Goal: Task Accomplishment & Management: Manage account settings

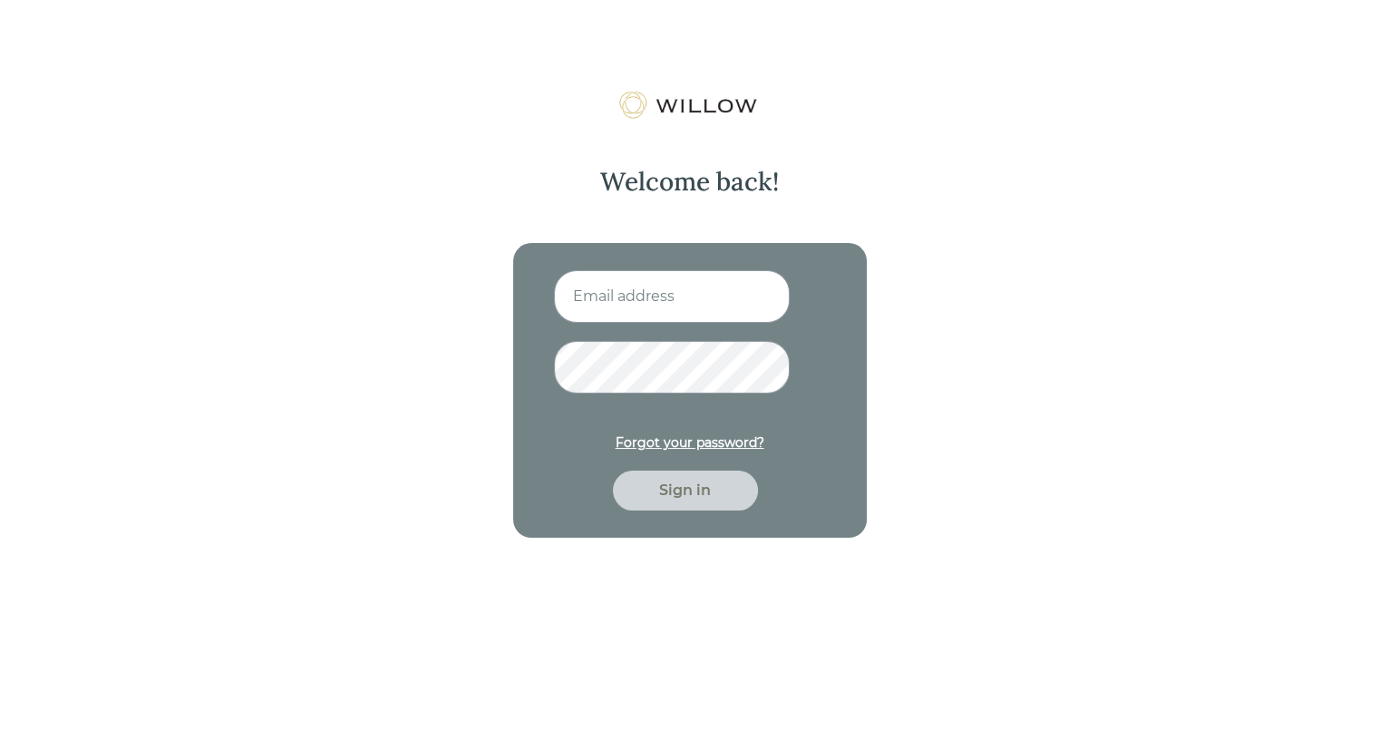
click at [616, 298] on input at bounding box center [672, 296] width 236 height 53
type input "mdobraca@beaconpointe.com"
click at [613, 471] on button "Sign in" at bounding box center [685, 491] width 145 height 40
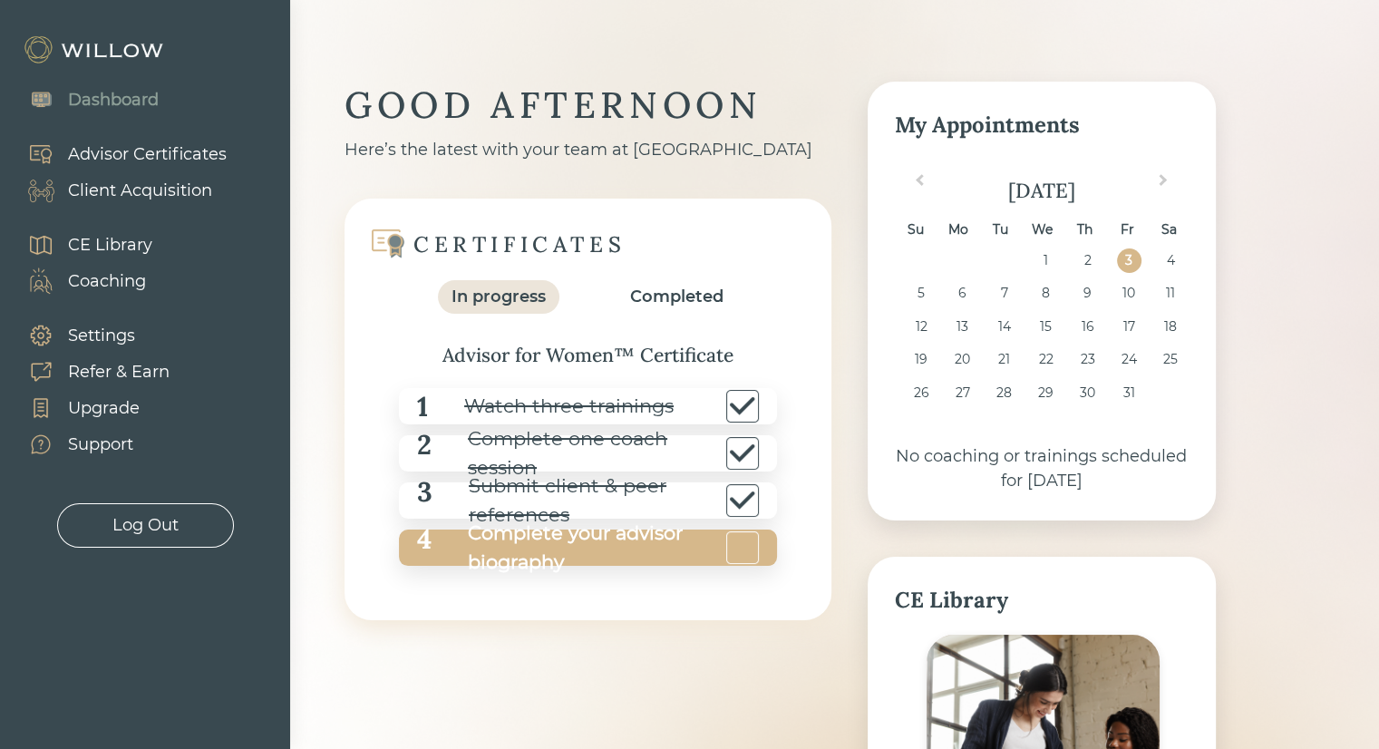
click at [641, 536] on div "Complete your advisor biography" at bounding box center [577, 548] width 290 height 58
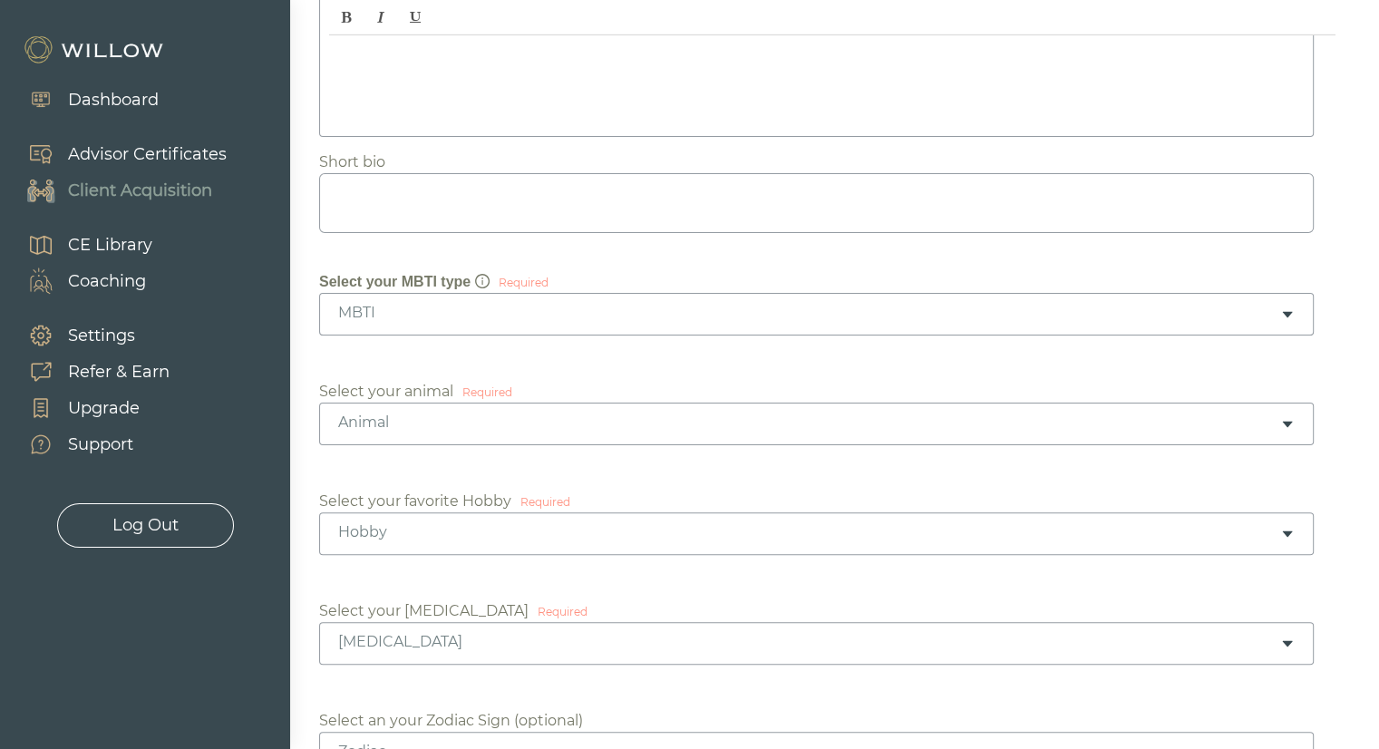
scroll to position [362, 0]
click at [502, 299] on div "MBTI" at bounding box center [809, 309] width 942 height 20
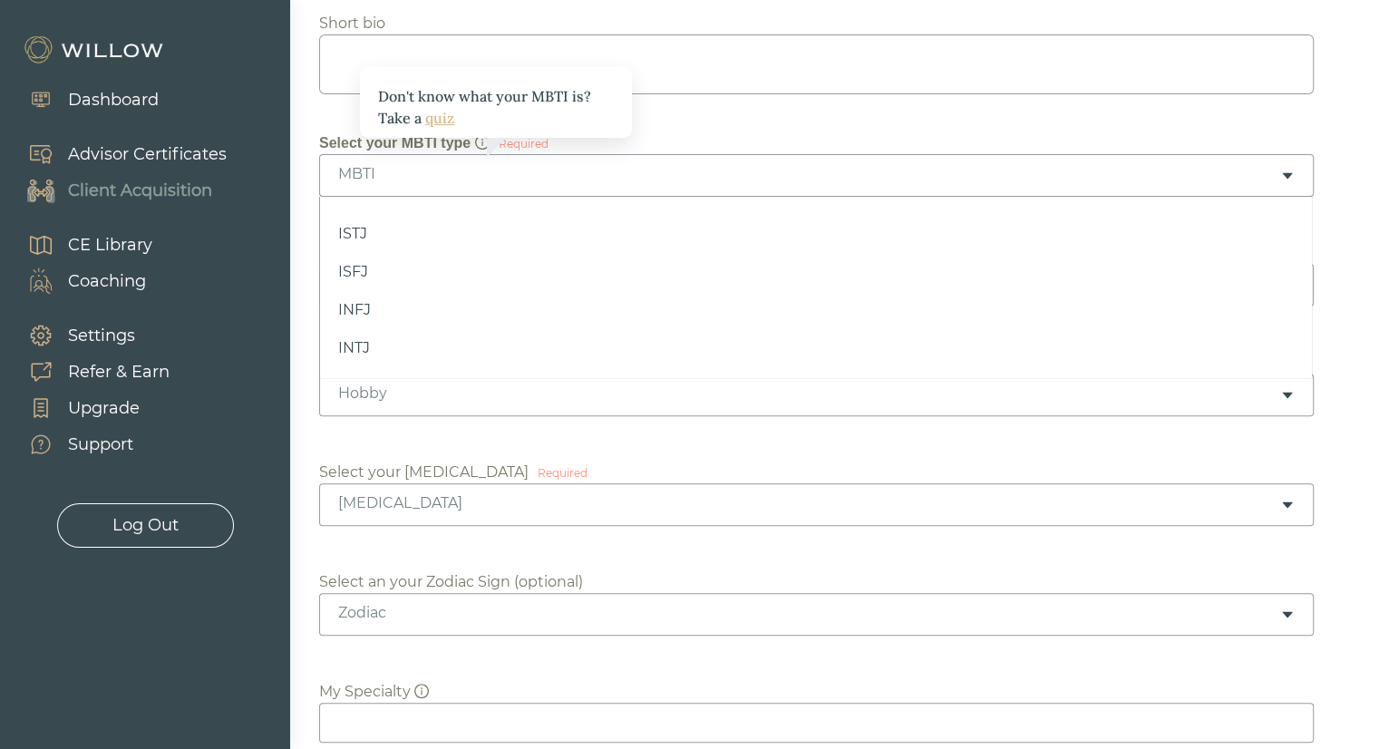
click at [475, 136] on icon "info-circle" at bounding box center [482, 142] width 15 height 15
click at [417, 118] on div "Don't know what your MBTI is? Take a quiz" at bounding box center [496, 107] width 236 height 44
click at [428, 117] on link "quiz" at bounding box center [439, 118] width 29 height 18
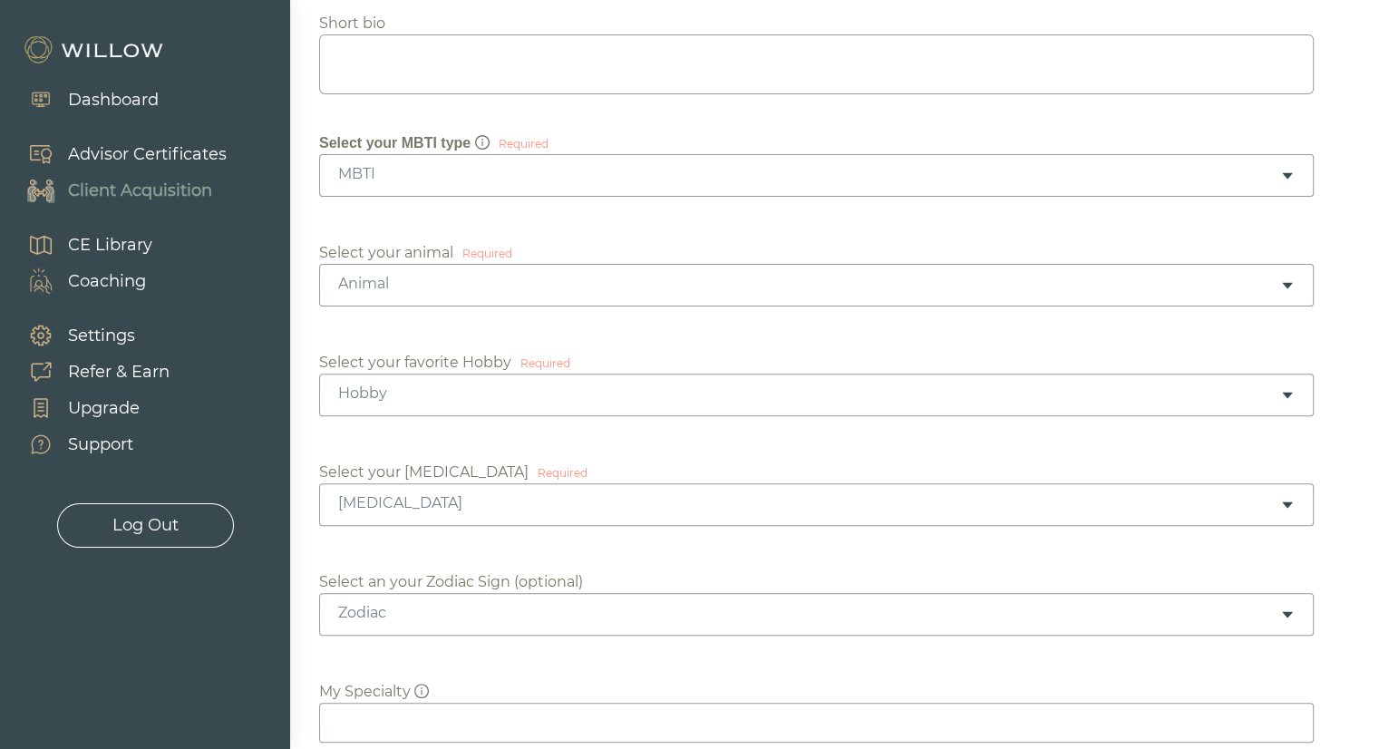
click at [443, 178] on div "MBTI" at bounding box center [809, 174] width 942 height 20
click at [401, 164] on div "ENTJ" at bounding box center [809, 174] width 942 height 20
click at [492, 291] on div "Animal" at bounding box center [809, 284] width 942 height 20
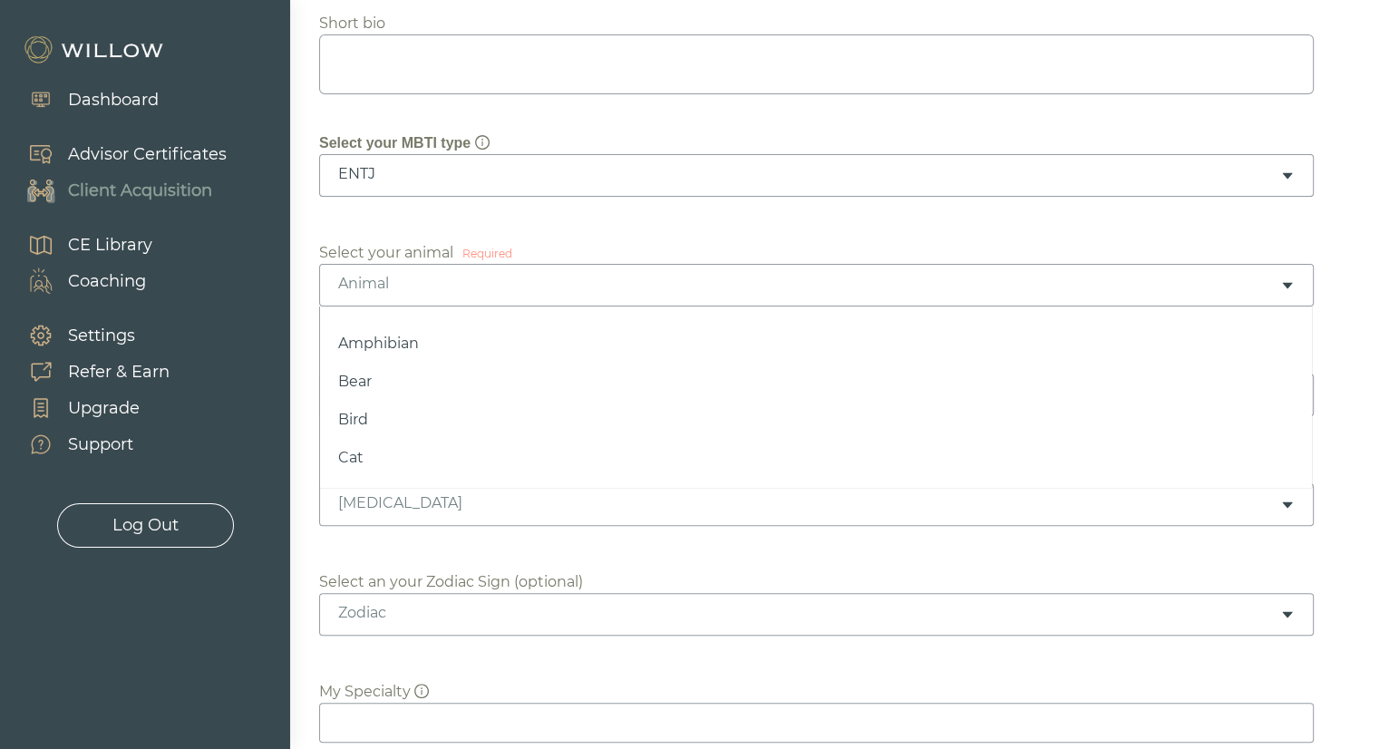
click at [476, 255] on div "Required" at bounding box center [488, 254] width 50 height 16
click at [476, 297] on div "Animal" at bounding box center [816, 285] width 995 height 43
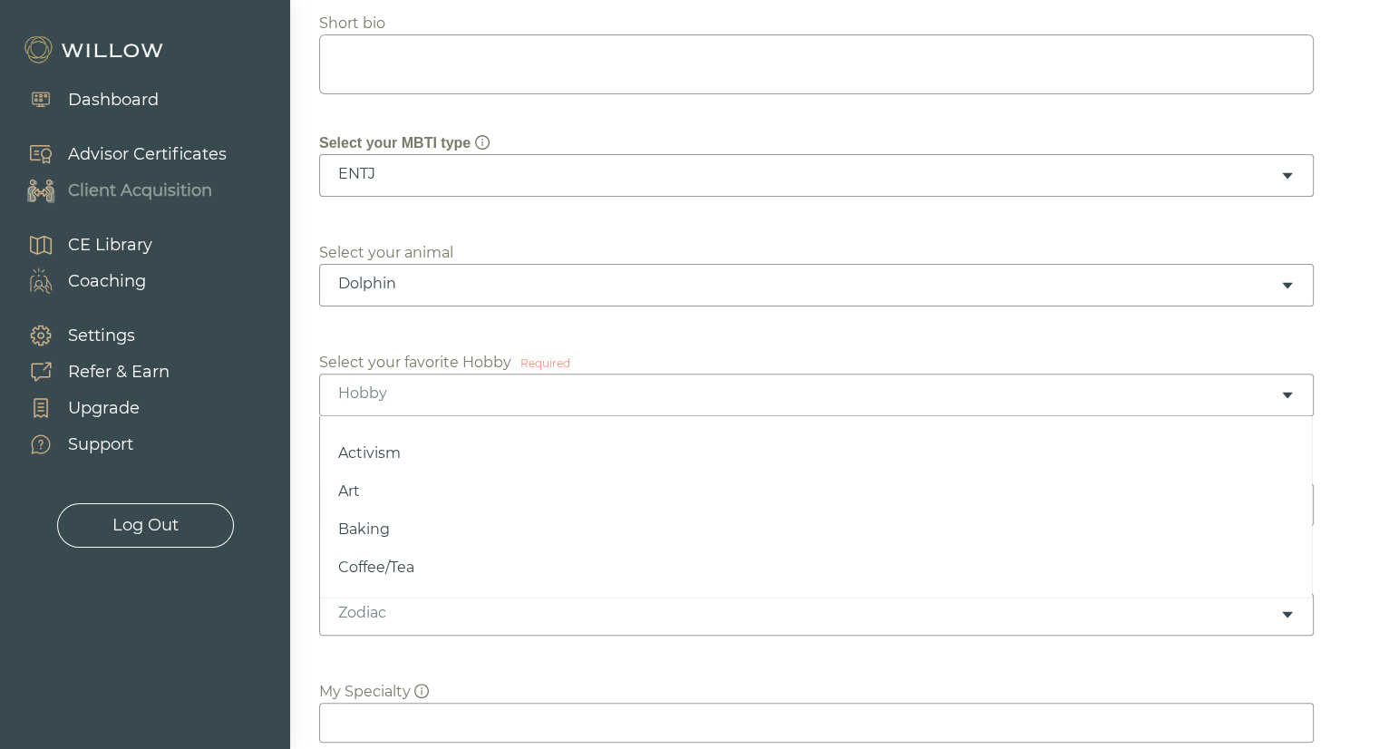
click at [433, 398] on div "Hobby" at bounding box center [809, 394] width 942 height 20
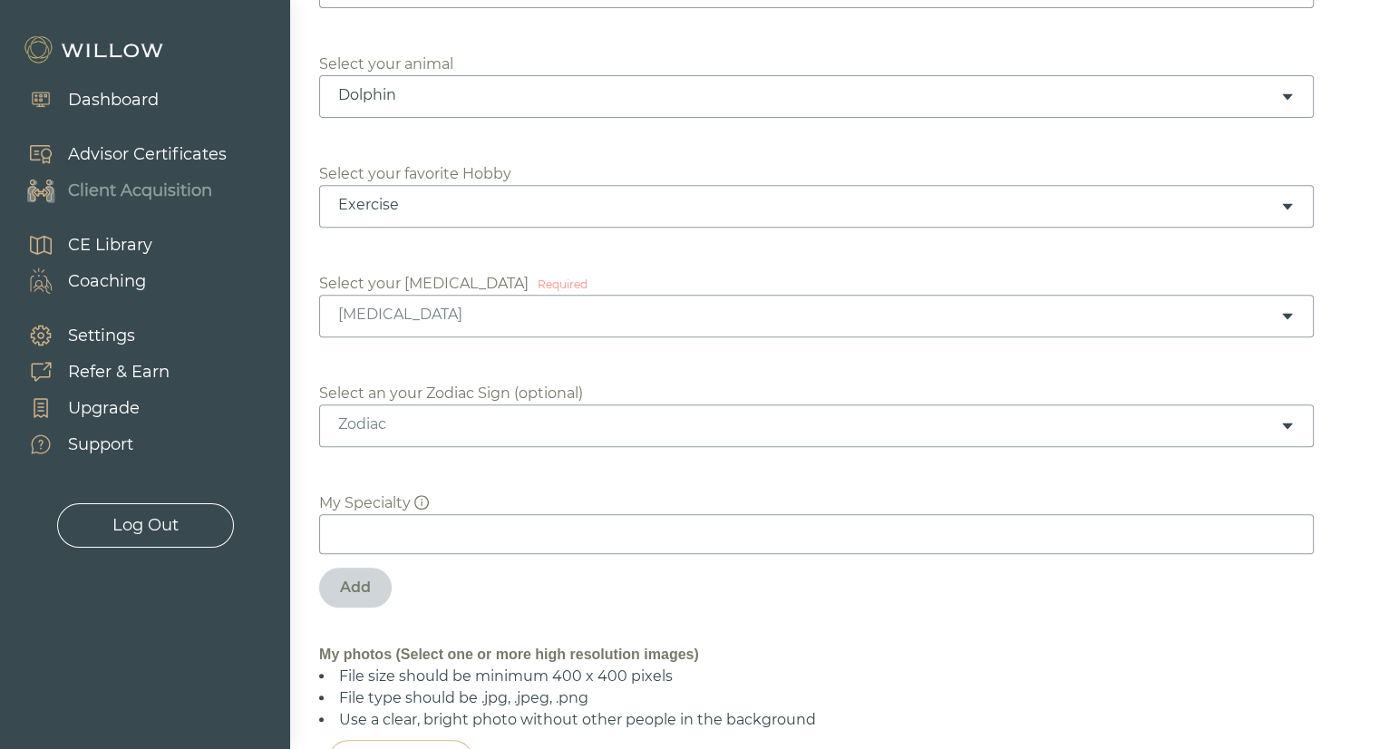
scroll to position [686, 0]
click at [412, 309] on div "Birth Order" at bounding box center [809, 315] width 942 height 20
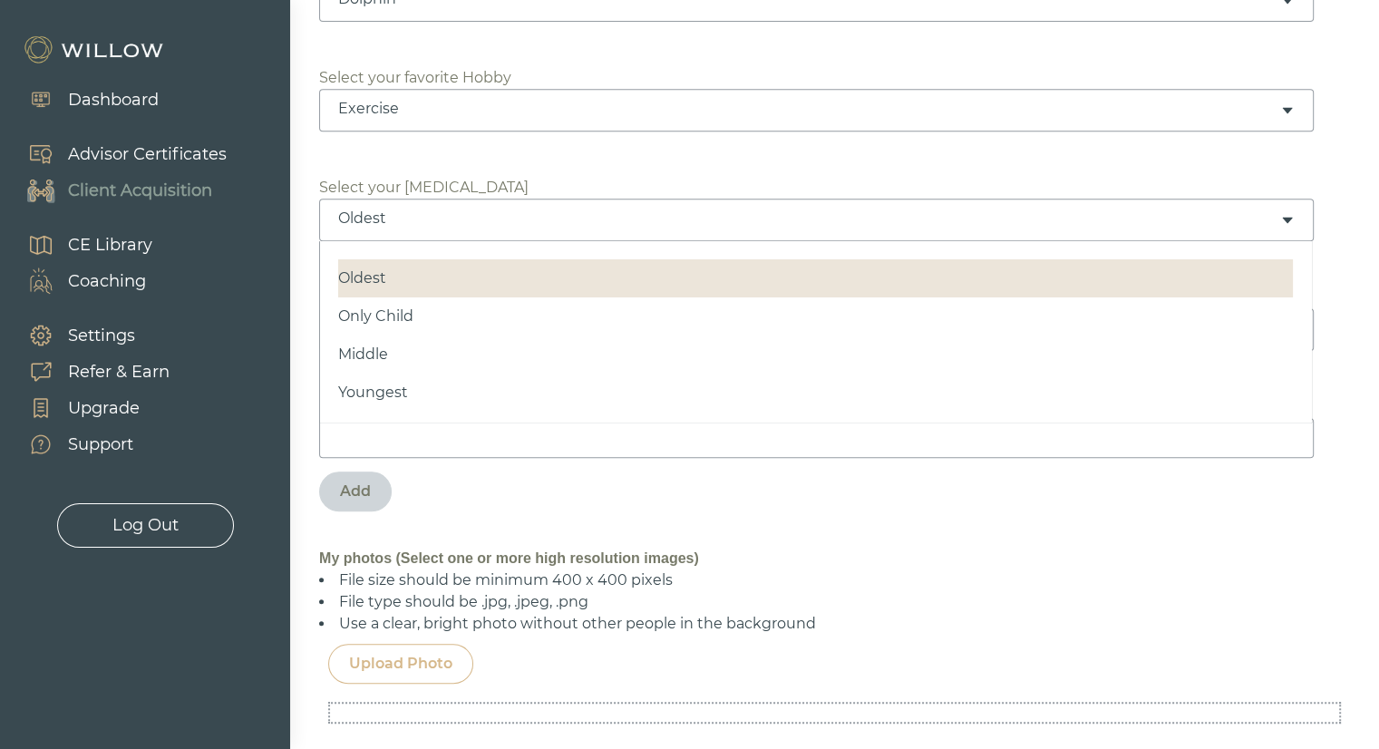
click at [372, 226] on div "Oldest" at bounding box center [816, 220] width 995 height 43
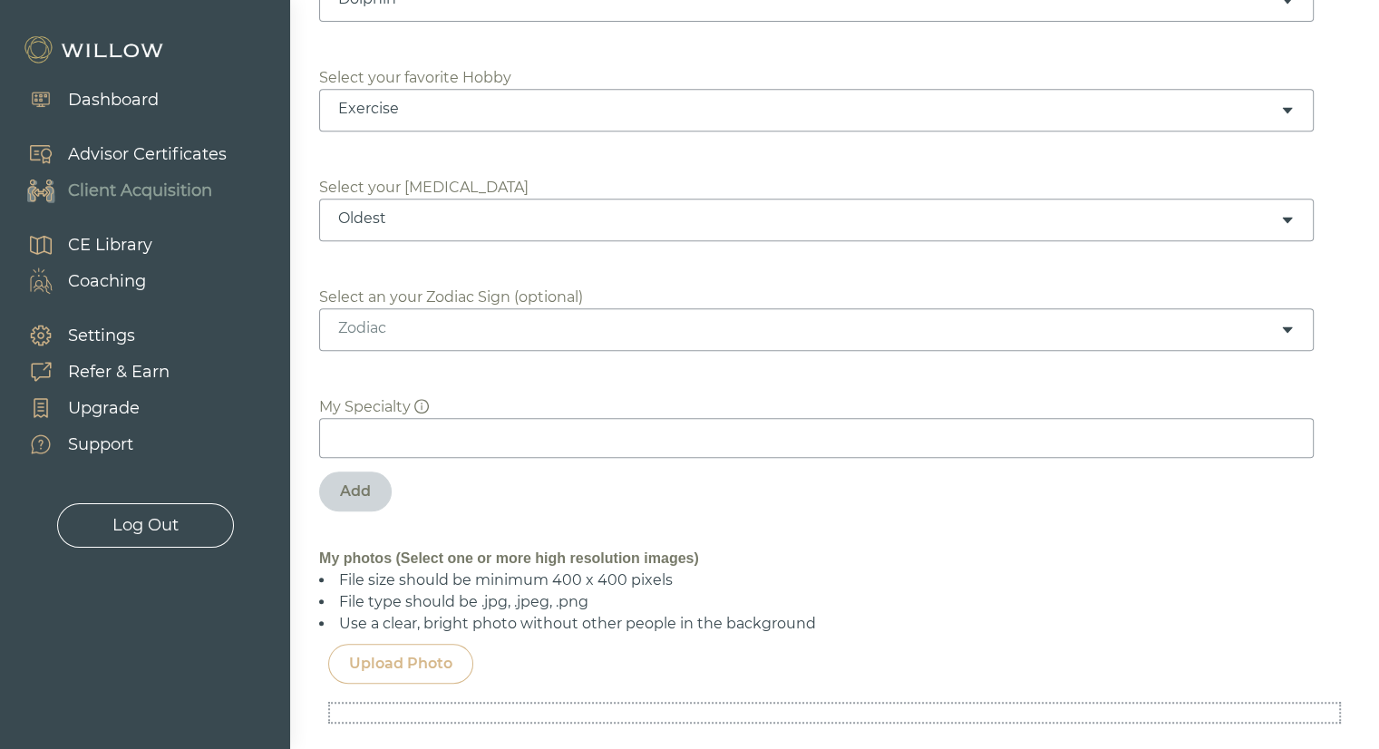
click at [372, 226] on div "Oldest" at bounding box center [816, 220] width 995 height 43
click at [453, 336] on div "Zodiac" at bounding box center [816, 329] width 995 height 43
click at [414, 404] on icon "info-circle" at bounding box center [421, 406] width 15 height 15
click at [416, 430] on input at bounding box center [816, 438] width 995 height 40
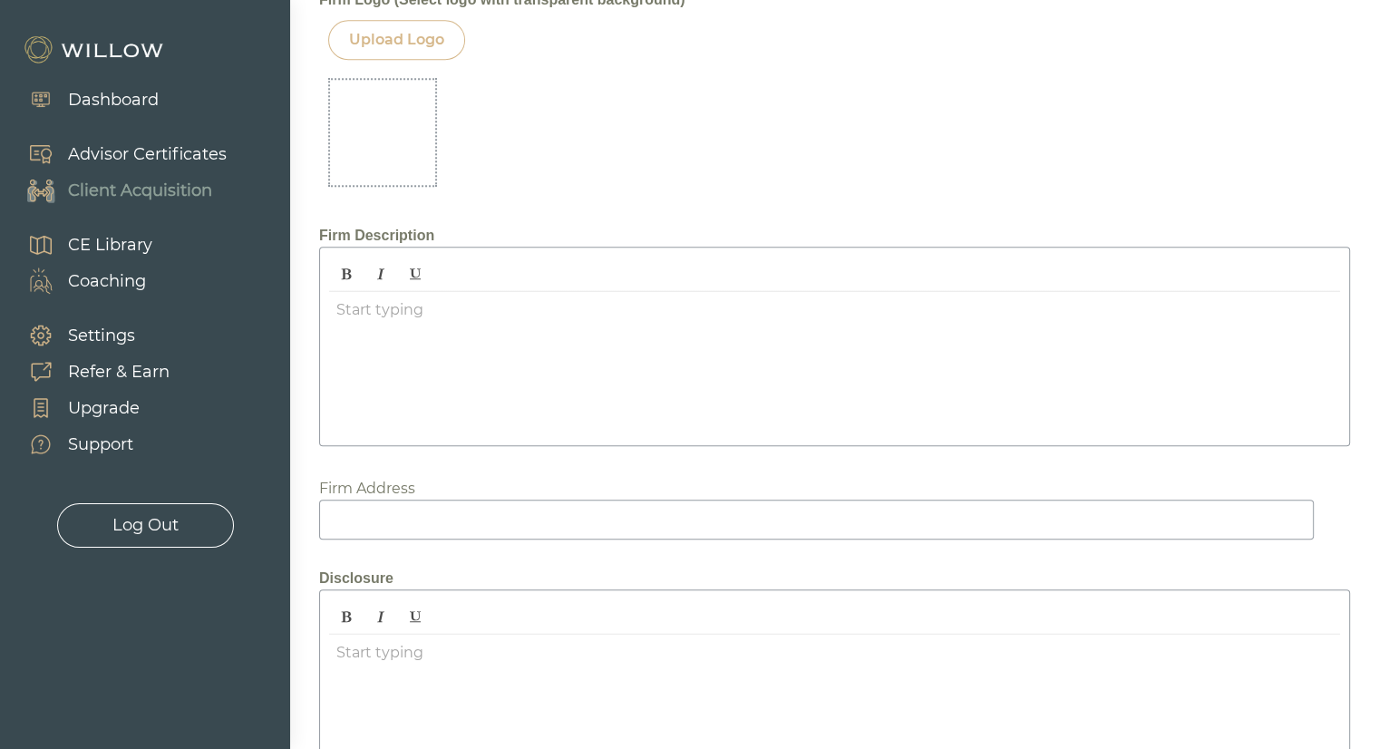
scroll to position [1745, 0]
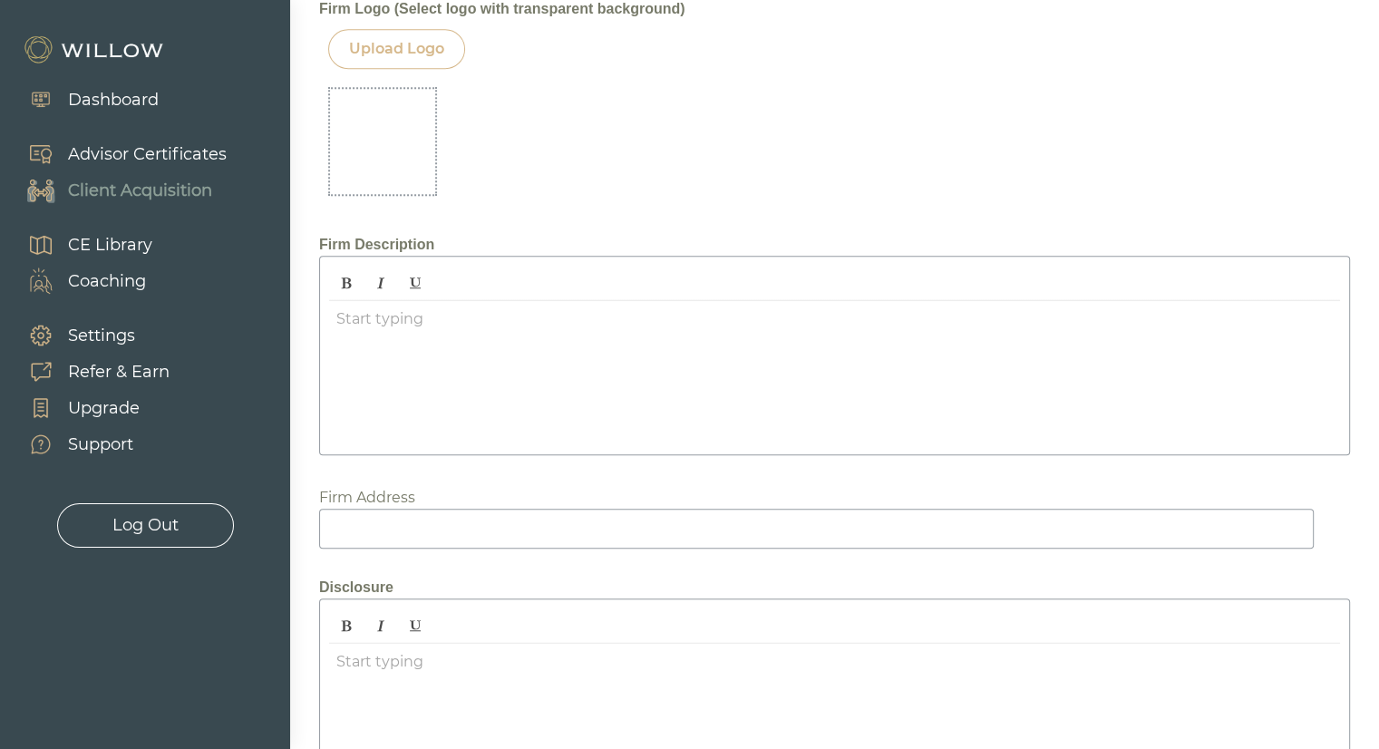
click at [392, 323] on div at bounding box center [834, 373] width 1011 height 144
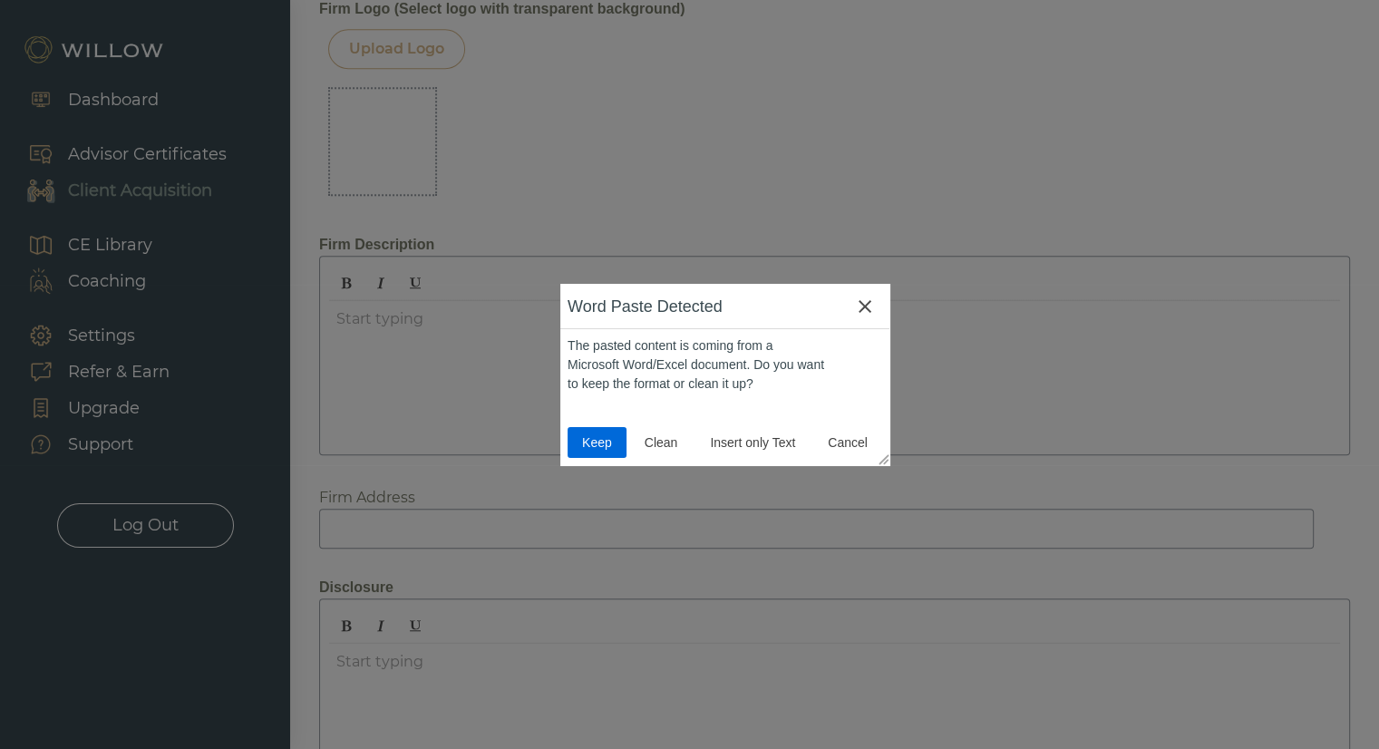
click at [599, 443] on span "Keep" at bounding box center [597, 442] width 44 height 19
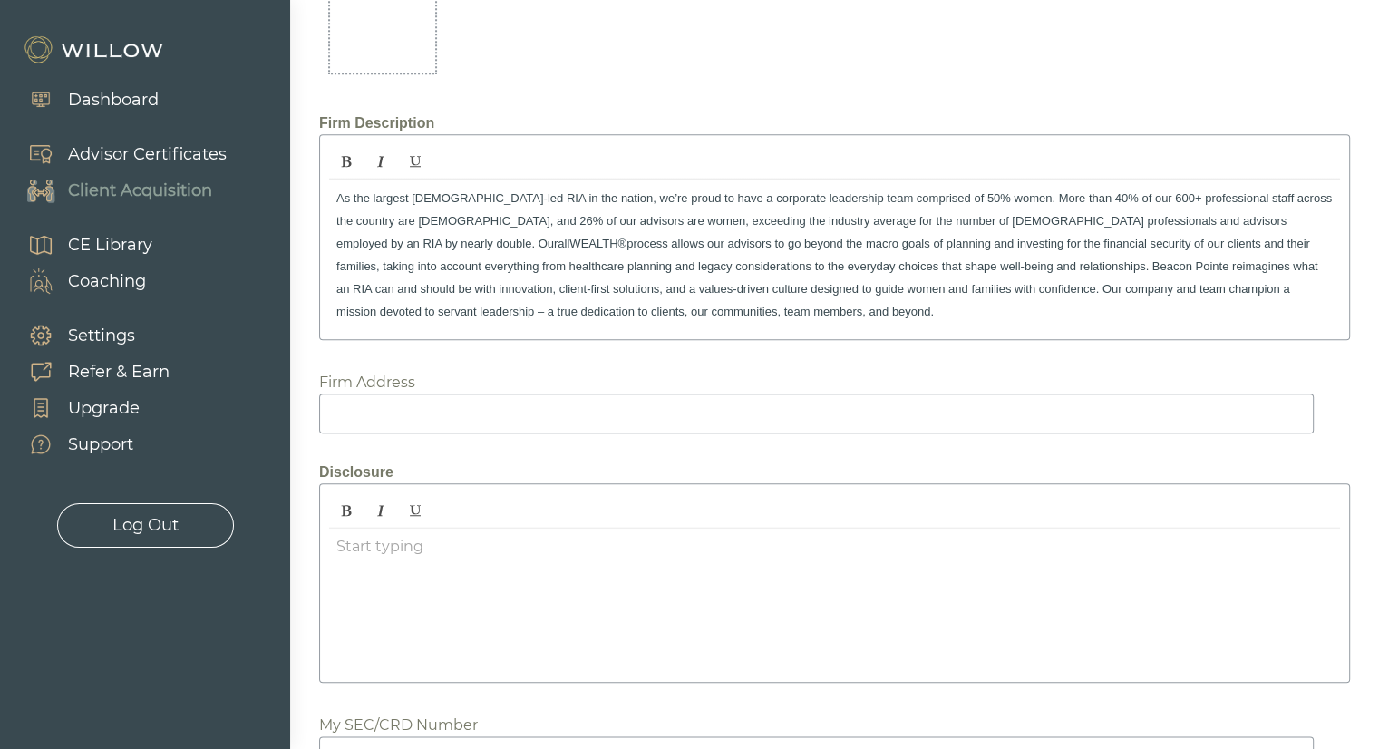
scroll to position [1868, 0]
click at [475, 402] on input at bounding box center [816, 412] width 995 height 40
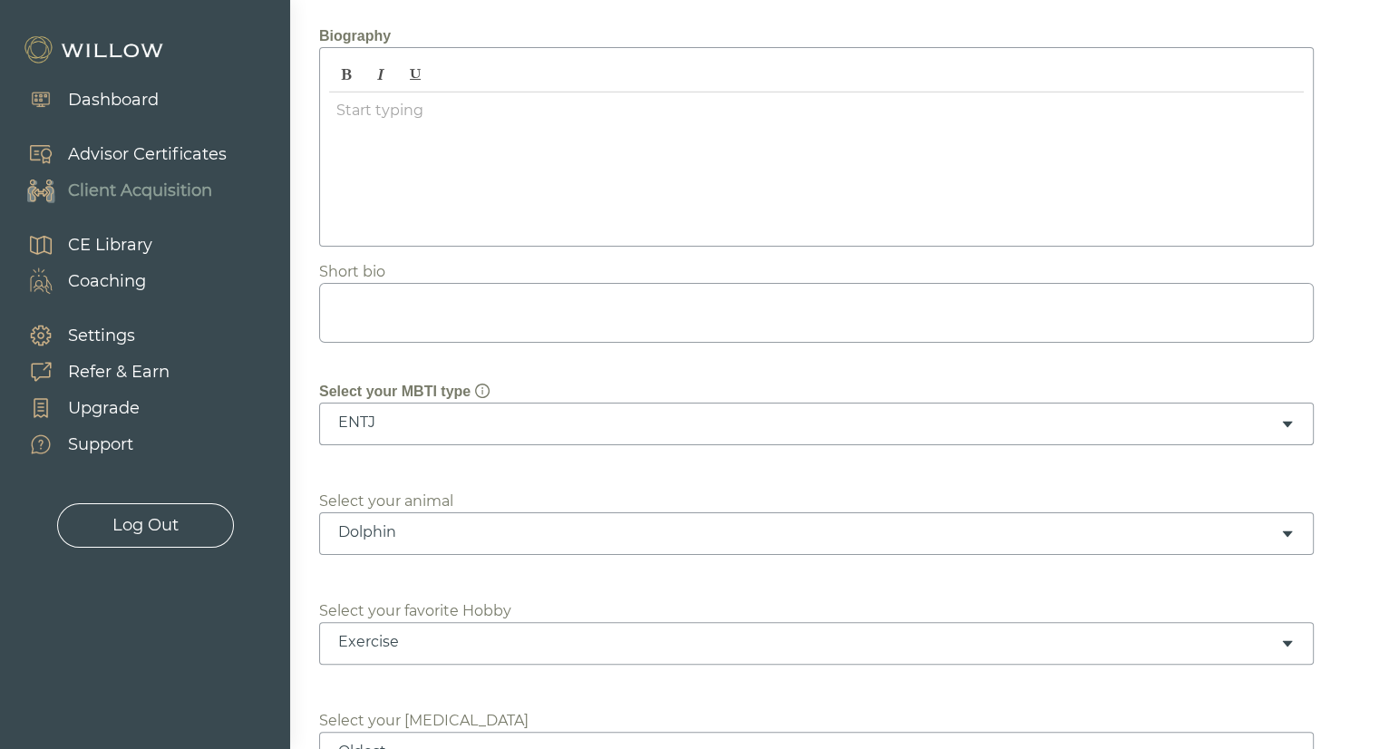
scroll to position [252, 0]
click at [612, 138] on div at bounding box center [816, 161] width 975 height 144
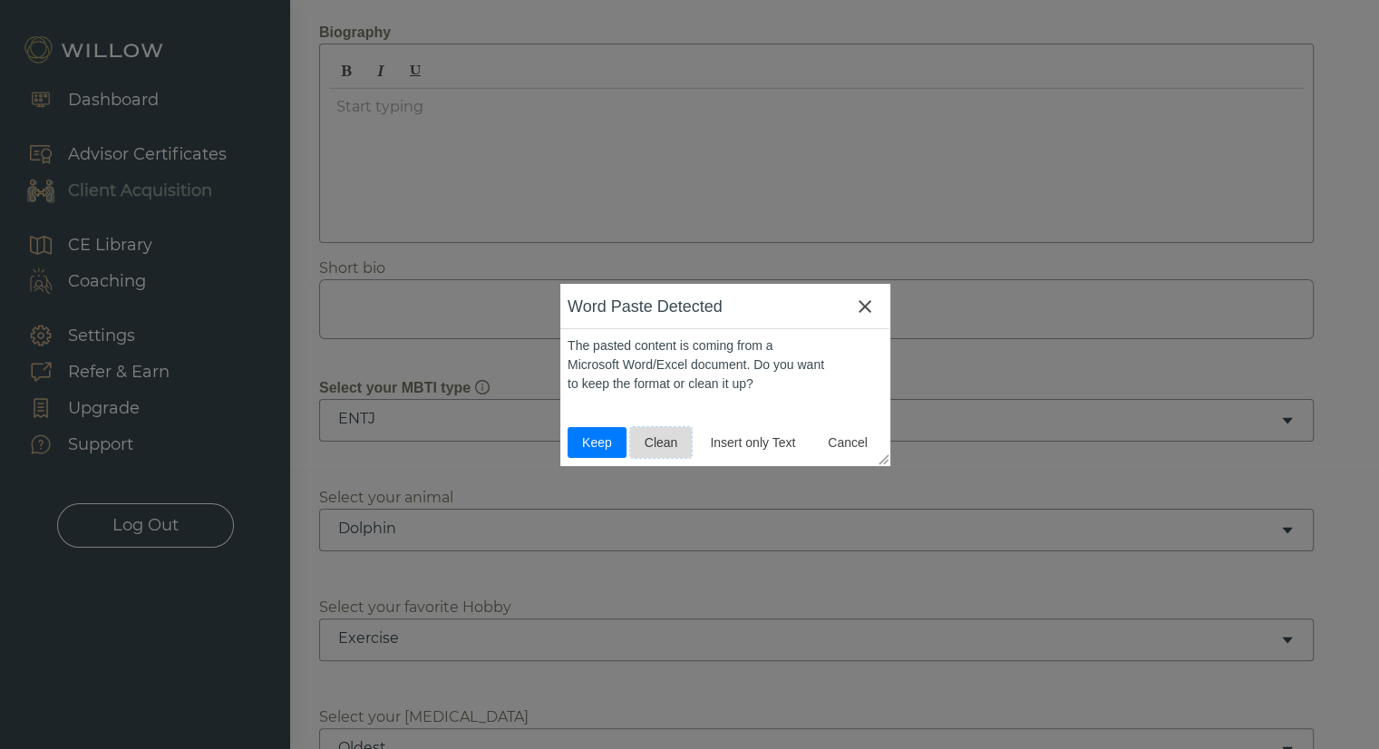
click at [656, 447] on span "Clean" at bounding box center [662, 442] width 48 height 19
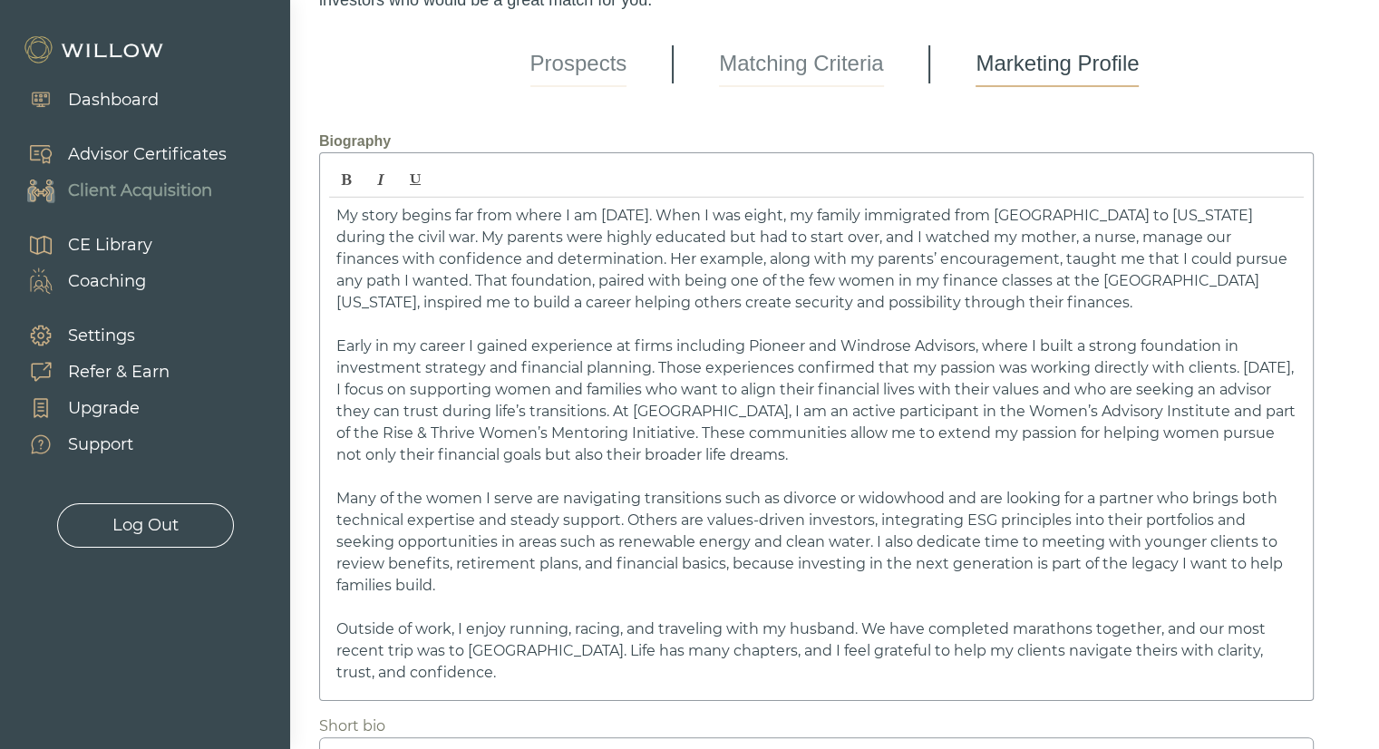
scroll to position [141, 0]
click at [766, 211] on span "My story begins far from where I am today. When I was eight, my family immigrat…" at bounding box center [811, 261] width 951 height 104
click at [794, 237] on span "My story begins far from where I am today. When I was eight, my family immigrat…" at bounding box center [811, 261] width 951 height 104
click at [767, 213] on span "My story begins far from where I am today. When I was eight, my family immigrat…" at bounding box center [811, 261] width 951 height 104
click at [669, 235] on span "My story begins far from where I am today. When I was nine , my family immigrat…" at bounding box center [811, 261] width 951 height 104
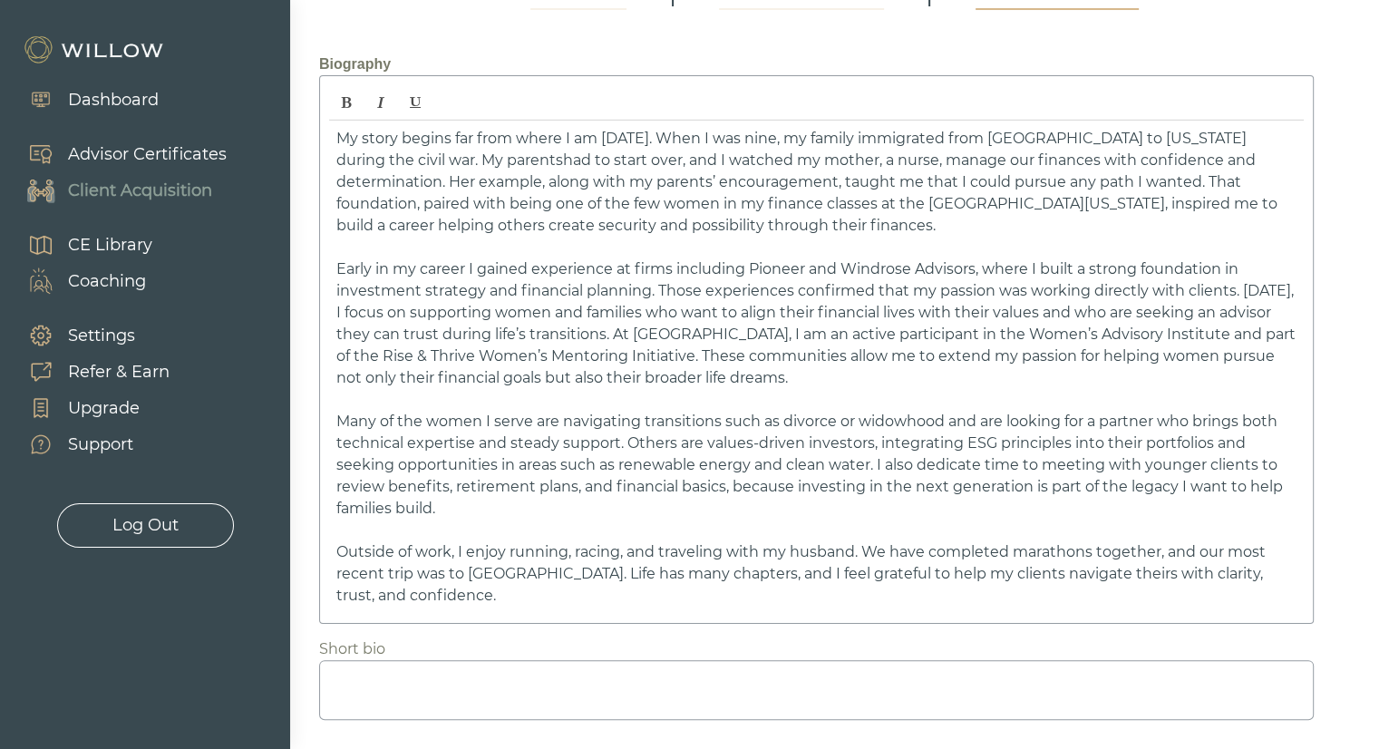
scroll to position [221, 0]
click at [799, 264] on span "Early in my career I gained experience at firms including Pioneer and Windrose …" at bounding box center [815, 322] width 959 height 126
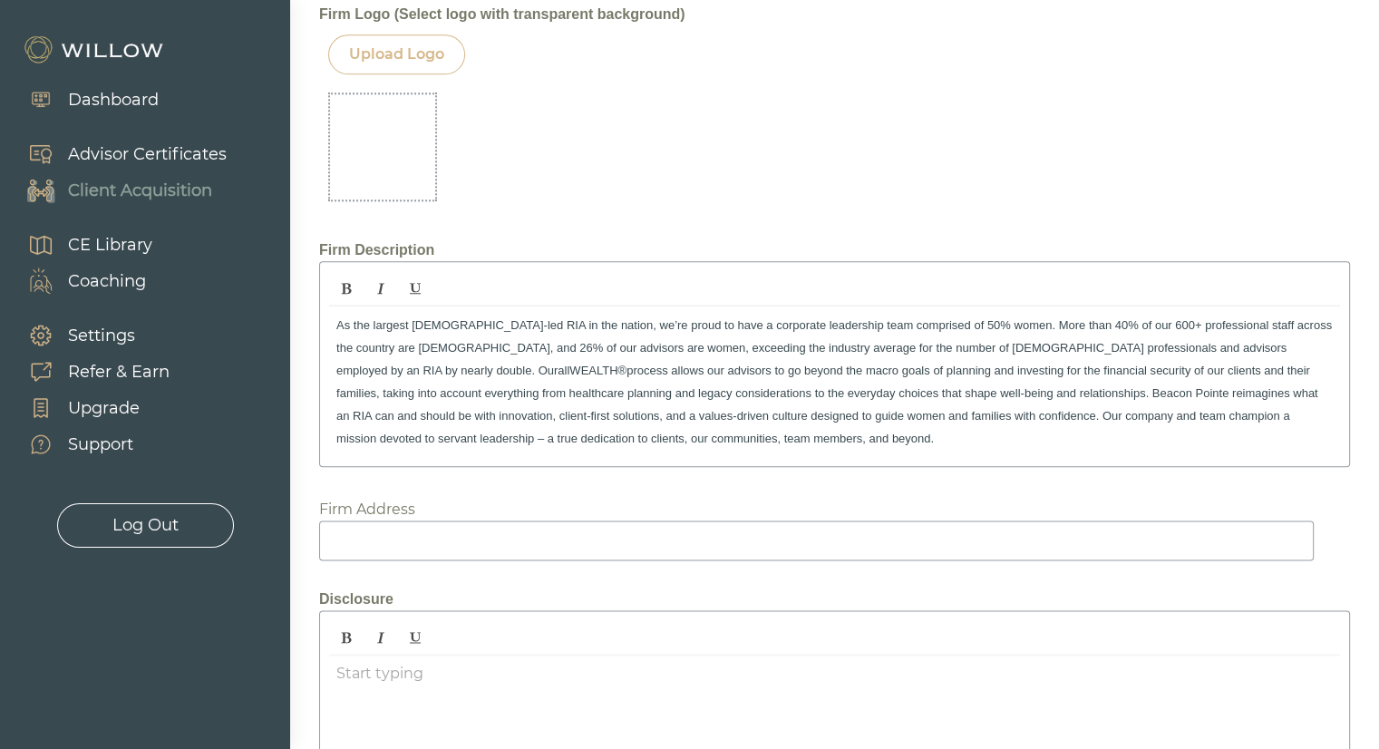
scroll to position [2459, 0]
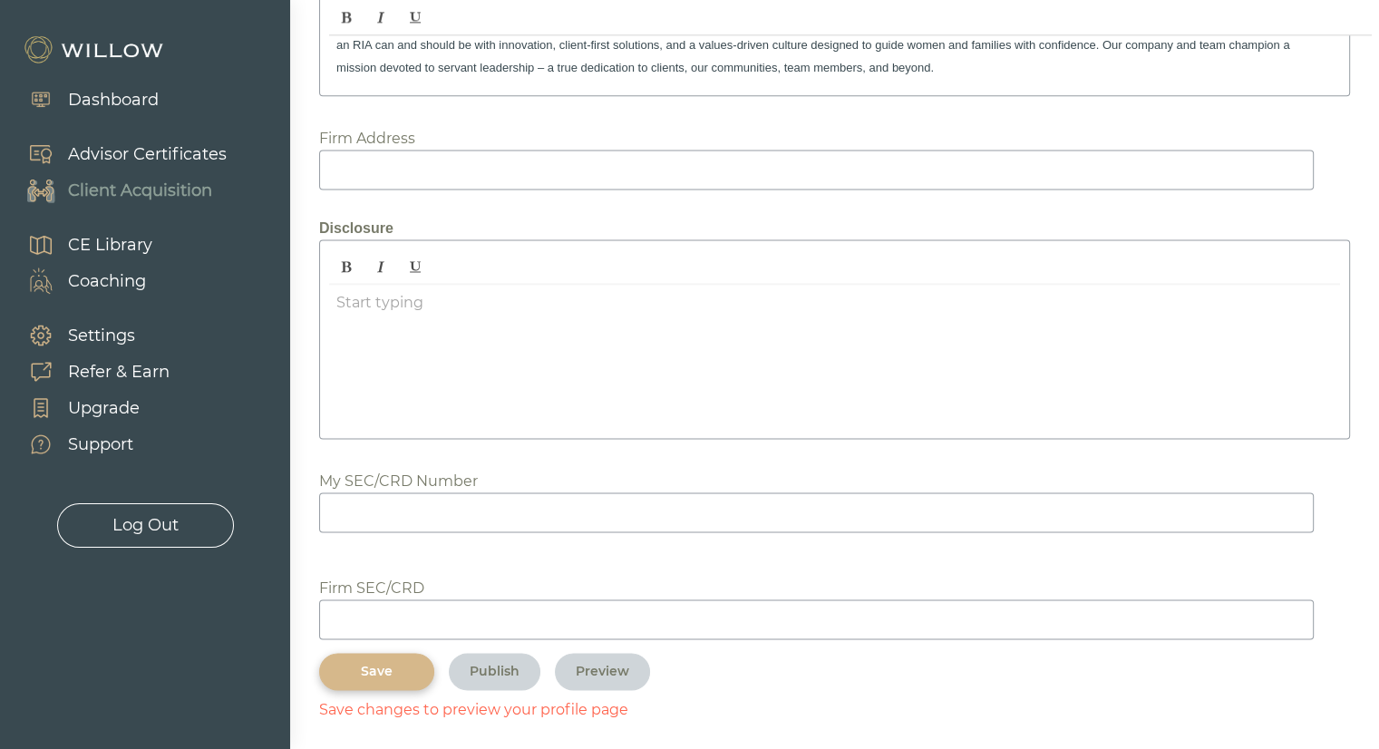
click at [353, 662] on div "Save" at bounding box center [376, 671] width 73 height 19
click at [386, 662] on div "Save" at bounding box center [376, 671] width 73 height 19
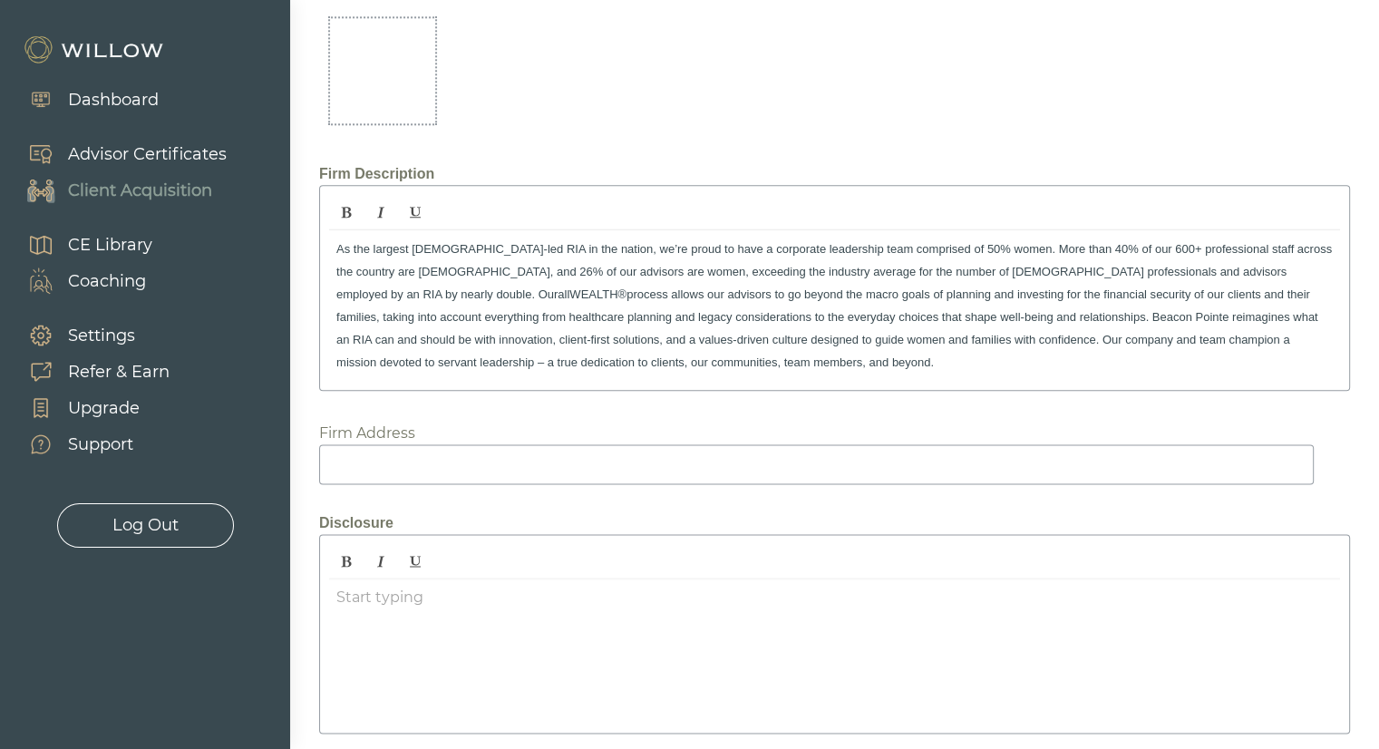
scroll to position [2154, 0]
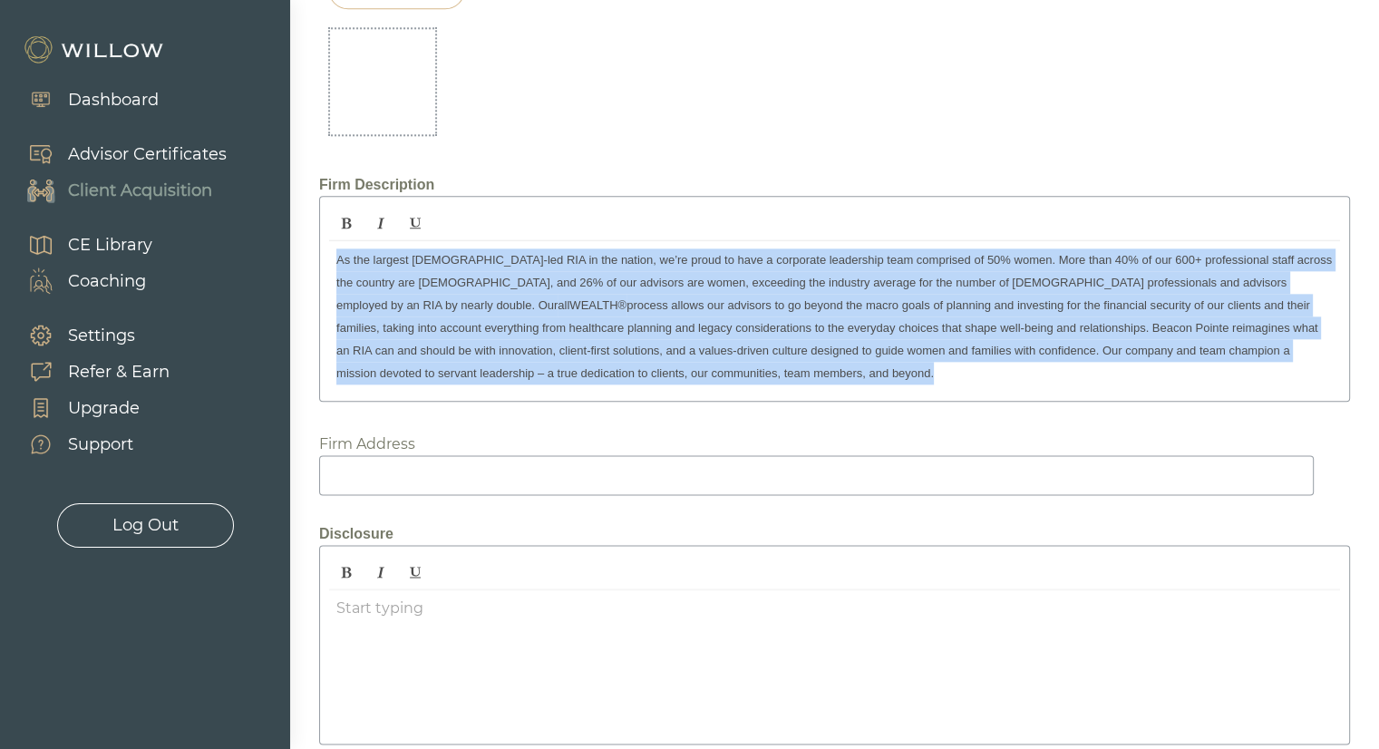
drag, startPoint x: 566, startPoint y: 363, endPoint x: 176, endPoint y: 209, distance: 419.0
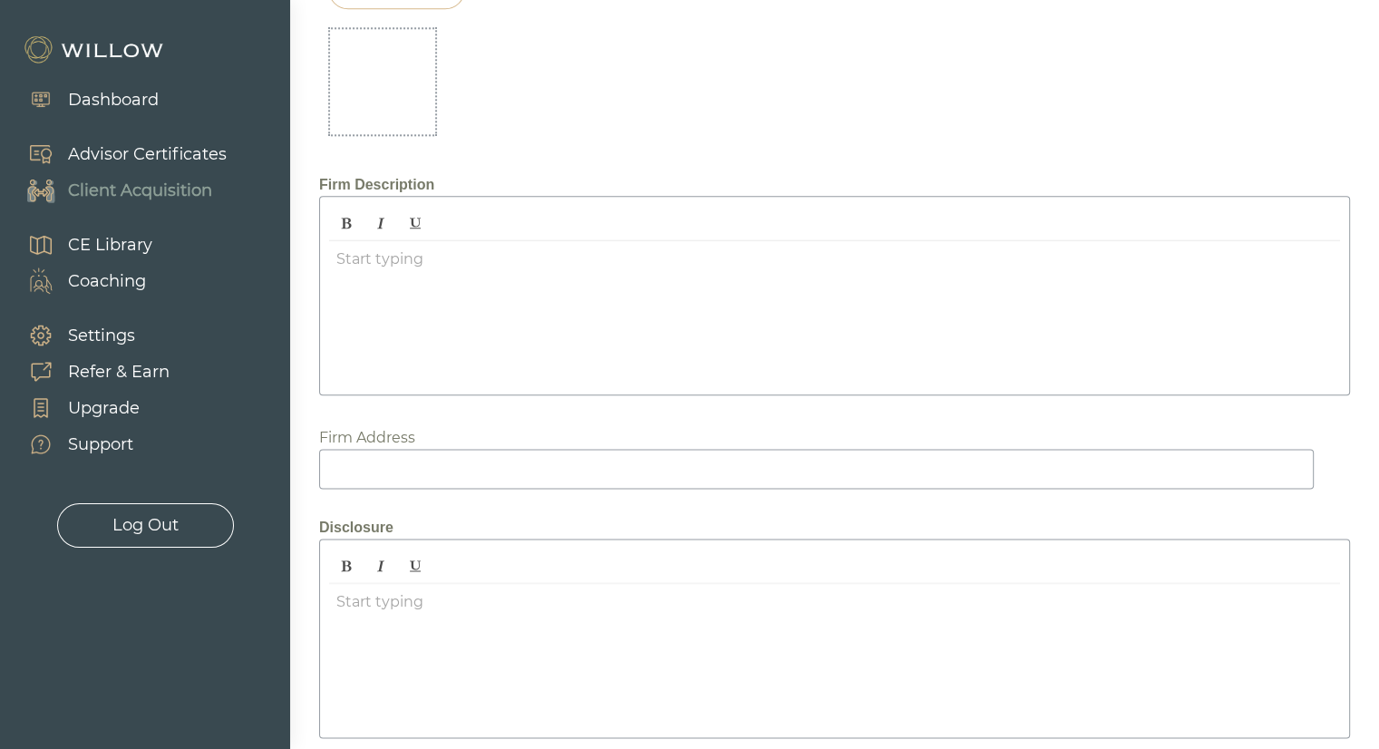
click at [454, 352] on div "﻿" at bounding box center [834, 313] width 1011 height 144
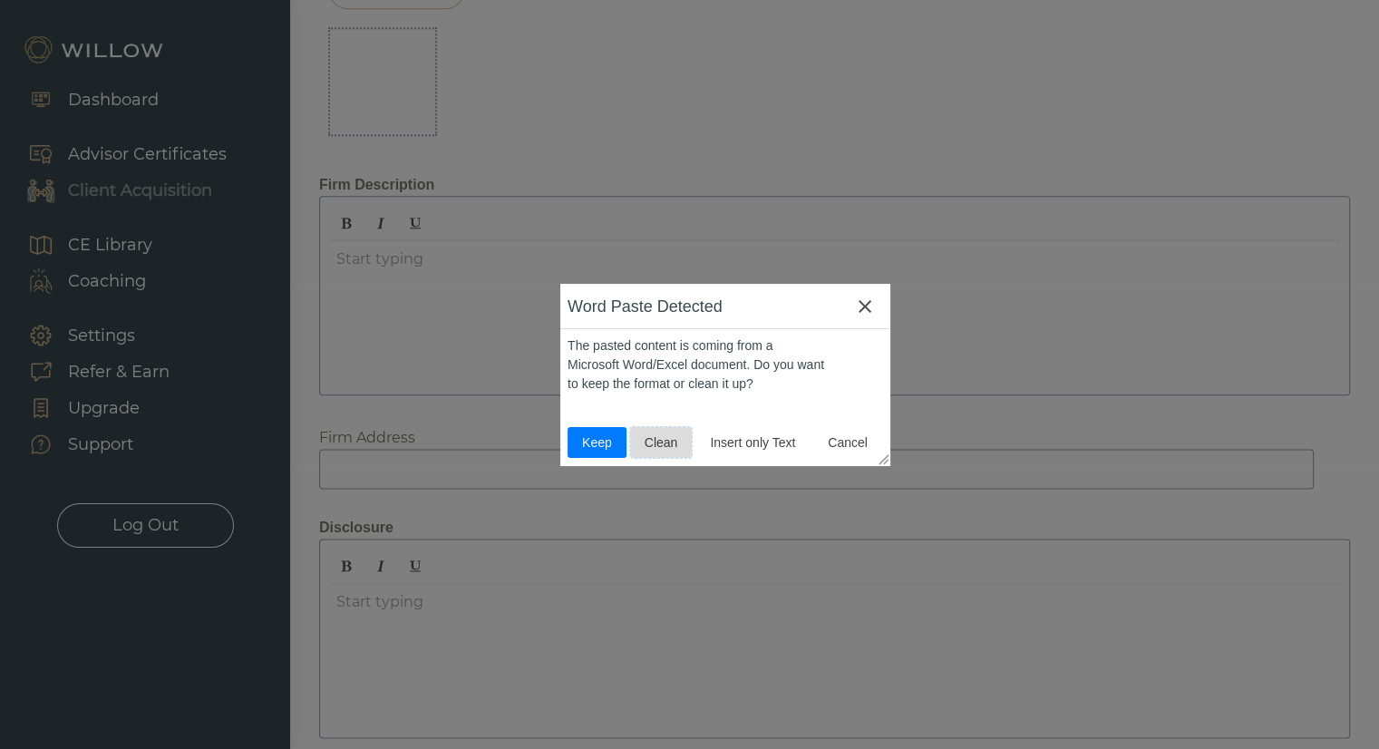
click at [651, 451] on span "Clean" at bounding box center [662, 442] width 48 height 19
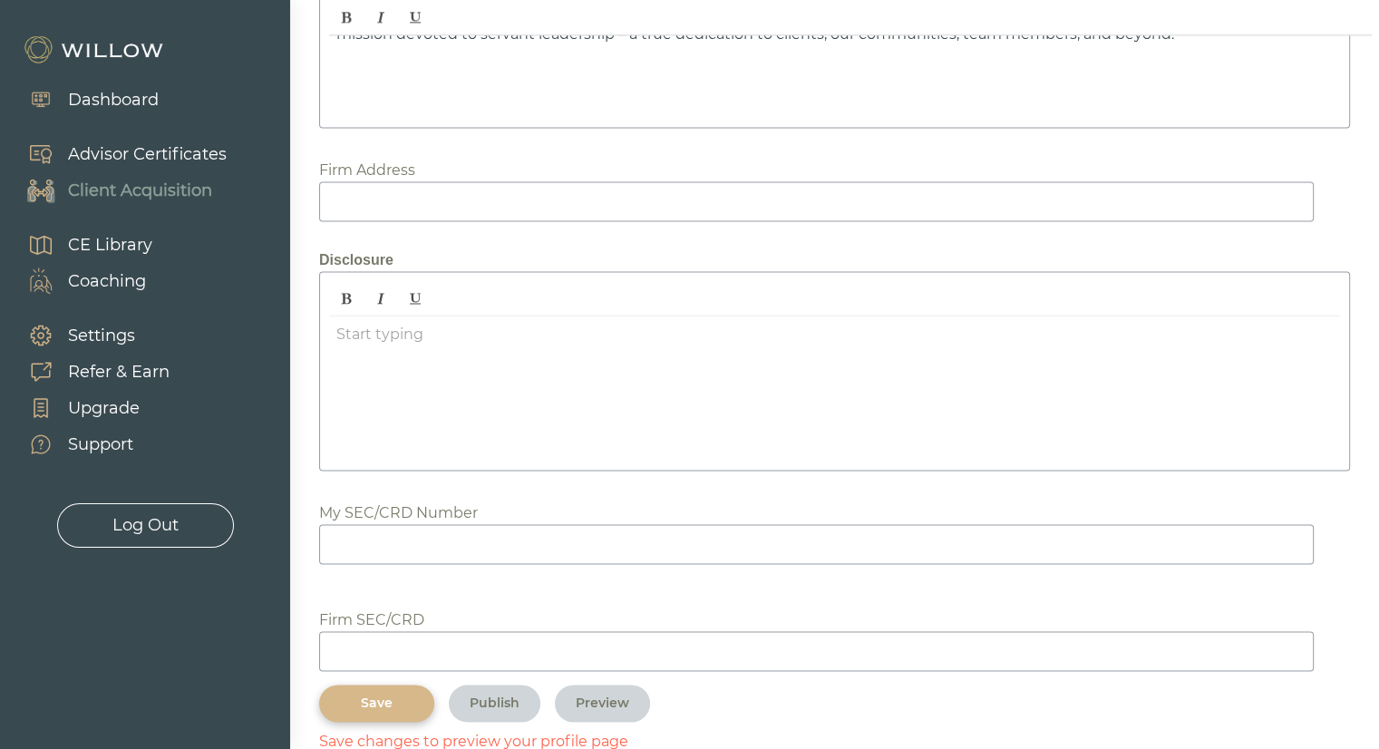
scroll to position [2564, 0]
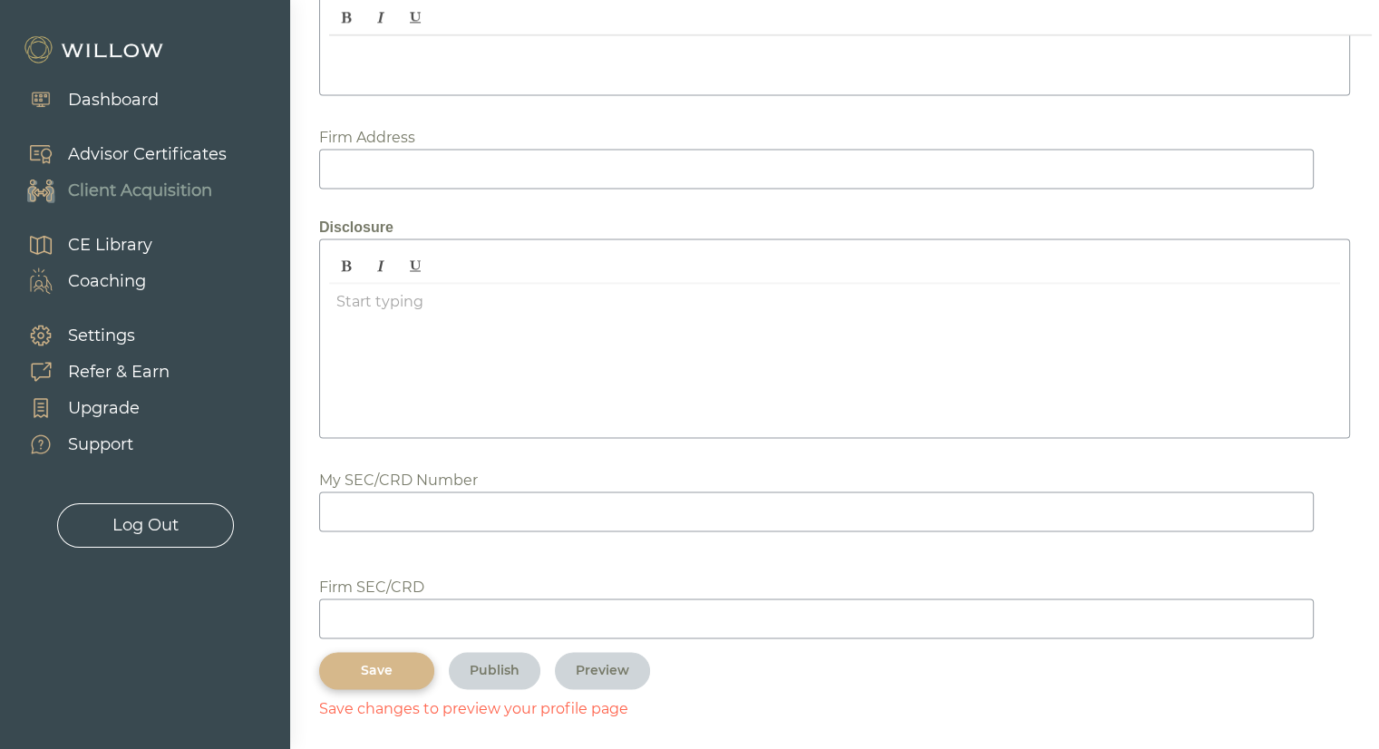
click at [381, 661] on div "Save" at bounding box center [376, 670] width 73 height 19
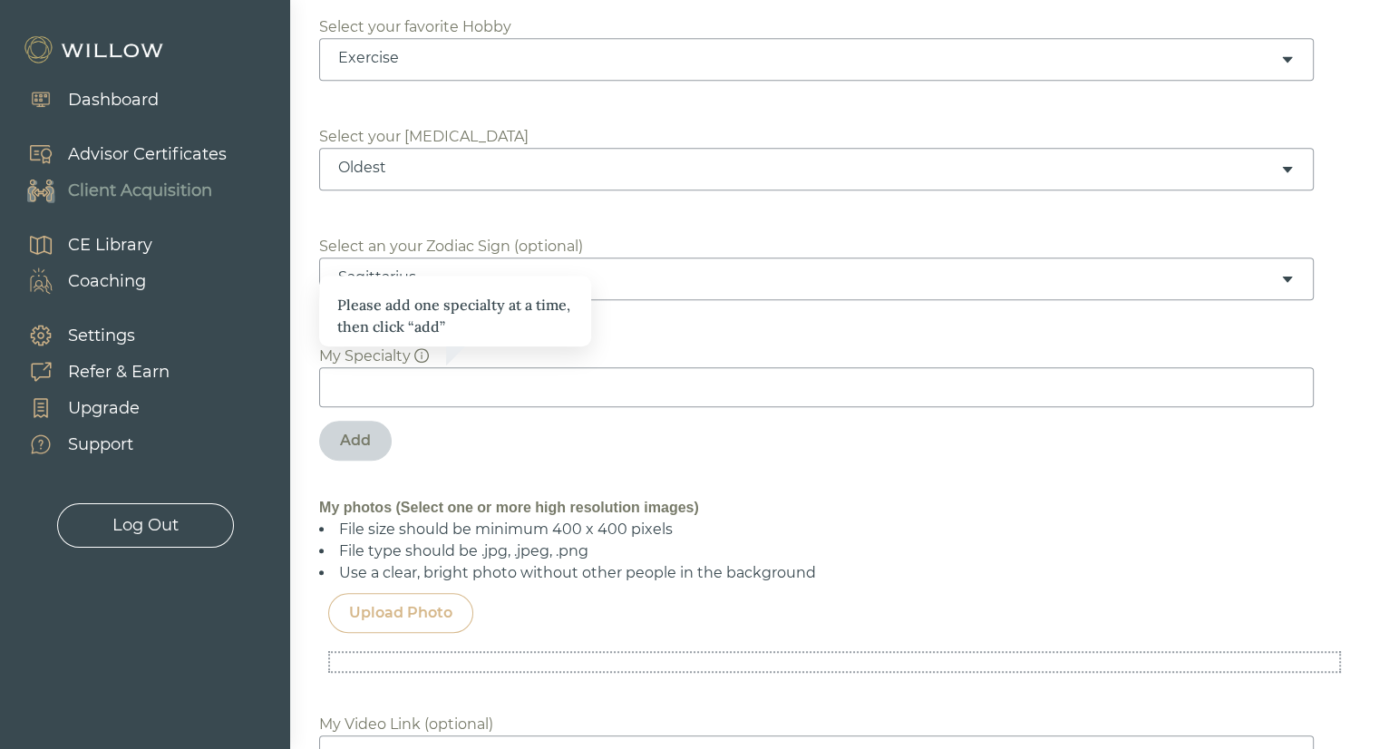
scroll to position [1151, 0]
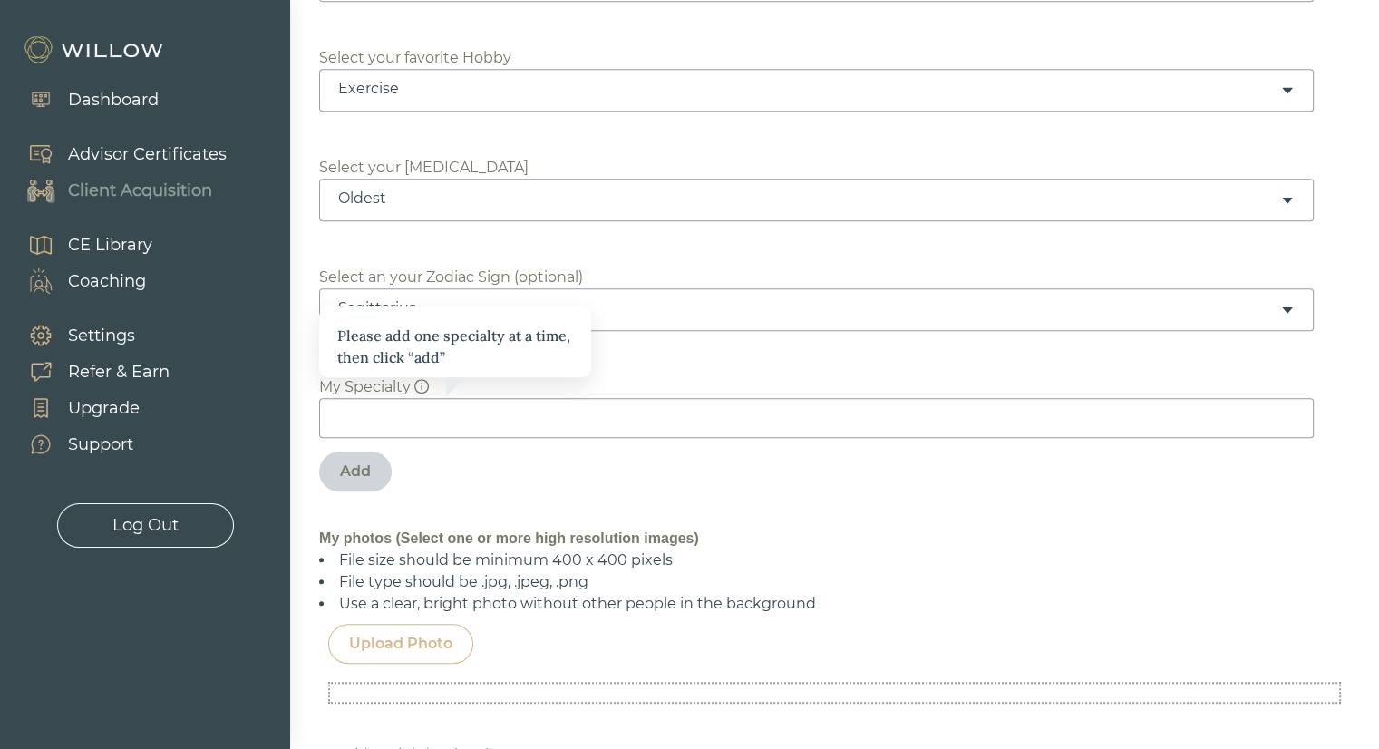
click at [536, 465] on div "Please add one specialty at a time, then click “add” My Specialty Add" at bounding box center [834, 429] width 1031 height 169
click at [559, 392] on div "My Specialty" at bounding box center [834, 407] width 1031 height 62
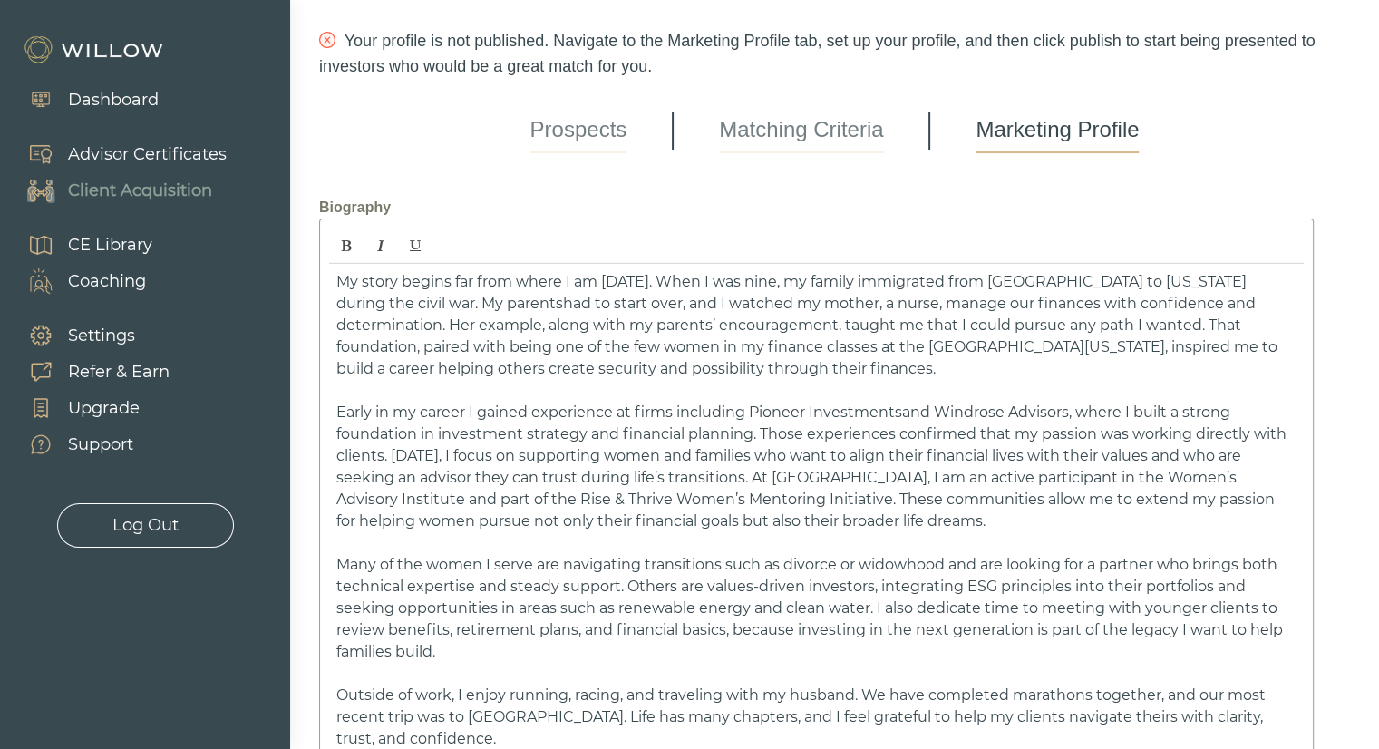
scroll to position [0, 0]
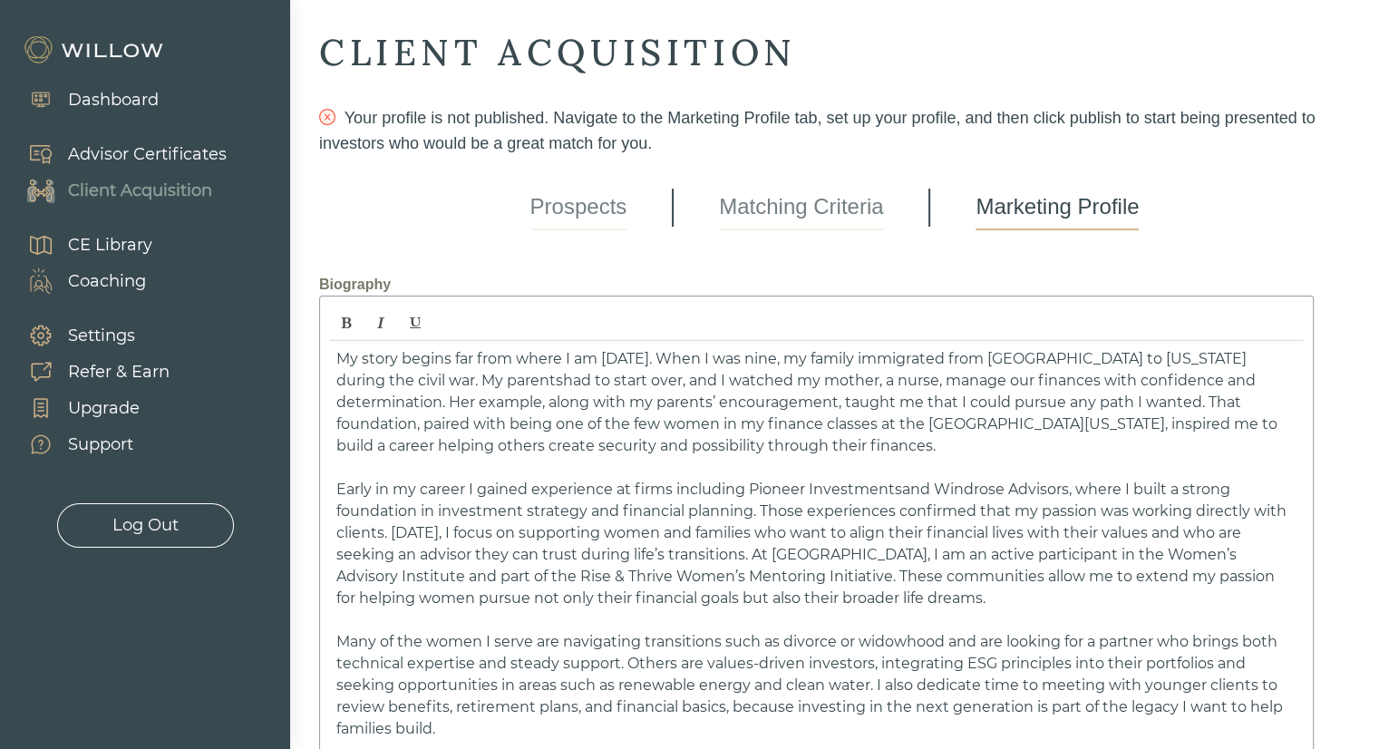
click at [617, 222] on link "Prospects" at bounding box center [579, 207] width 97 height 45
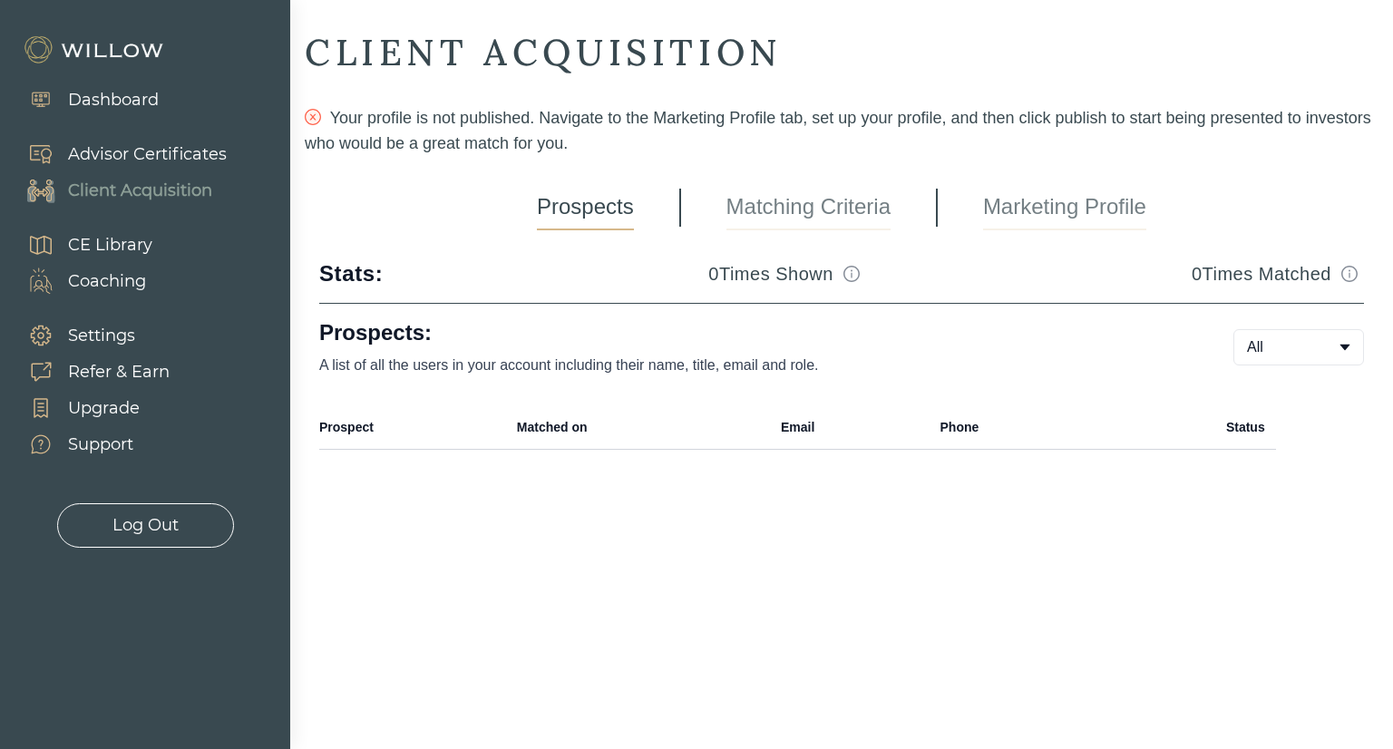
click at [752, 201] on link "Matching Criteria" at bounding box center [808, 207] width 164 height 45
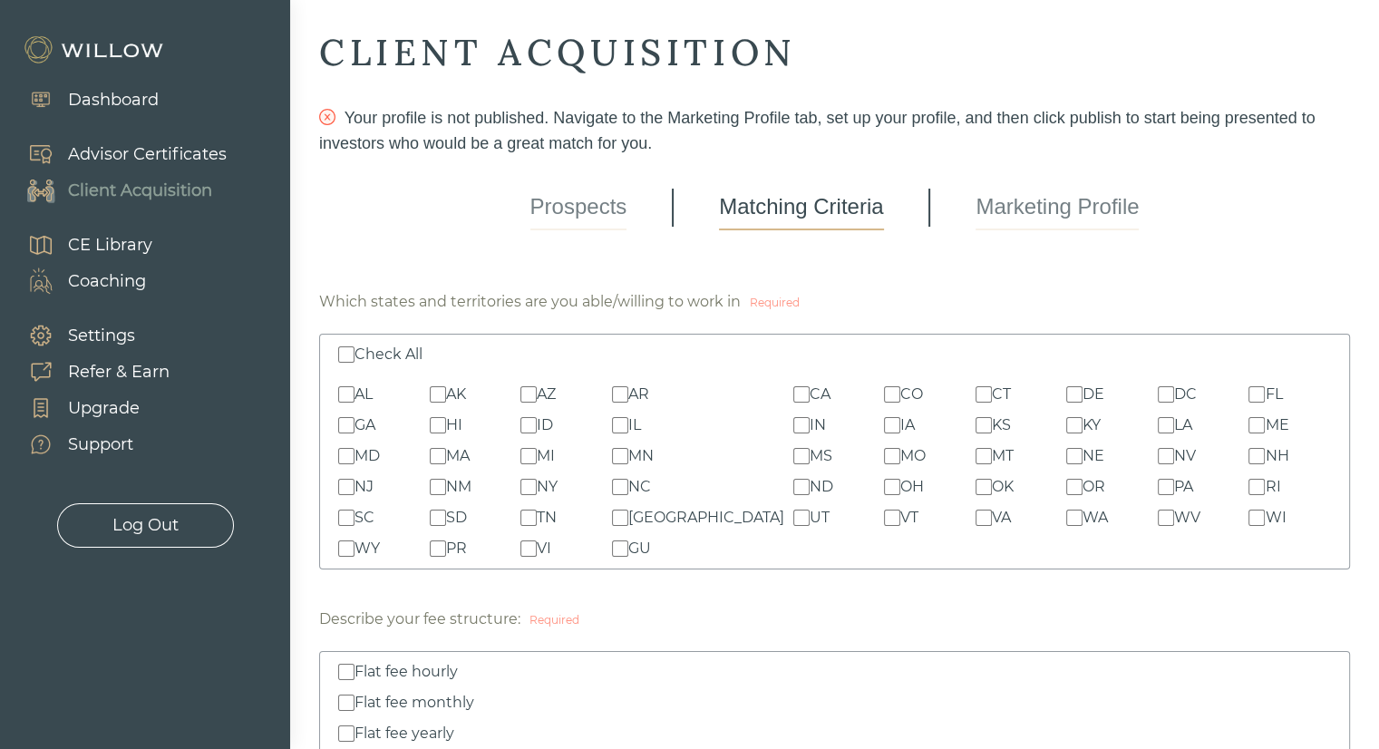
click at [1046, 194] on link "Marketing Profile" at bounding box center [1057, 207] width 163 height 45
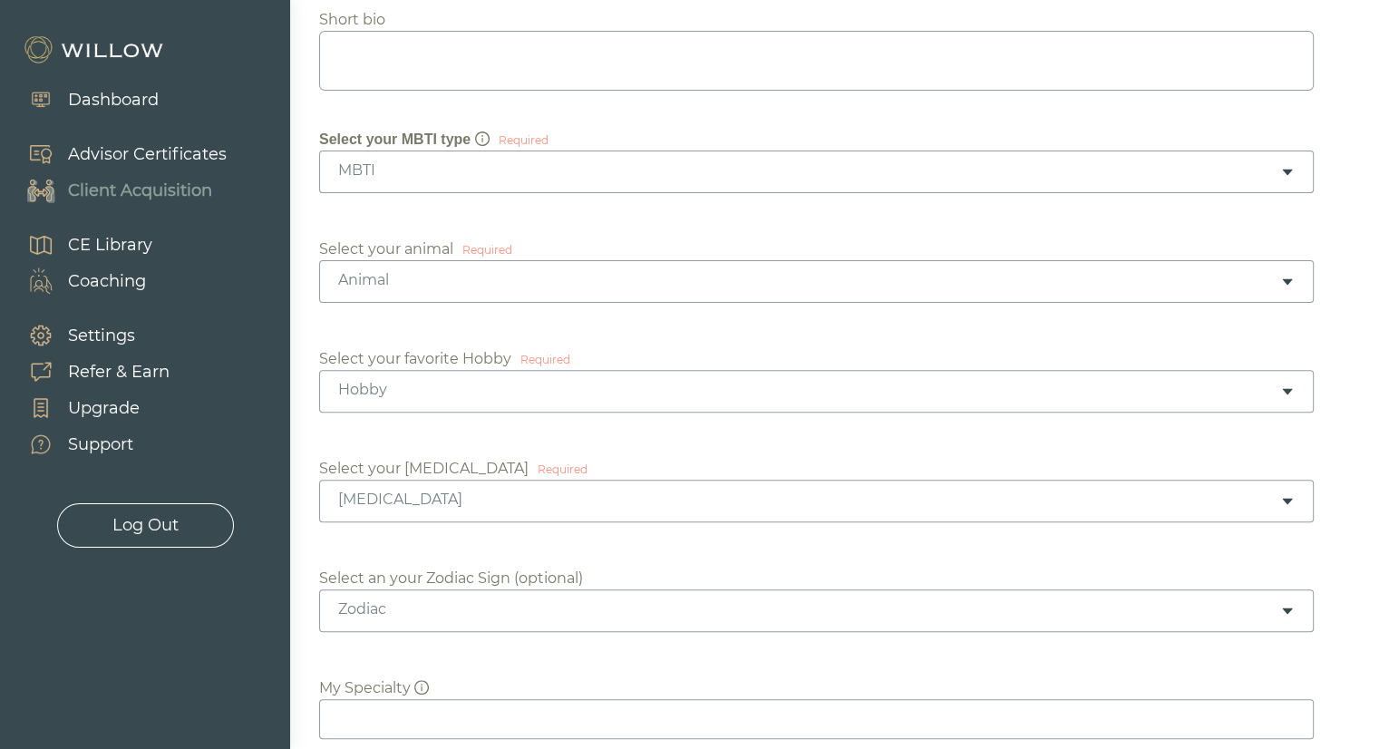
scroll to position [499, 0]
click at [393, 180] on div "MBTI" at bounding box center [816, 173] width 995 height 43
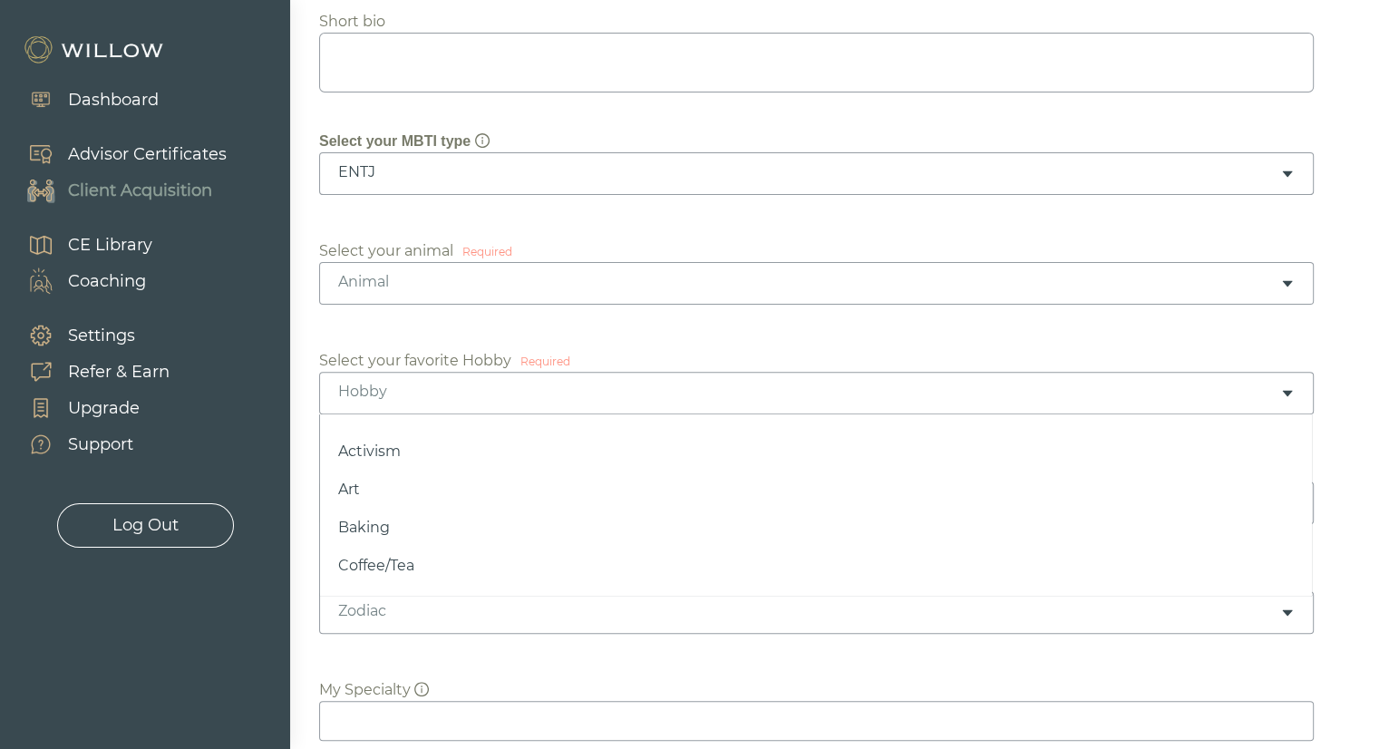
click at [403, 404] on div "Hobby" at bounding box center [816, 393] width 995 height 43
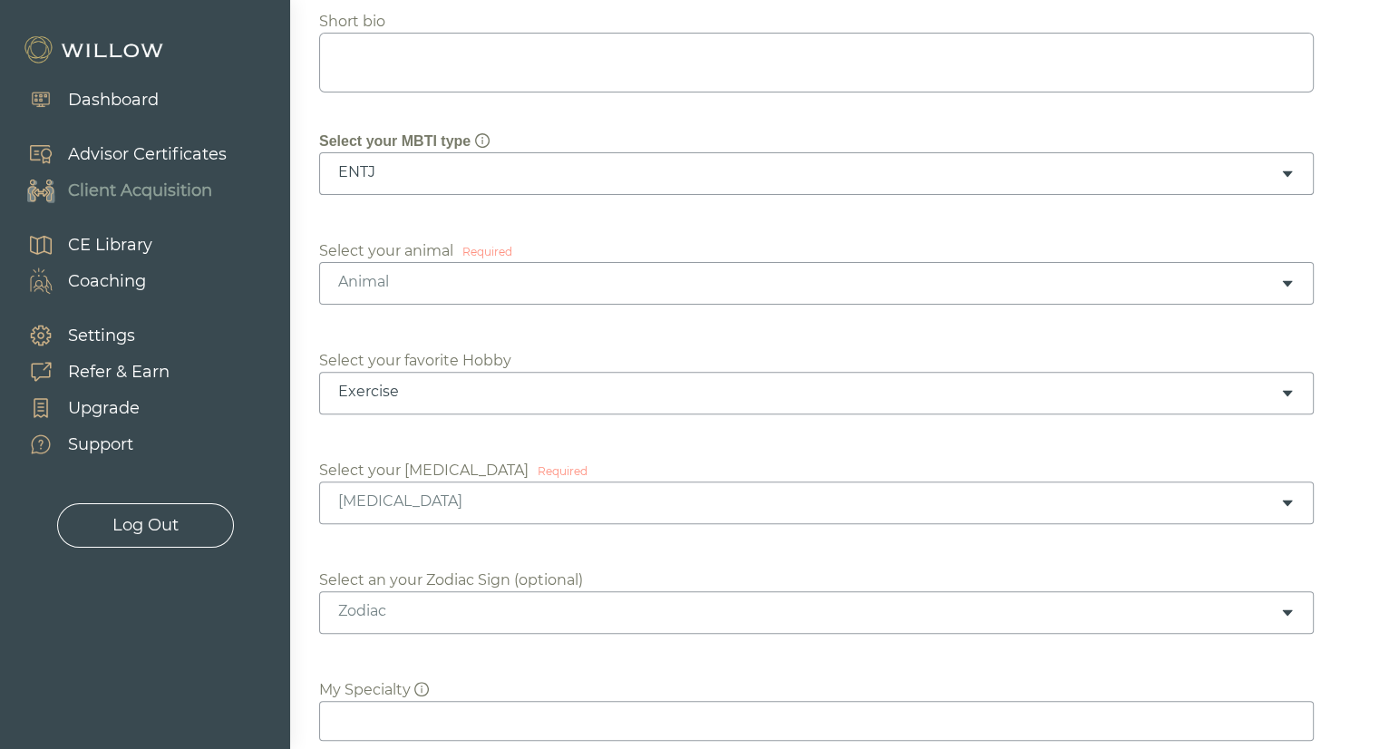
click at [399, 278] on div "Animal" at bounding box center [809, 282] width 942 height 20
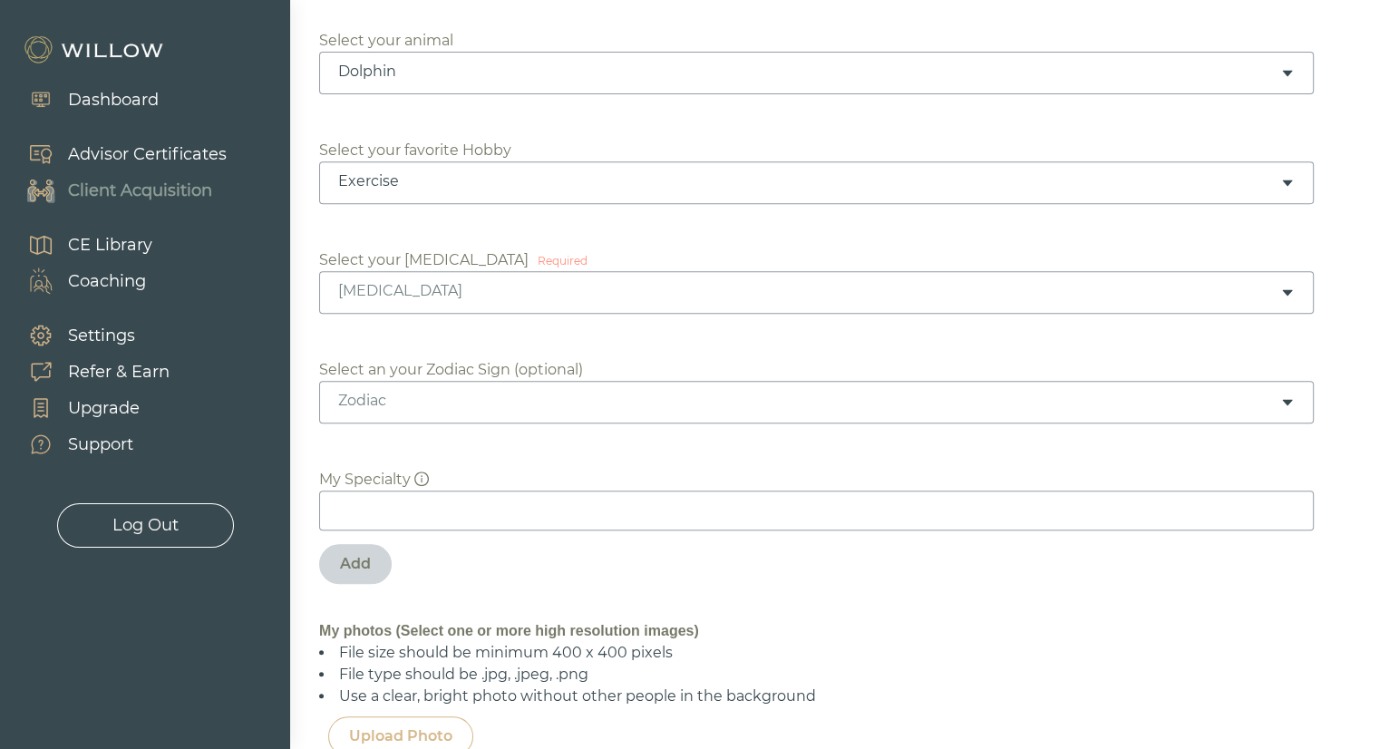
scroll to position [733, 0]
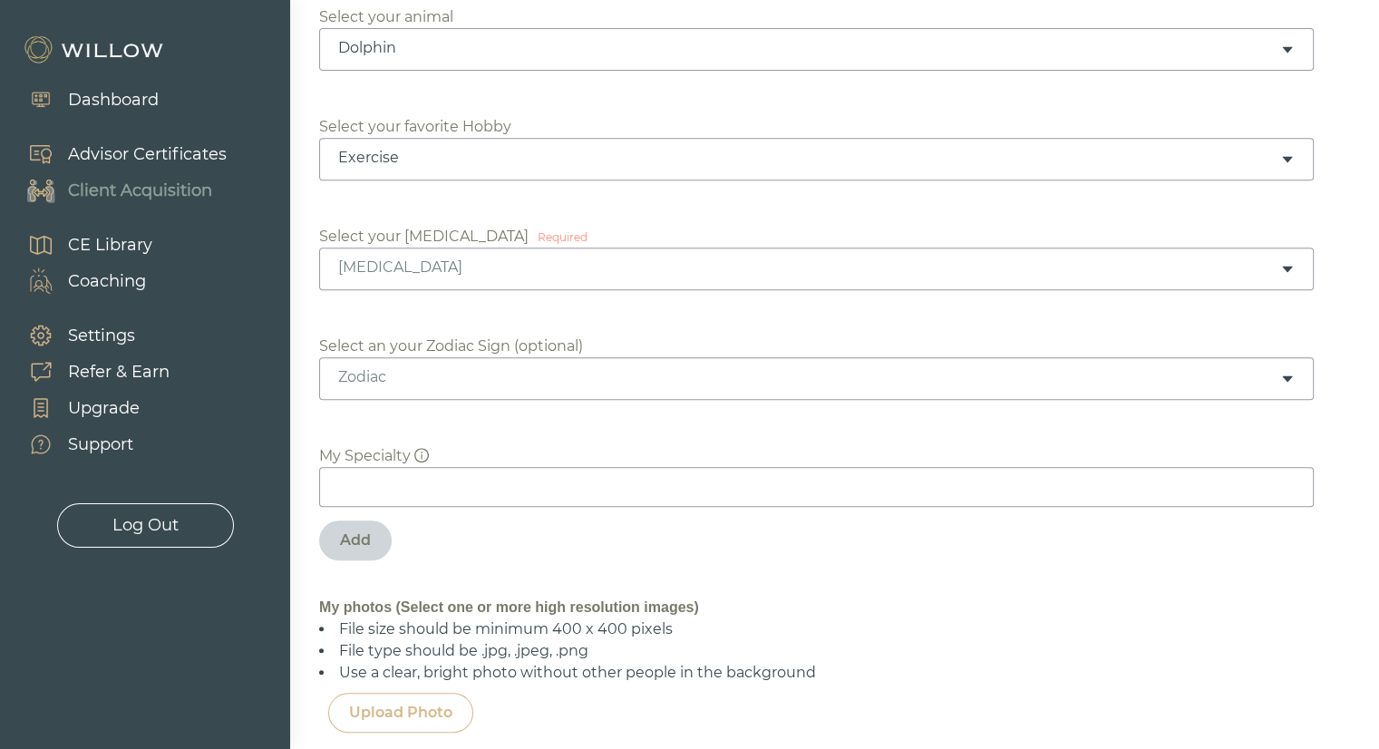
click at [366, 264] on div "Birth Order" at bounding box center [809, 268] width 942 height 20
click at [399, 395] on div "Zodiac Aries Taurus Gemini Cancer Leo Virgo Libra Scorpio Sagittarius Capricorn…" at bounding box center [834, 378] width 1031 height 43
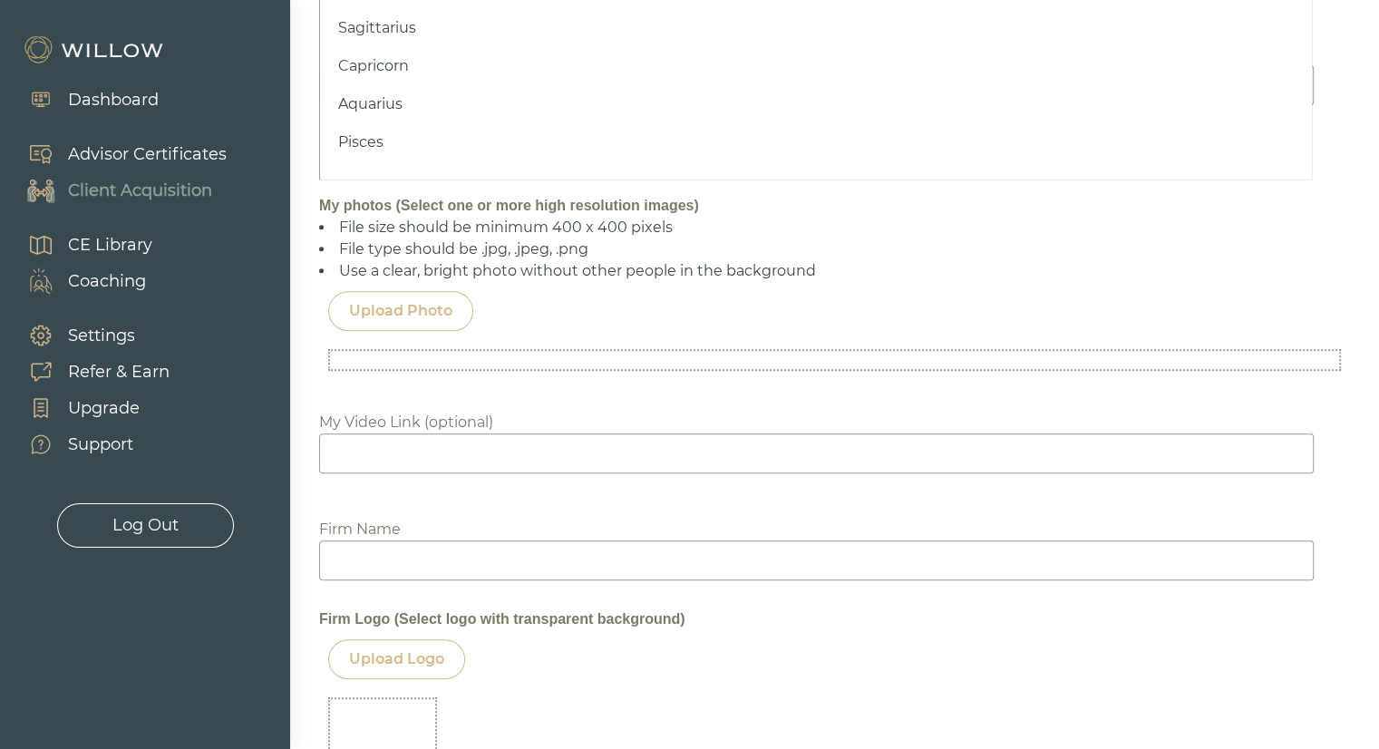
scroll to position [722, 0]
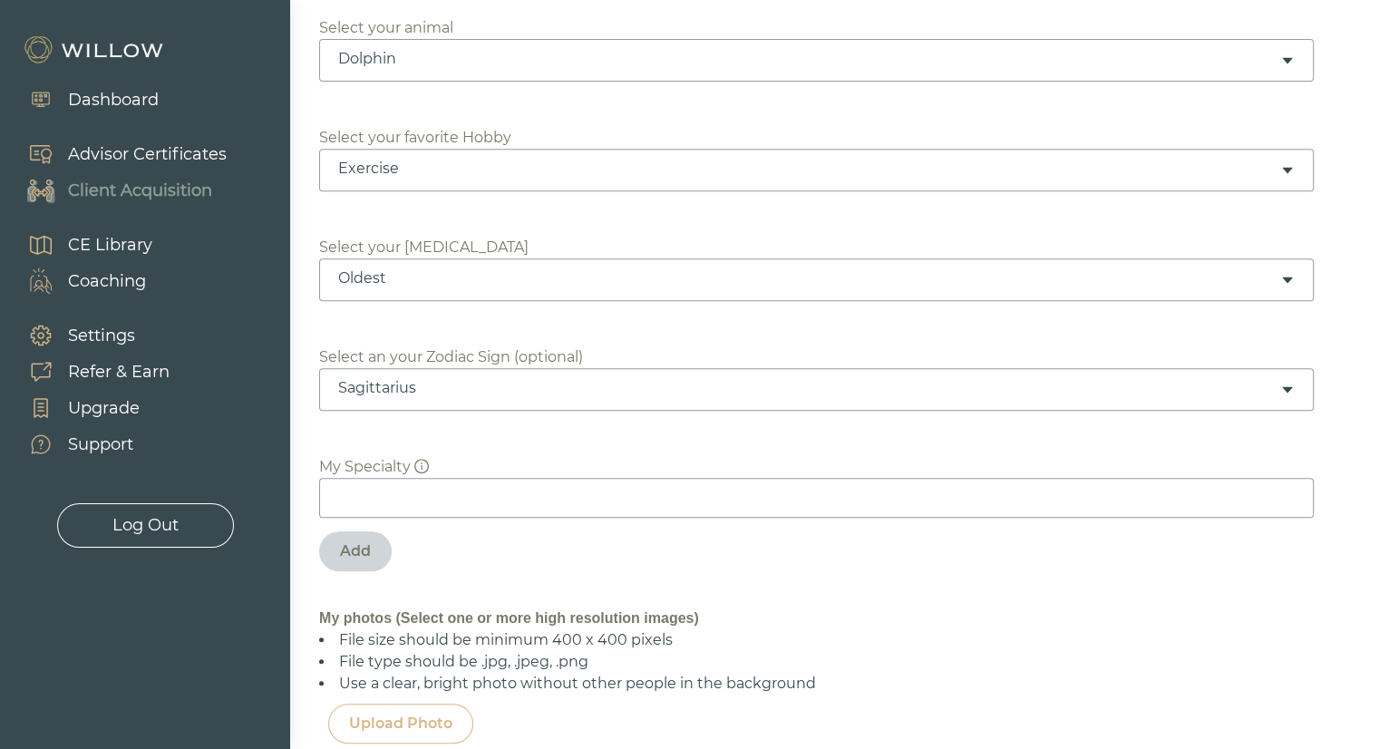
click at [330, 443] on div "Please add one specialty at a time, then click “add” My Specialty Add" at bounding box center [834, 508] width 1031 height 169
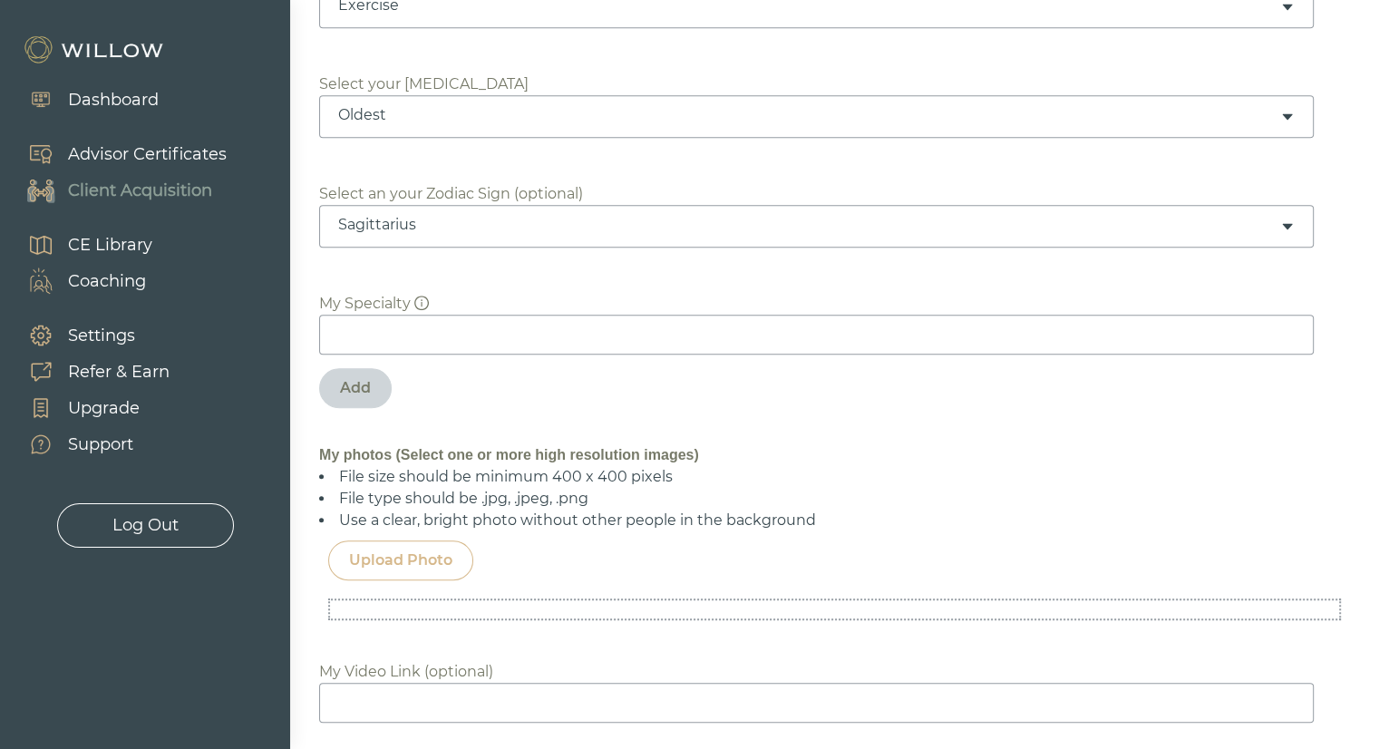
scroll to position [1212, 0]
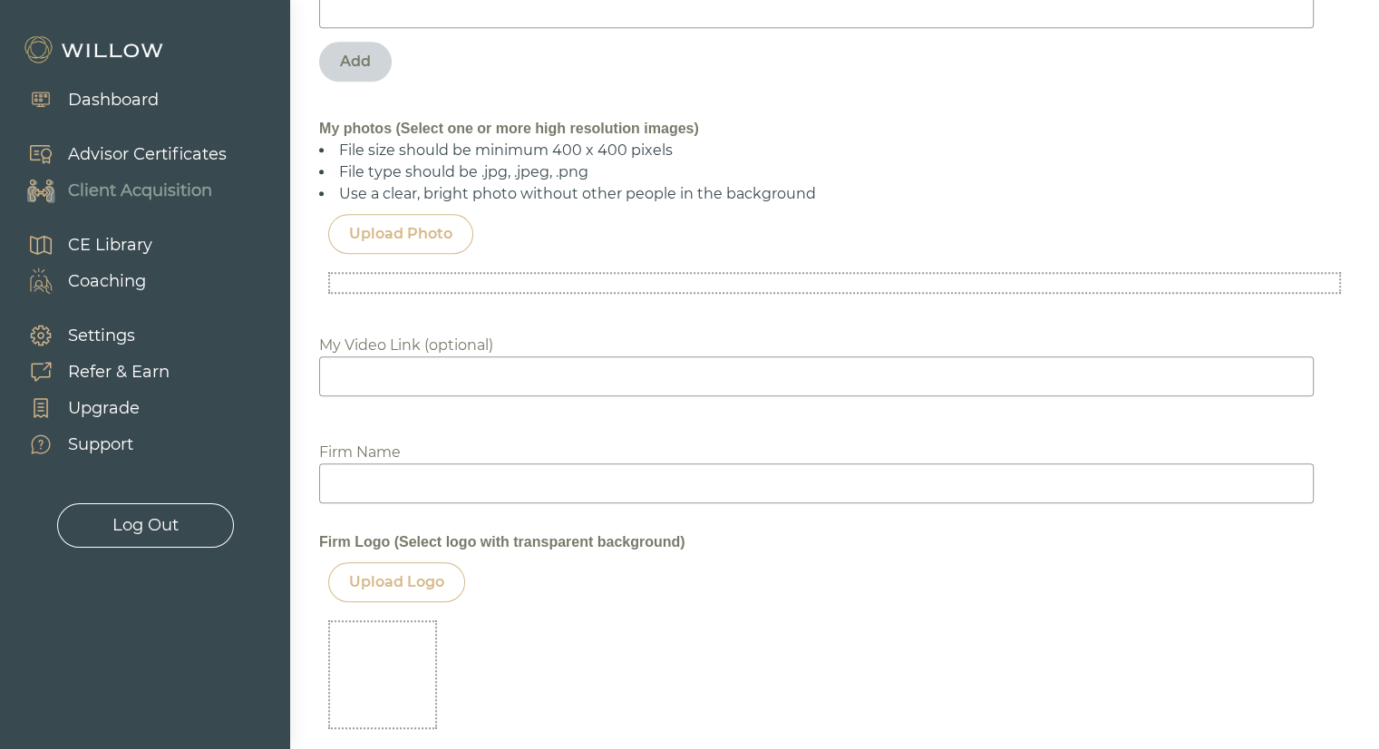
click at [420, 245] on div "Upload Photo" at bounding box center [400, 234] width 145 height 40
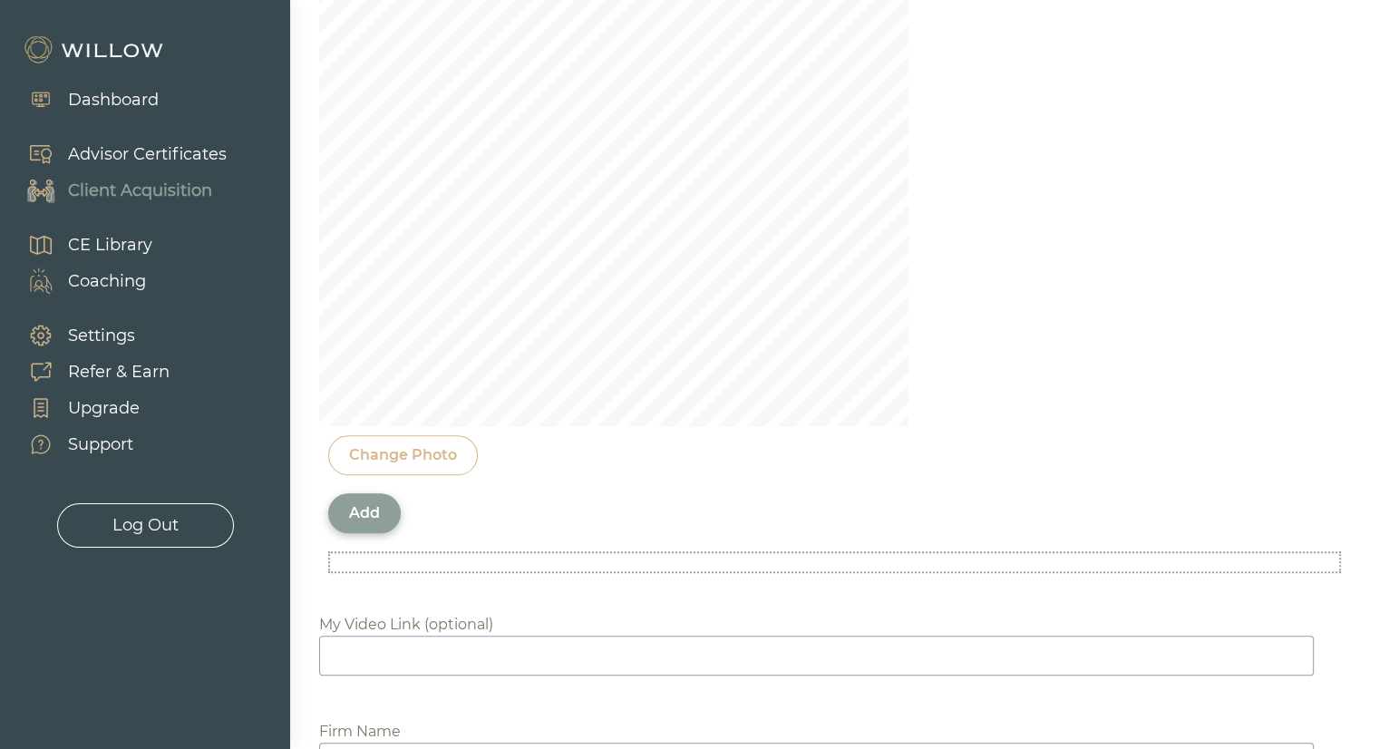
scroll to position [1515, 0]
click at [362, 506] on div "Add" at bounding box center [364, 513] width 31 height 22
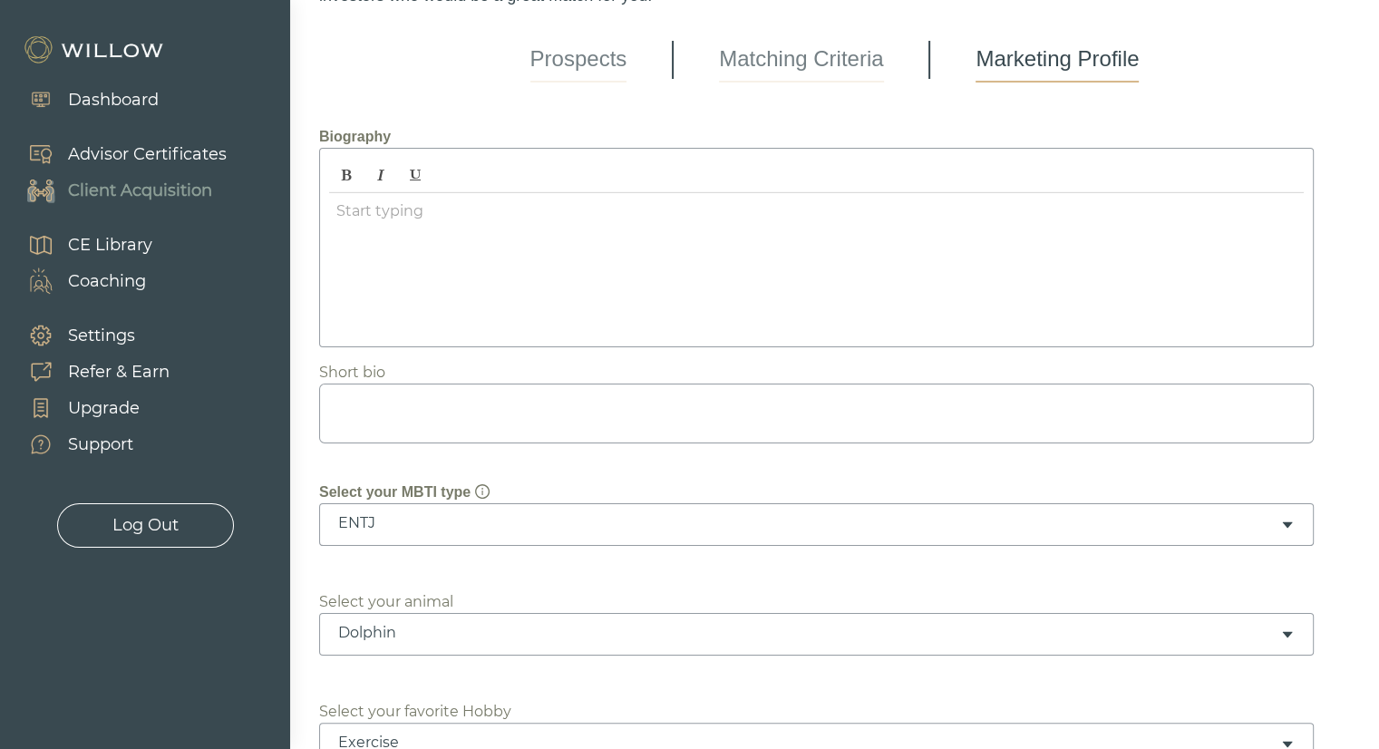
scroll to position [142, 0]
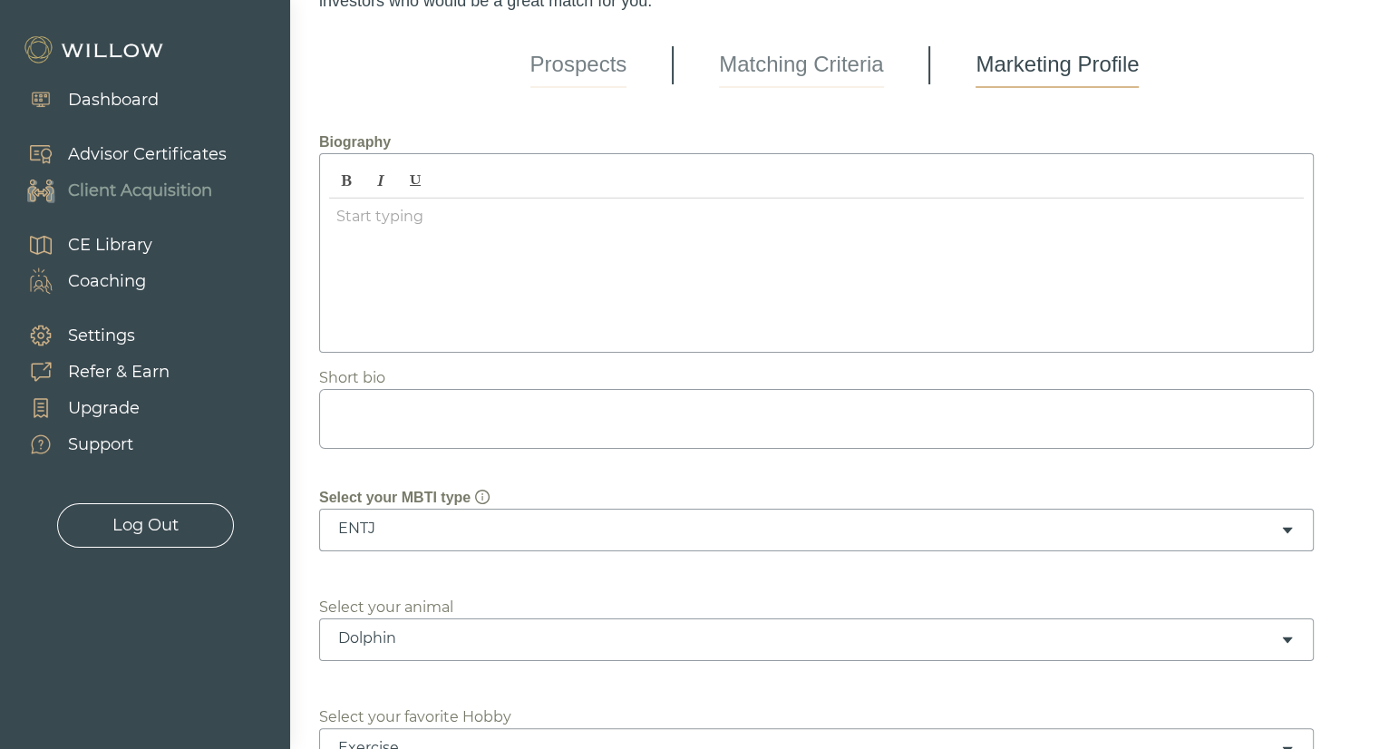
click at [499, 282] on div at bounding box center [816, 271] width 975 height 144
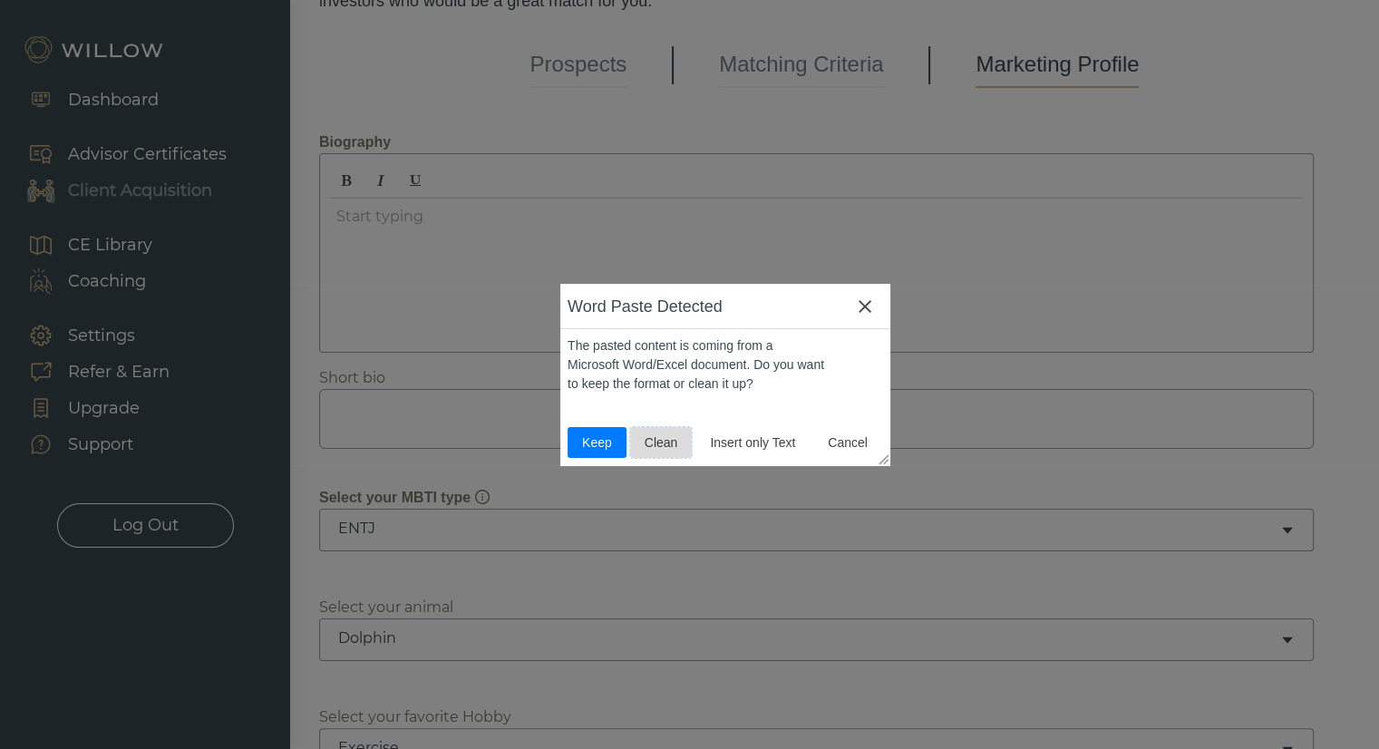
click at [664, 454] on button "Clean" at bounding box center [661, 442] width 63 height 31
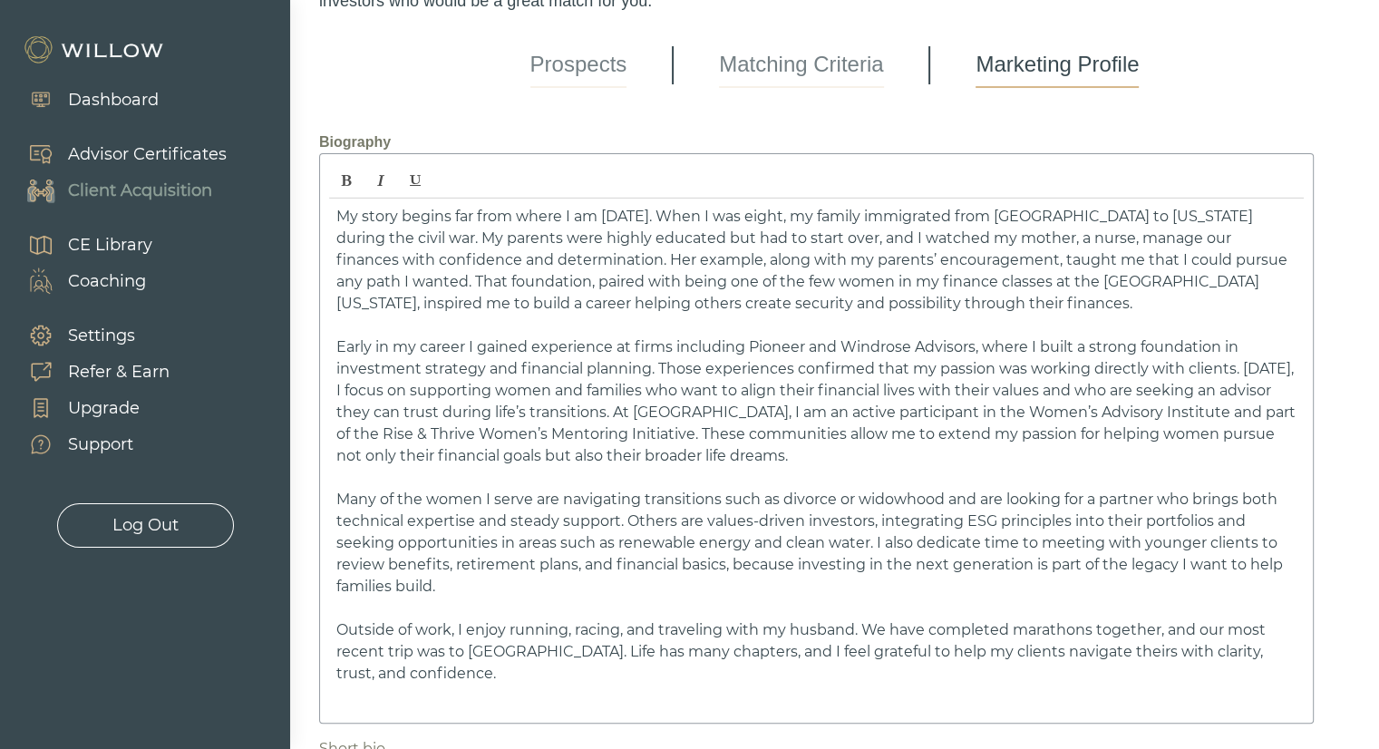
click at [767, 211] on span "My story begins far from where I am today. When I was eight, my family immigrat…" at bounding box center [811, 260] width 951 height 104
click at [670, 238] on span "My story begins far from where I am today. When I was nine , my family immigrat…" at bounding box center [811, 260] width 951 height 104
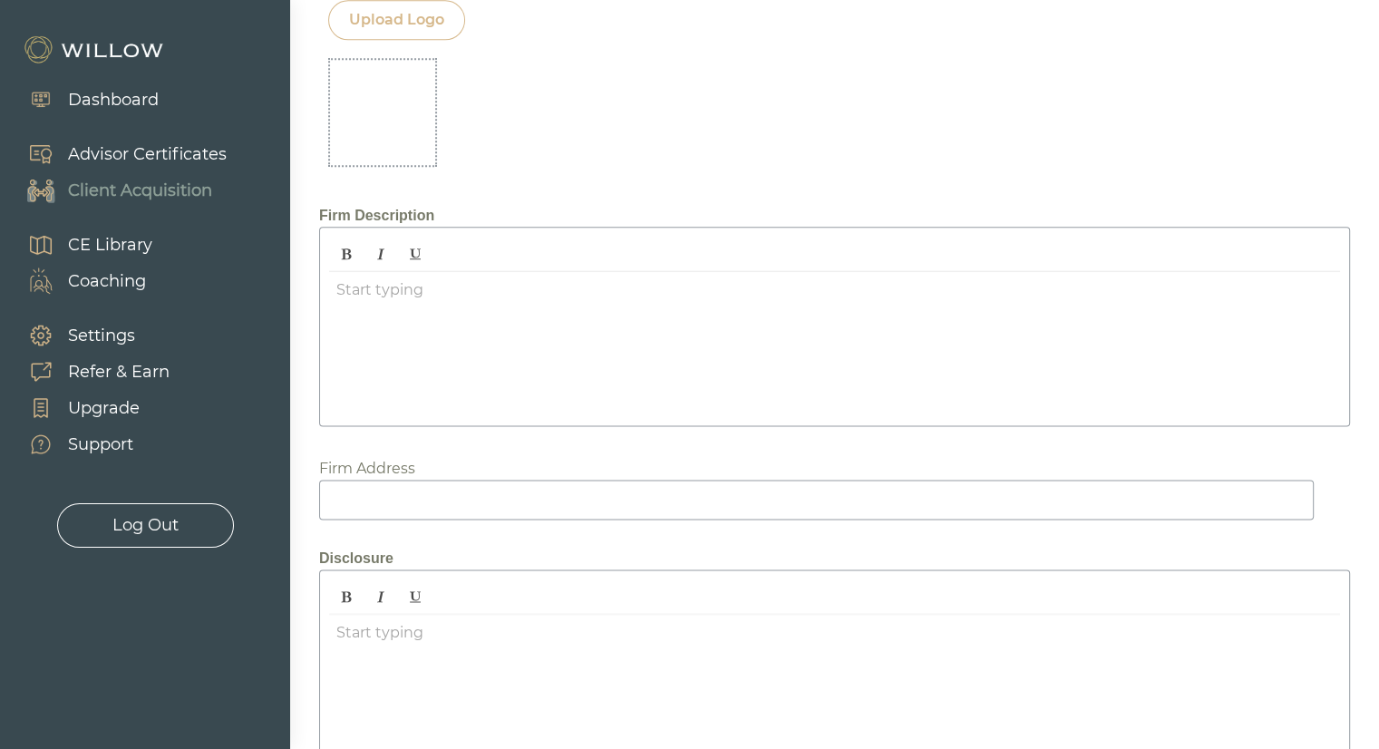
scroll to position [2588, 0]
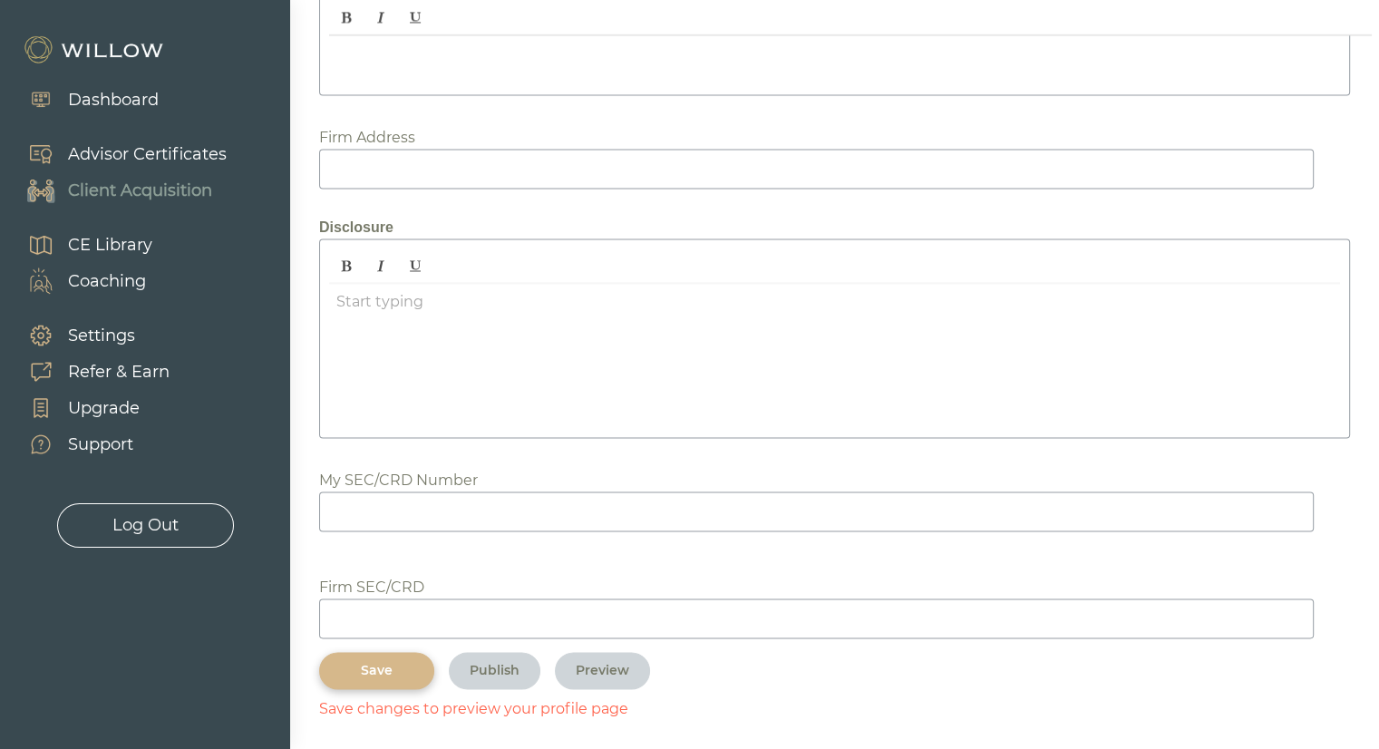
click at [375, 652] on button "Save" at bounding box center [376, 670] width 115 height 37
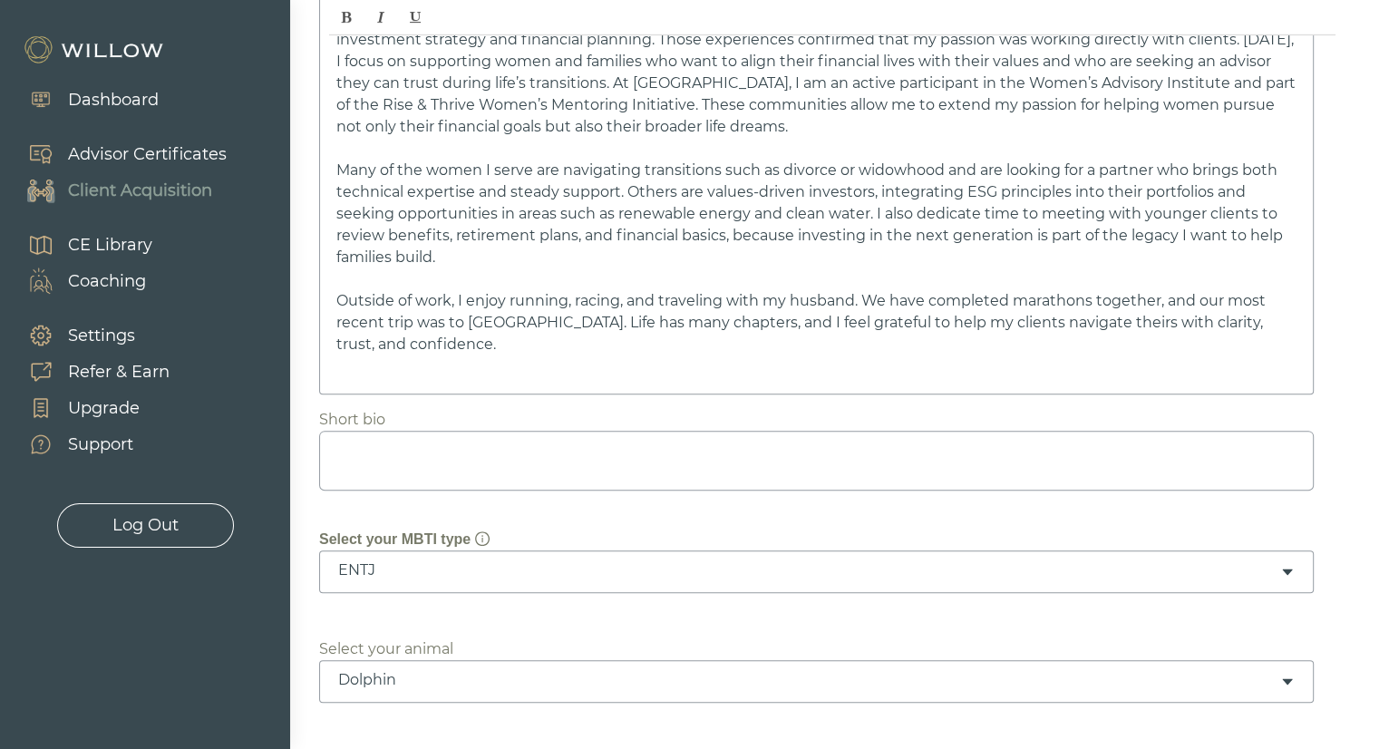
scroll to position [458, 0]
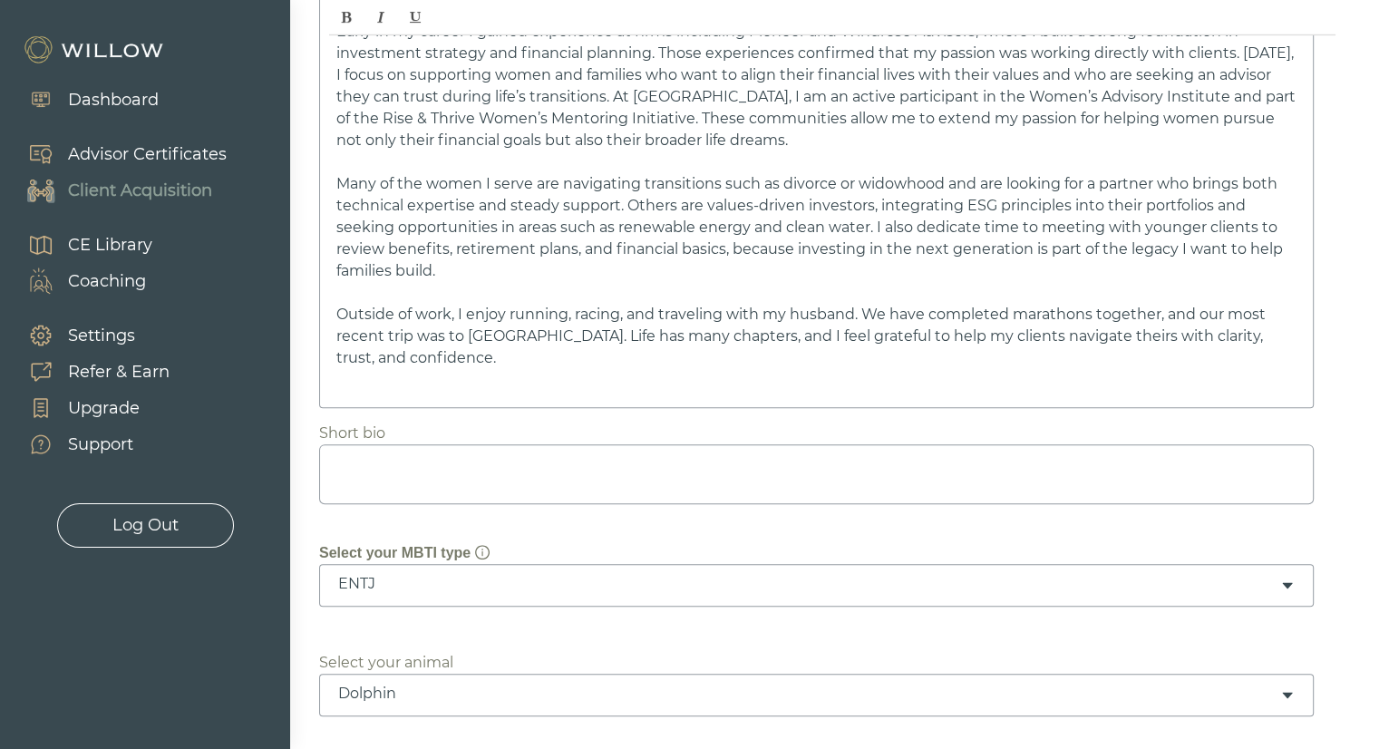
click at [557, 480] on textarea at bounding box center [816, 474] width 995 height 60
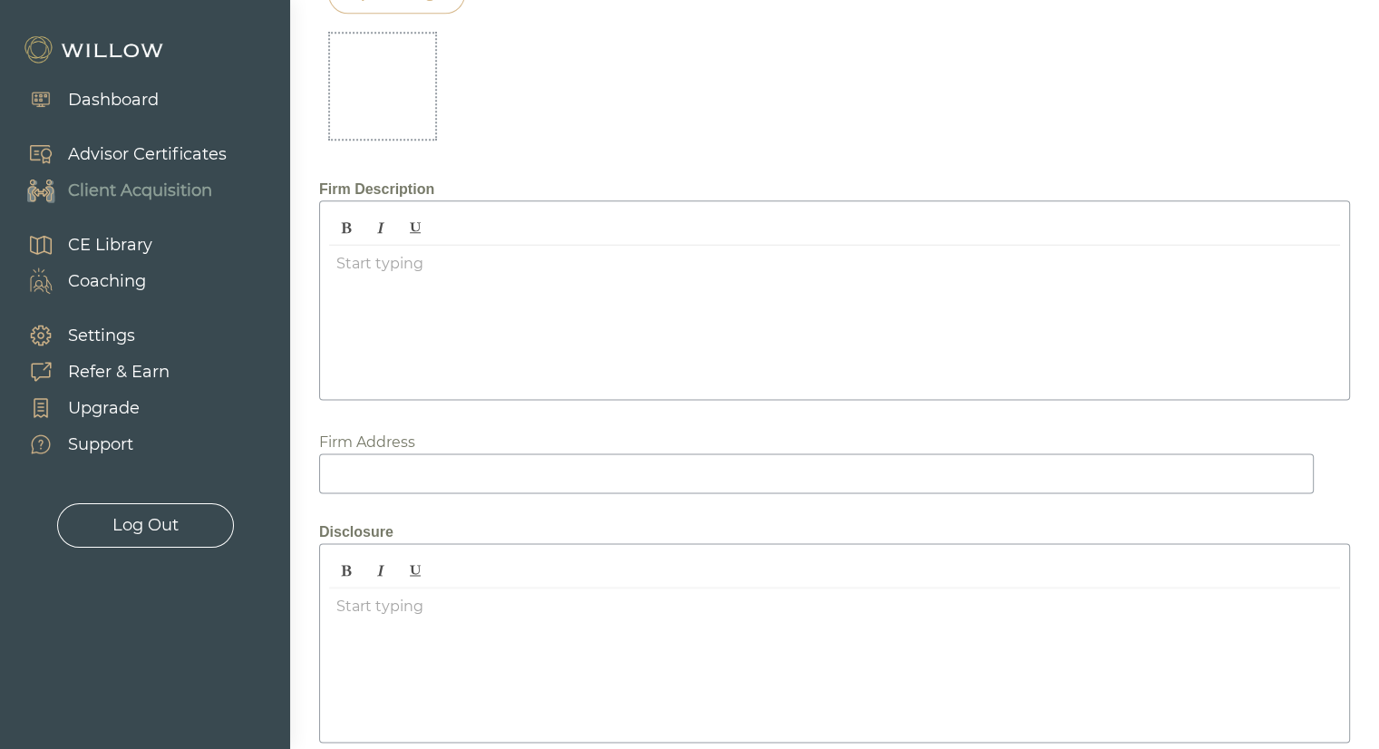
scroll to position [2284, 0]
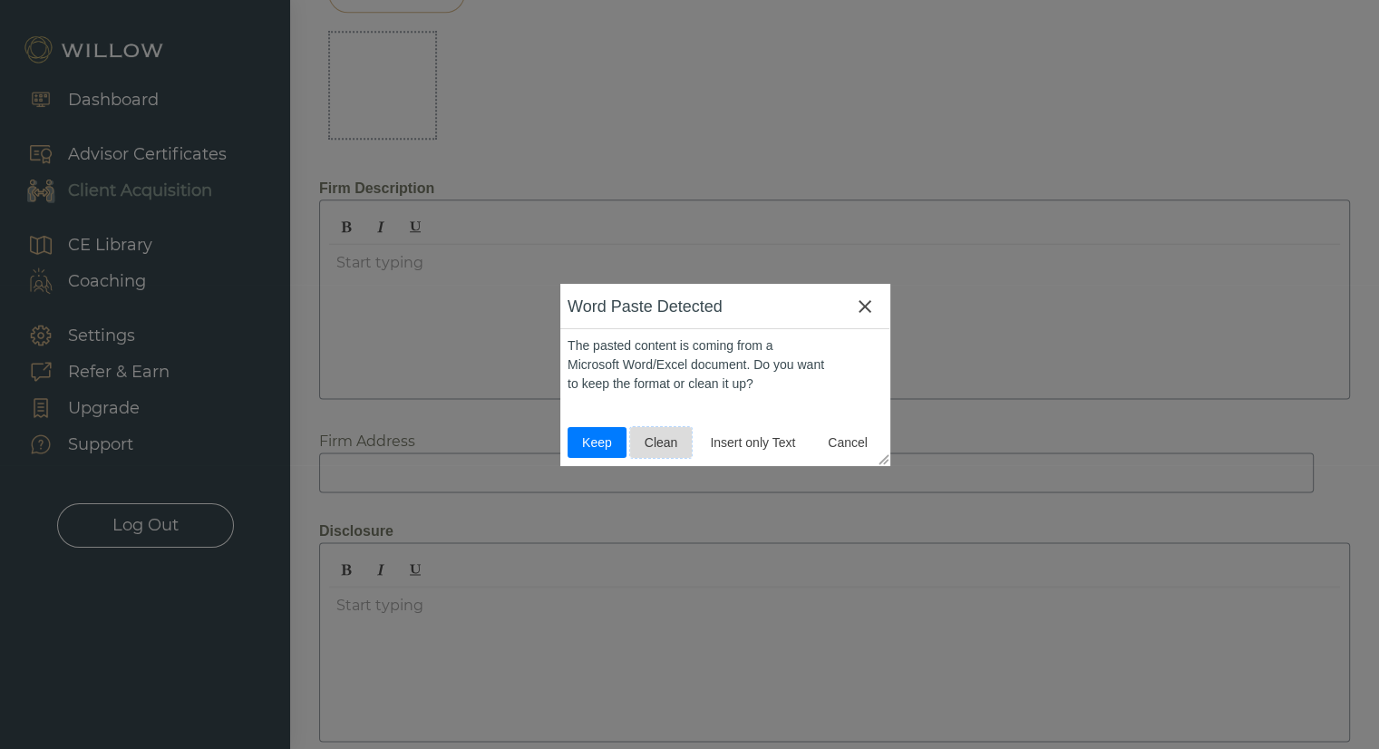
click at [666, 447] on span "Clean" at bounding box center [662, 442] width 48 height 19
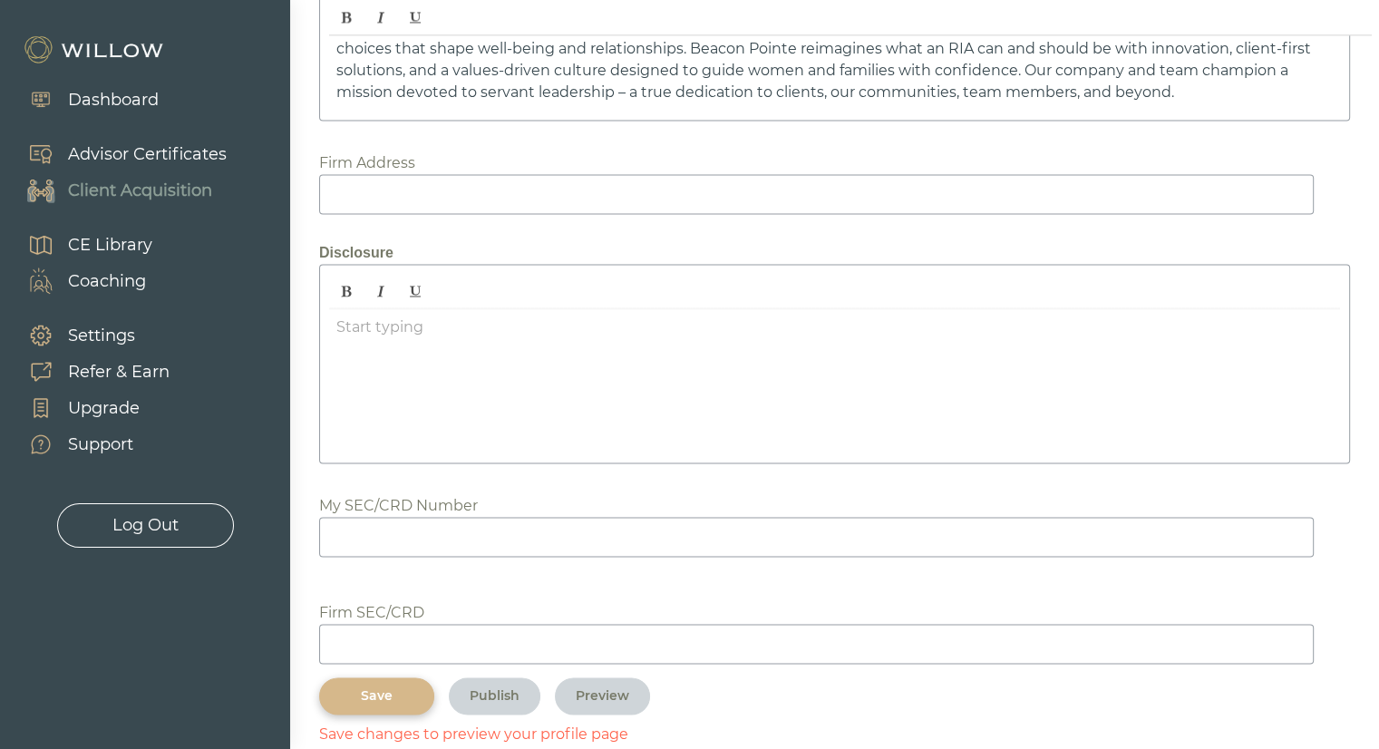
scroll to position [2633, 0]
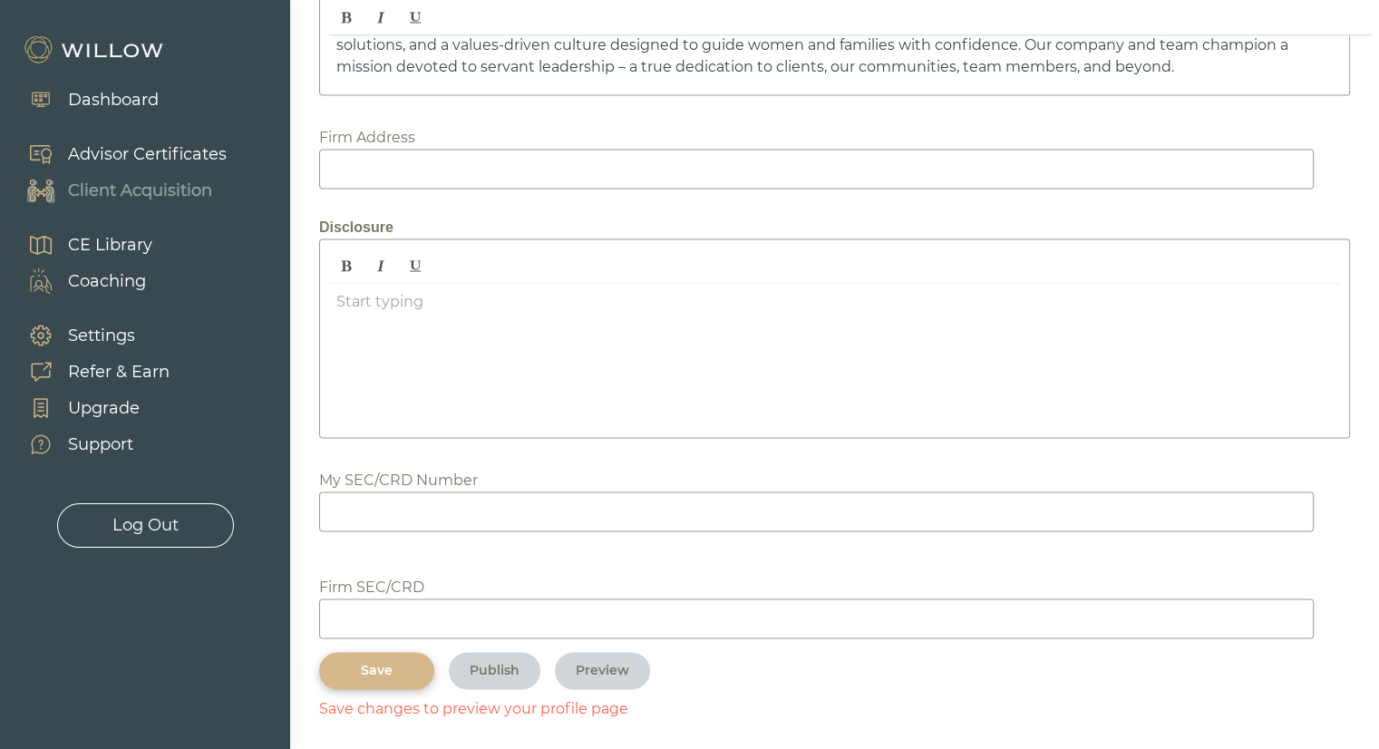
click at [349, 661] on div "Save" at bounding box center [376, 670] width 73 height 19
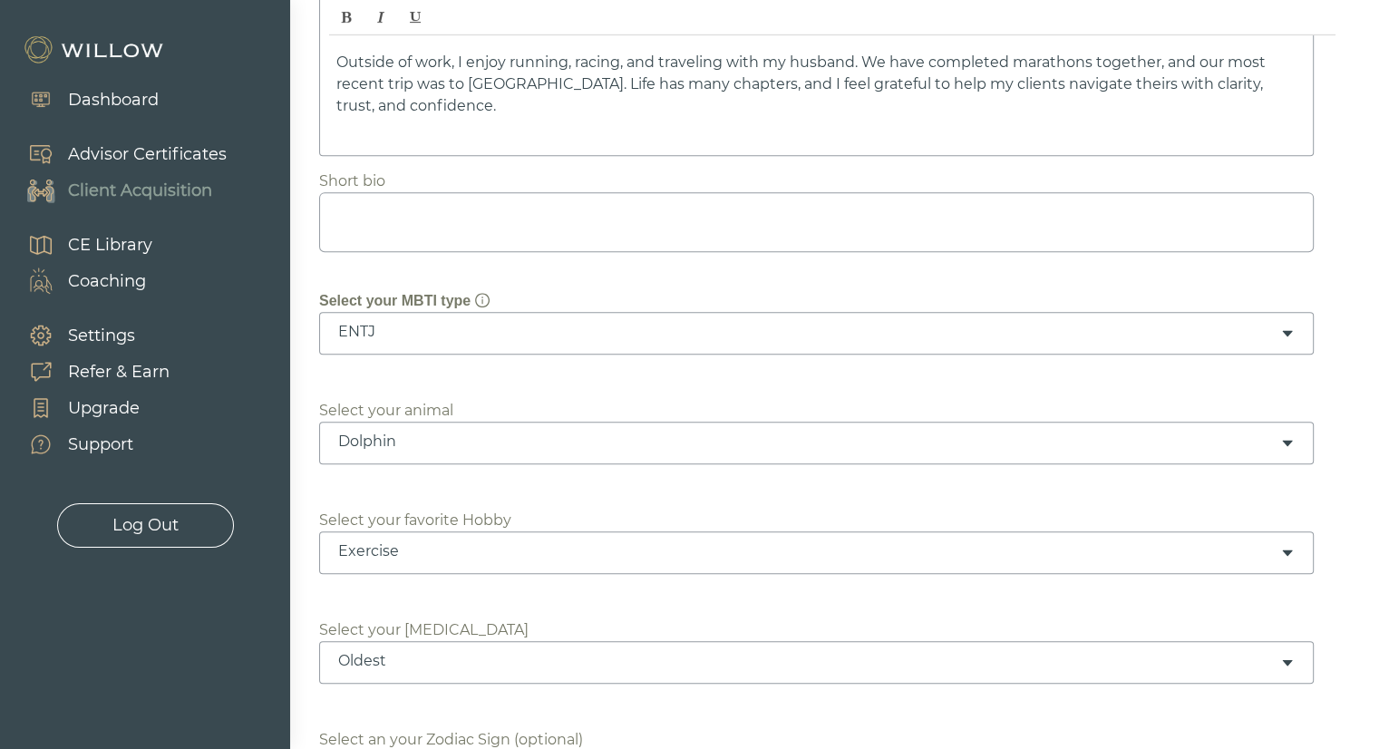
scroll to position [709, 0]
click at [570, 212] on textarea at bounding box center [816, 223] width 995 height 60
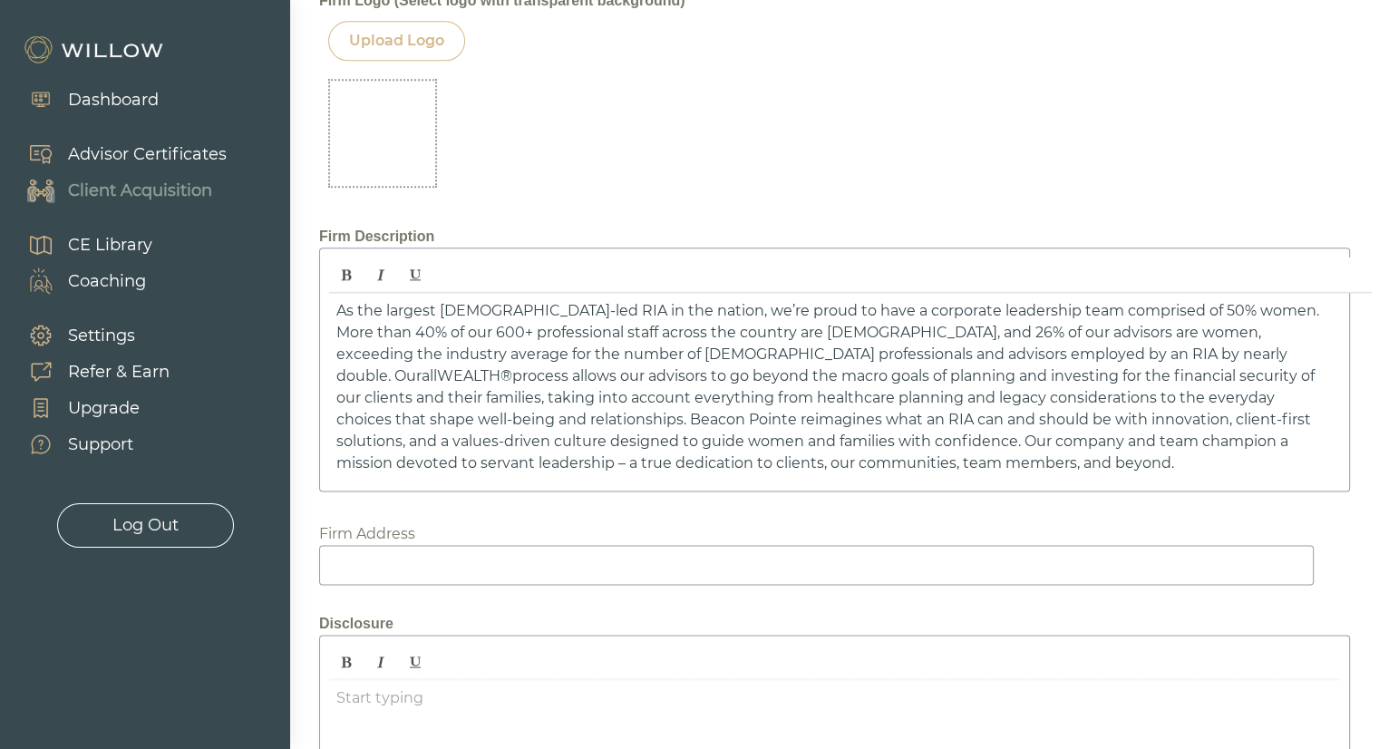
scroll to position [2633, 0]
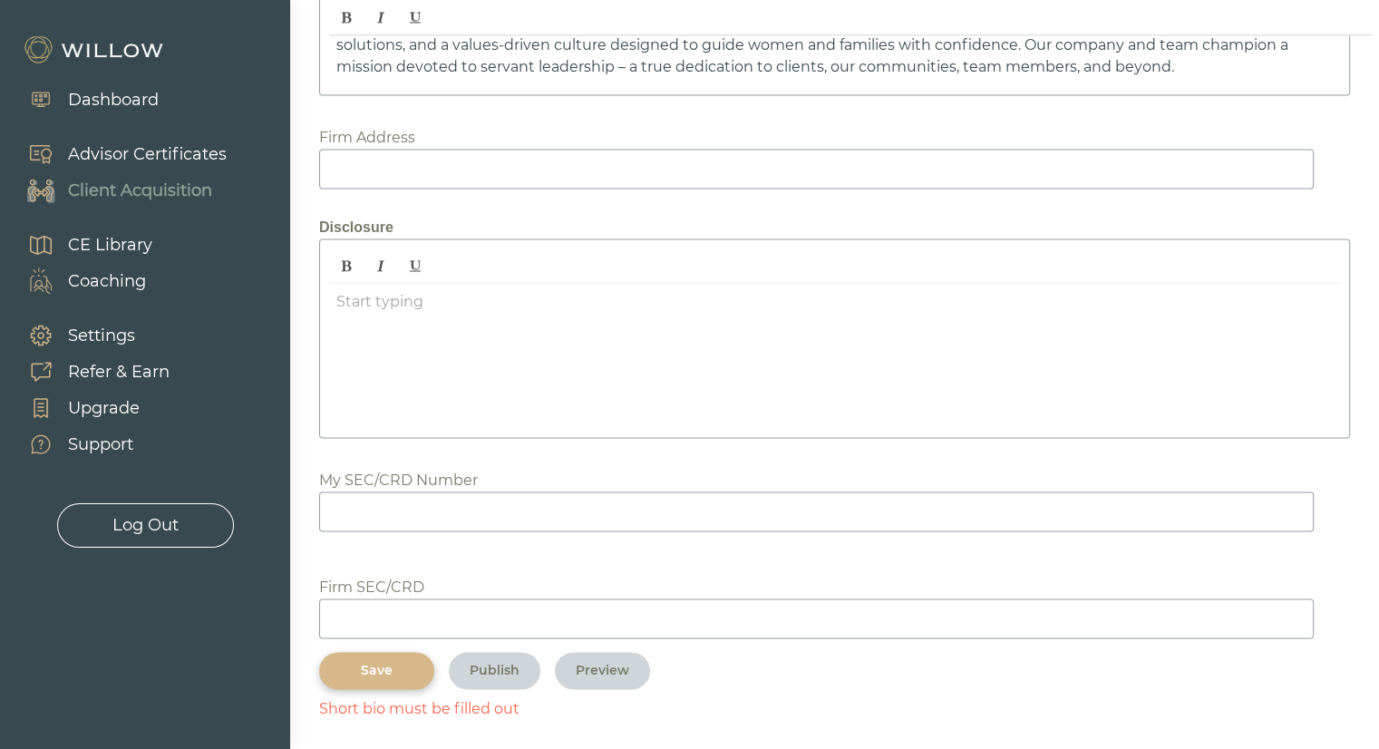
type textarea "NA"
click at [365, 675] on button "Save" at bounding box center [376, 670] width 115 height 37
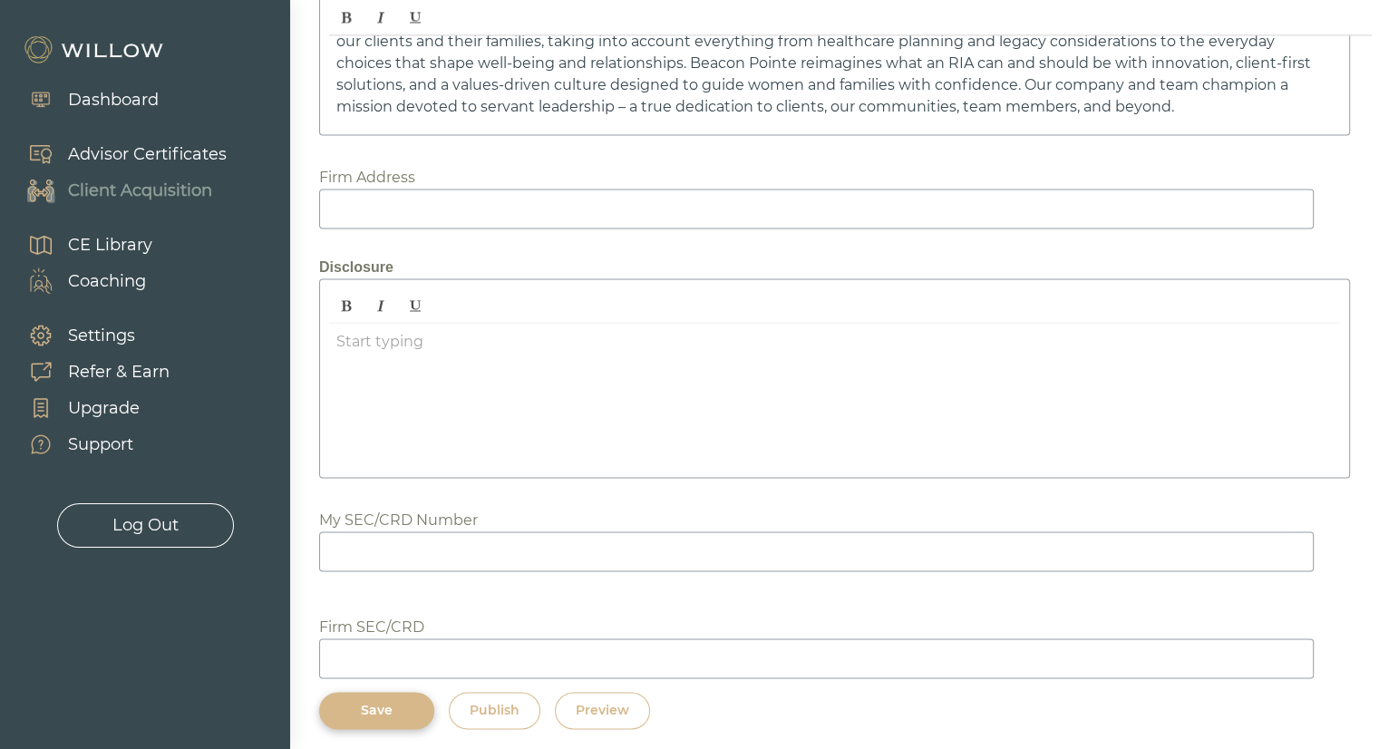
click at [609, 701] on div "Preview" at bounding box center [603, 710] width 54 height 19
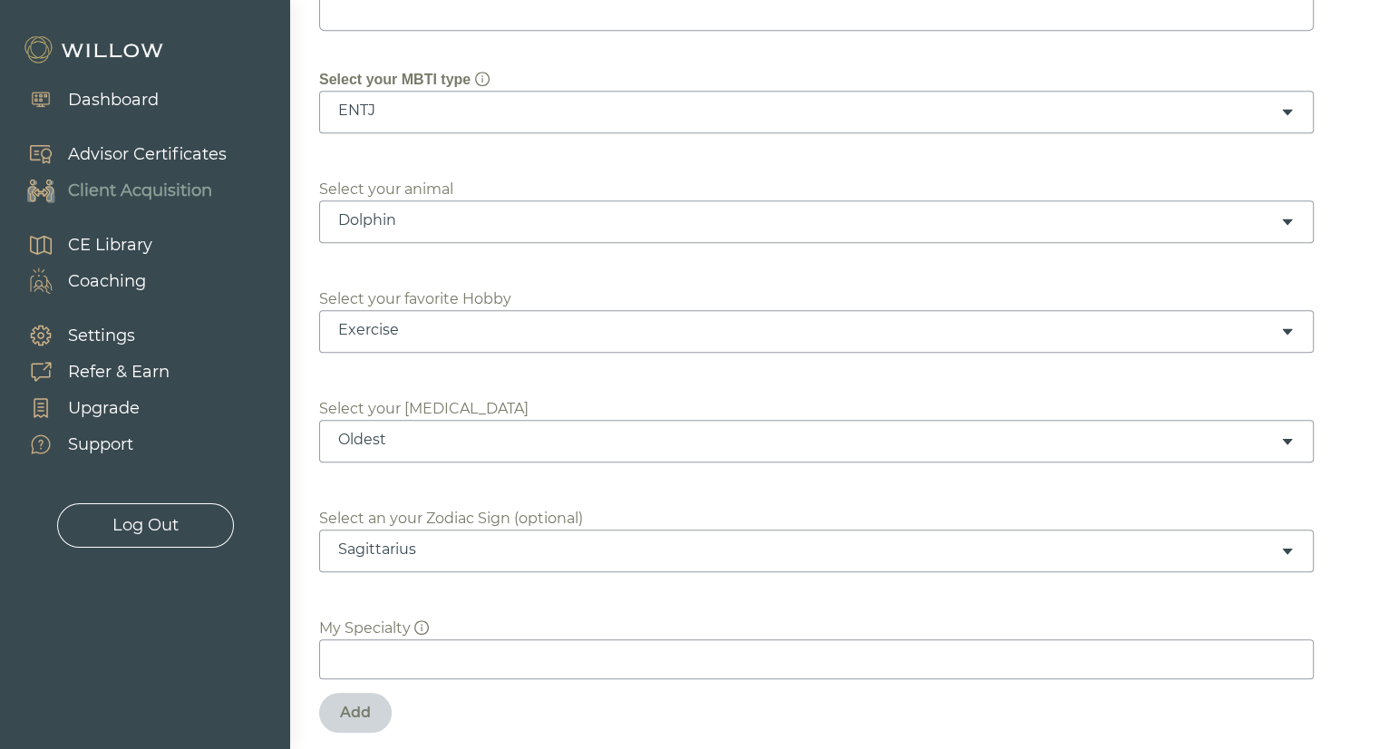
scroll to position [932, 0]
click at [446, 229] on div "Dolphin" at bounding box center [816, 221] width 995 height 43
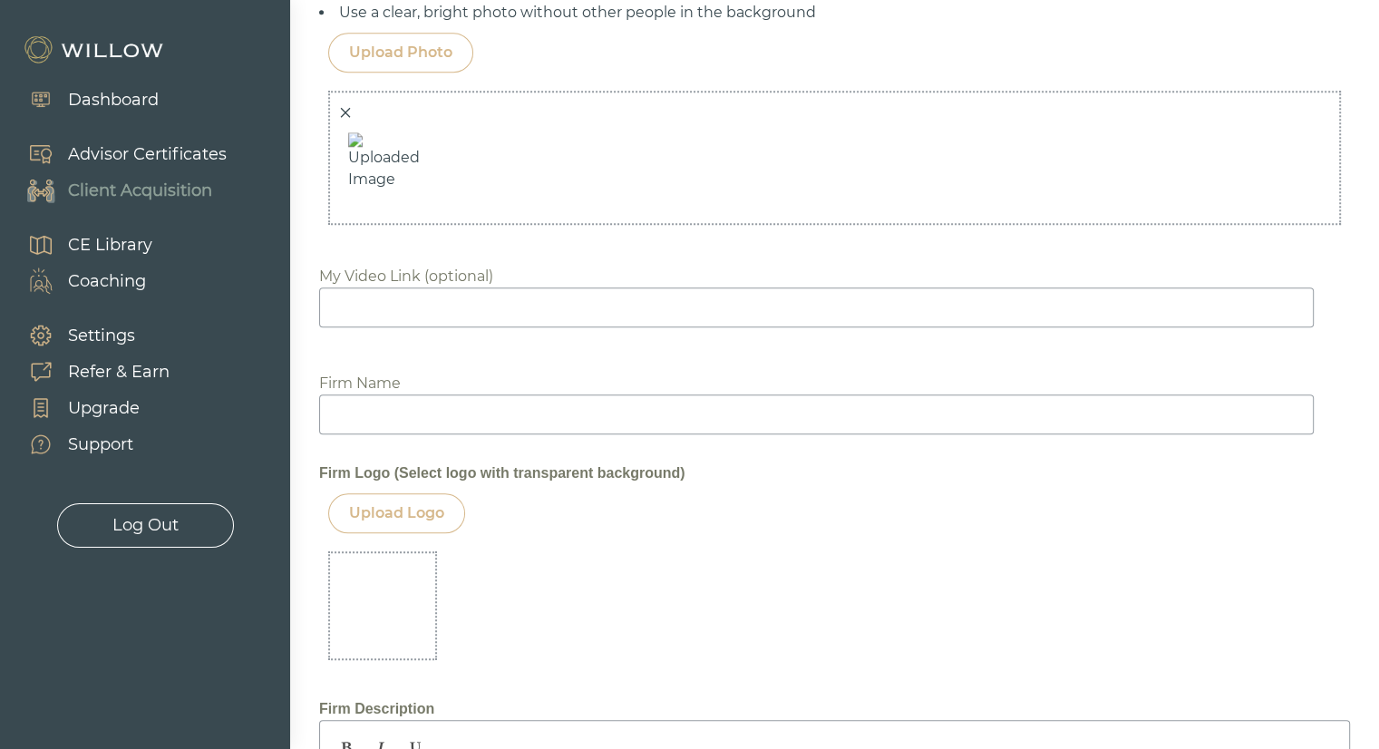
scroll to position [2633, 0]
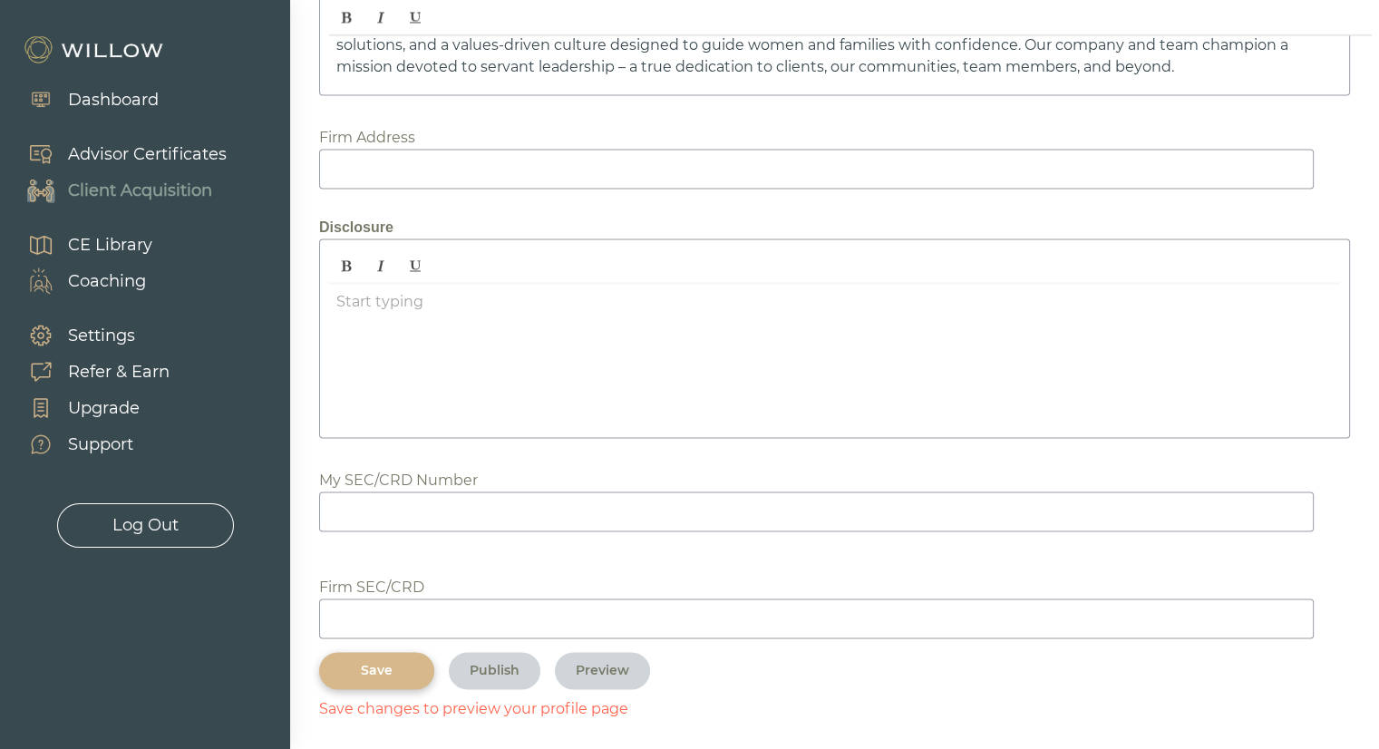
click at [388, 661] on div "Save" at bounding box center [376, 670] width 73 height 19
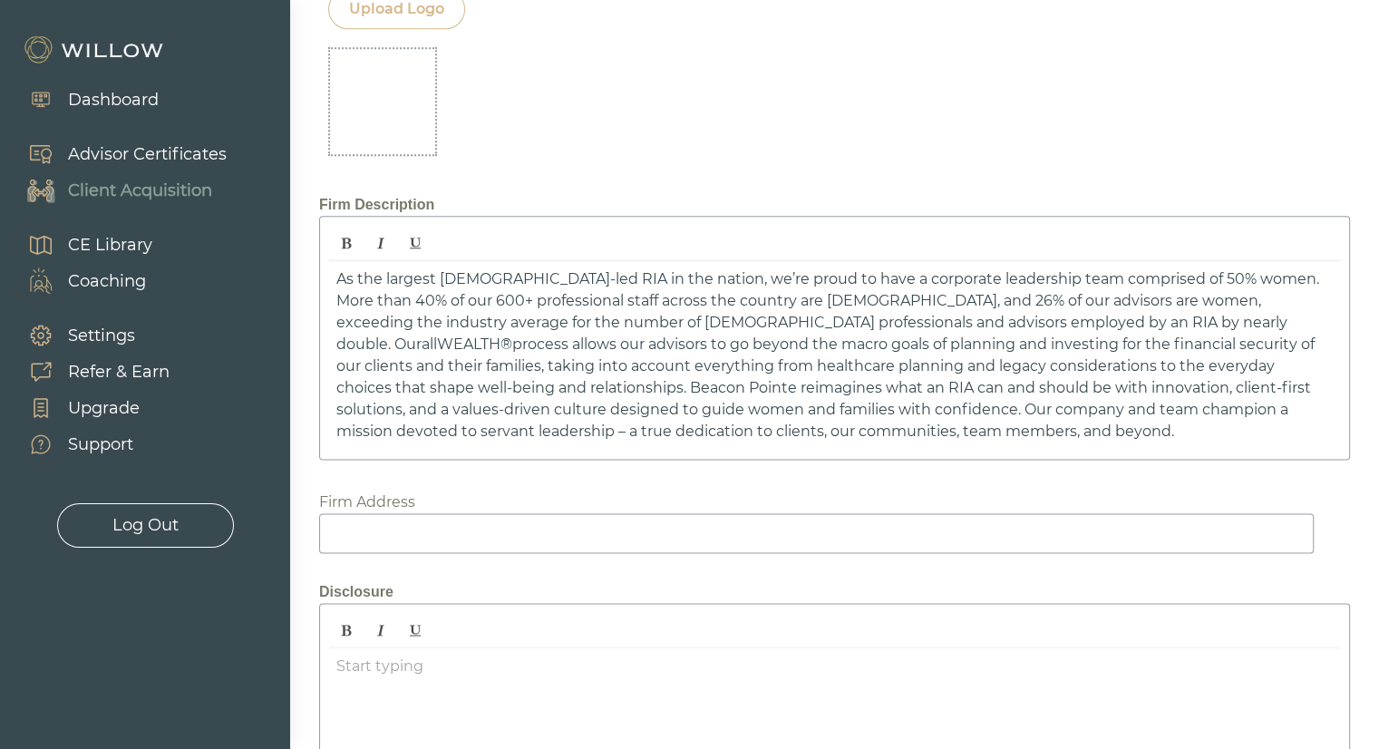
scroll to position [2259, 0]
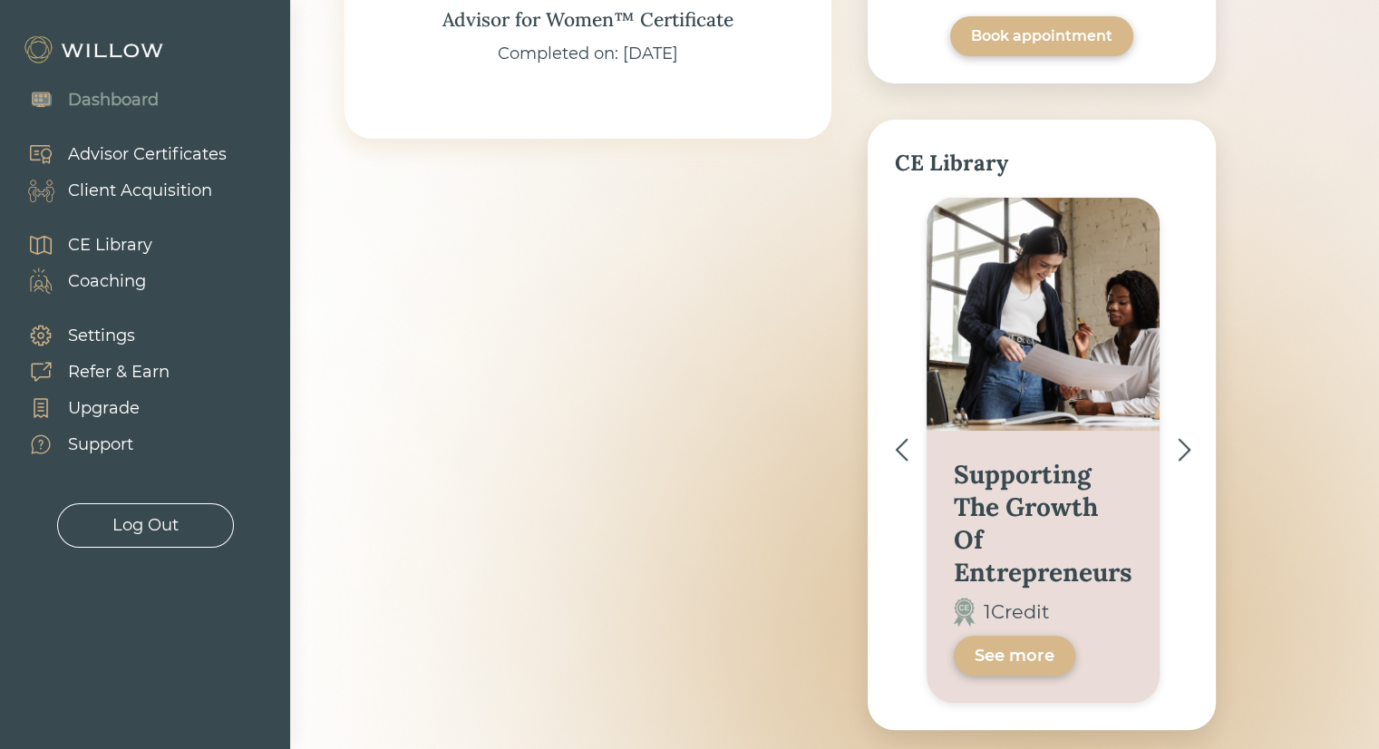
click at [819, 427] on div "GOOD AFTERNOON Here’s the latest with your team at Willow CERTIFICATES In progr…" at bounding box center [781, 153] width 872 height 1153
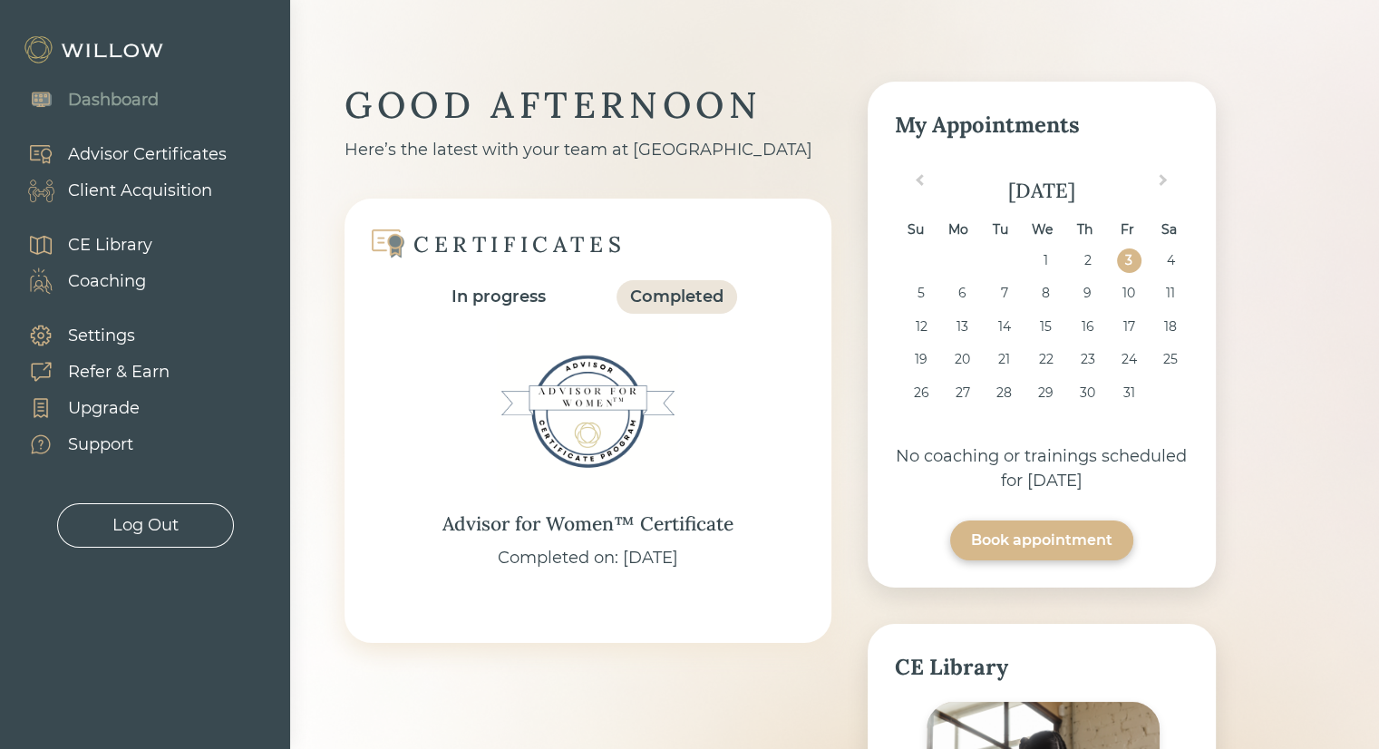
click at [118, 156] on div "Advisor Certificates" at bounding box center [147, 154] width 159 height 24
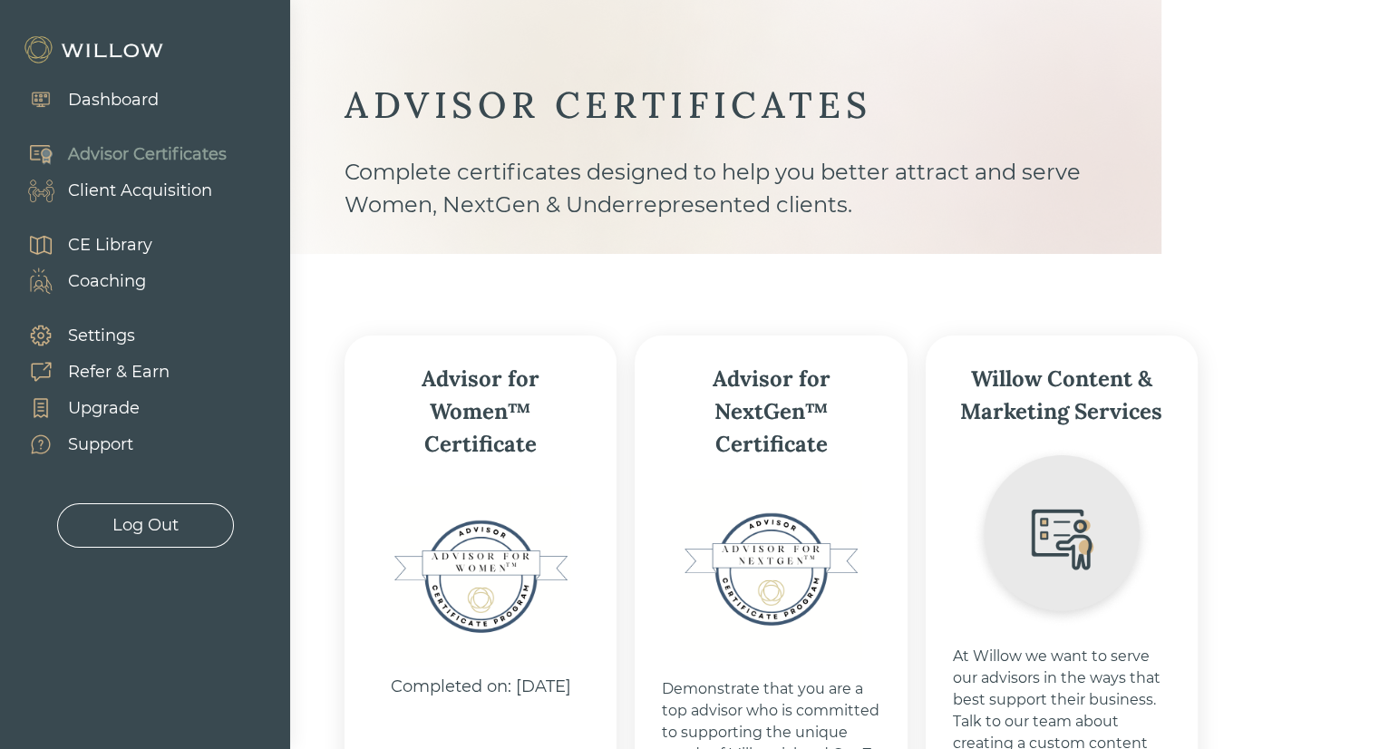
click at [135, 161] on div "Advisor Certificates" at bounding box center [147, 154] width 159 height 24
click at [106, 97] on div "Dashboard" at bounding box center [113, 100] width 91 height 24
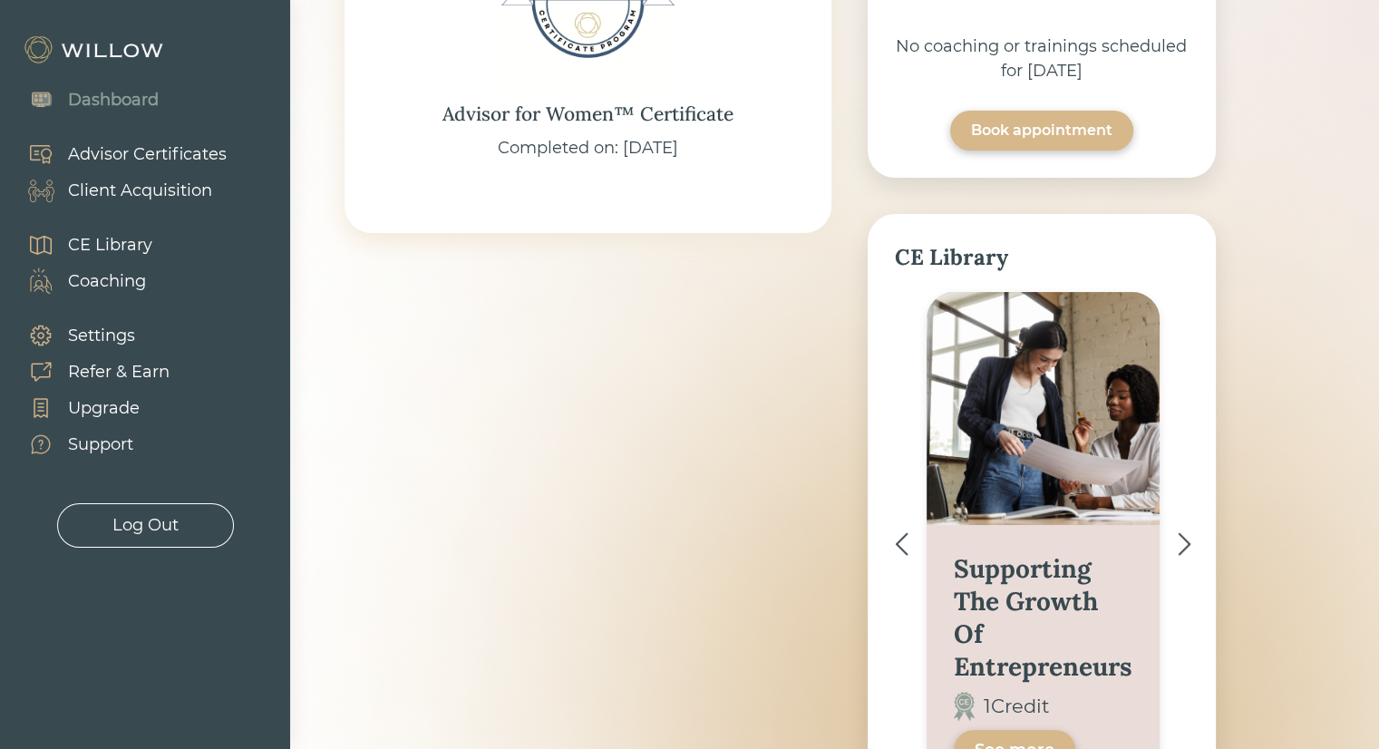
scroll to position [592, 0]
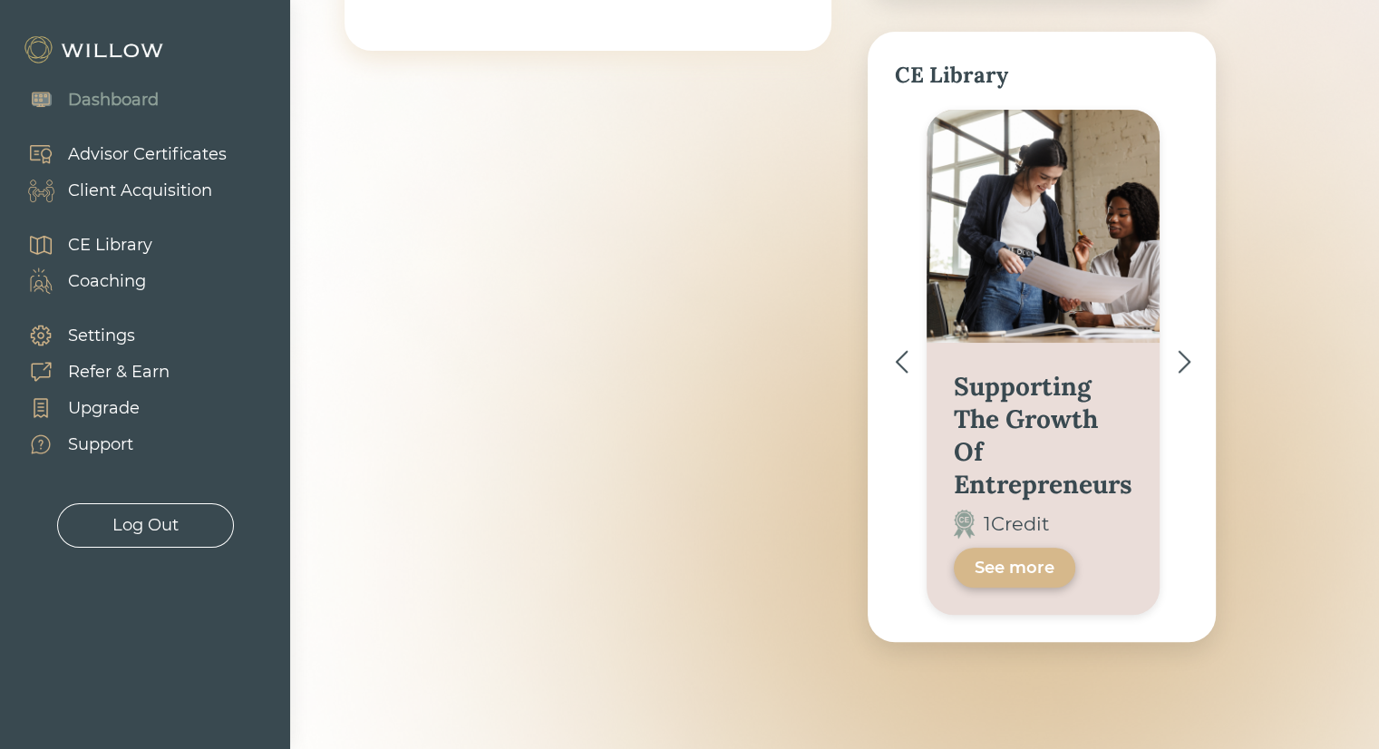
click at [115, 199] on div "Client Acquisition" at bounding box center [140, 191] width 144 height 24
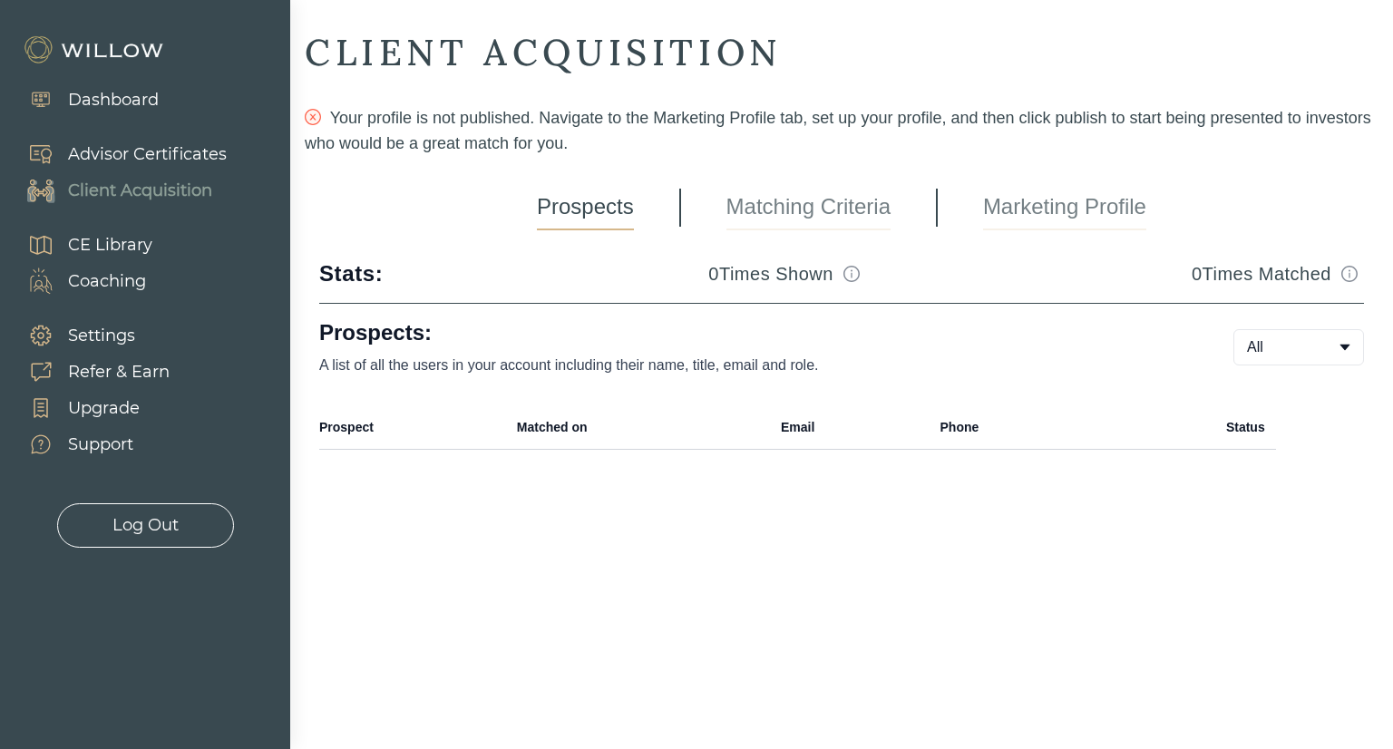
click at [1027, 196] on link "Marketing Profile" at bounding box center [1064, 207] width 163 height 45
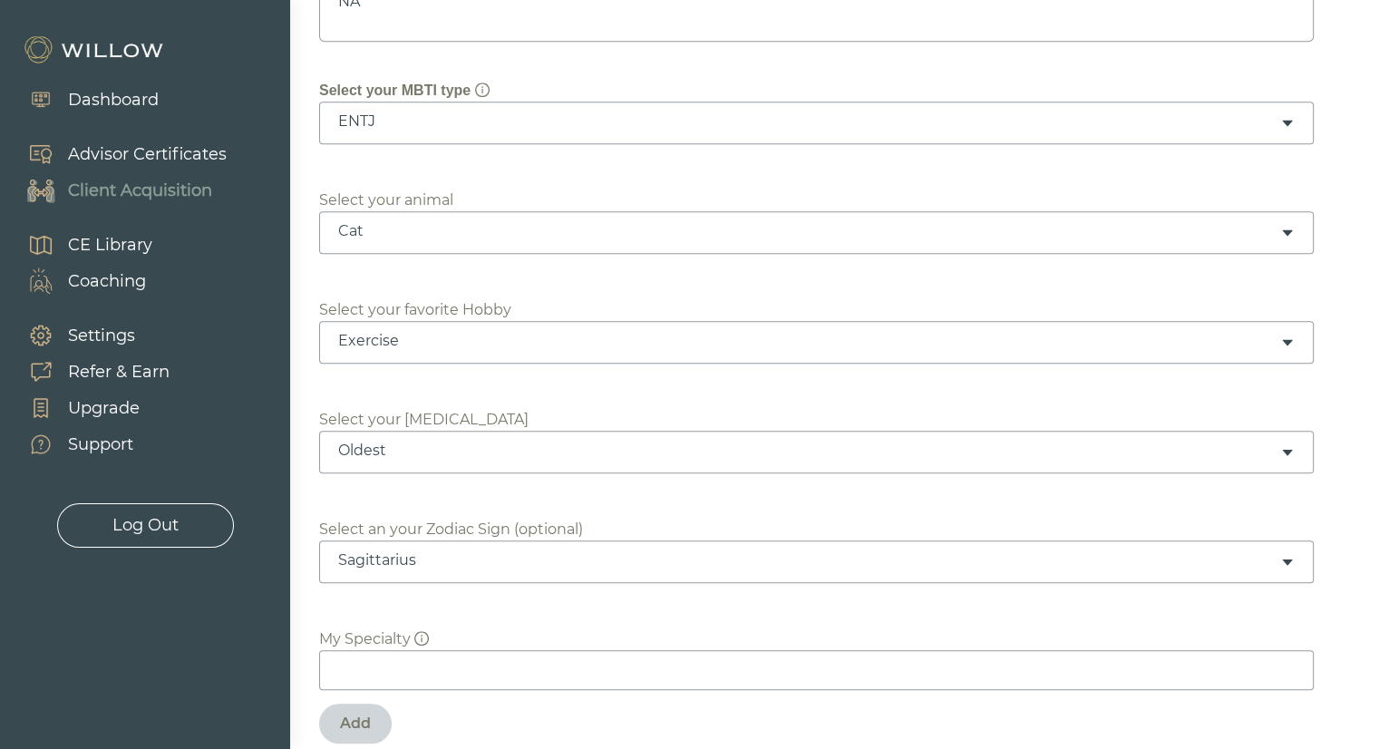
scroll to position [921, 0]
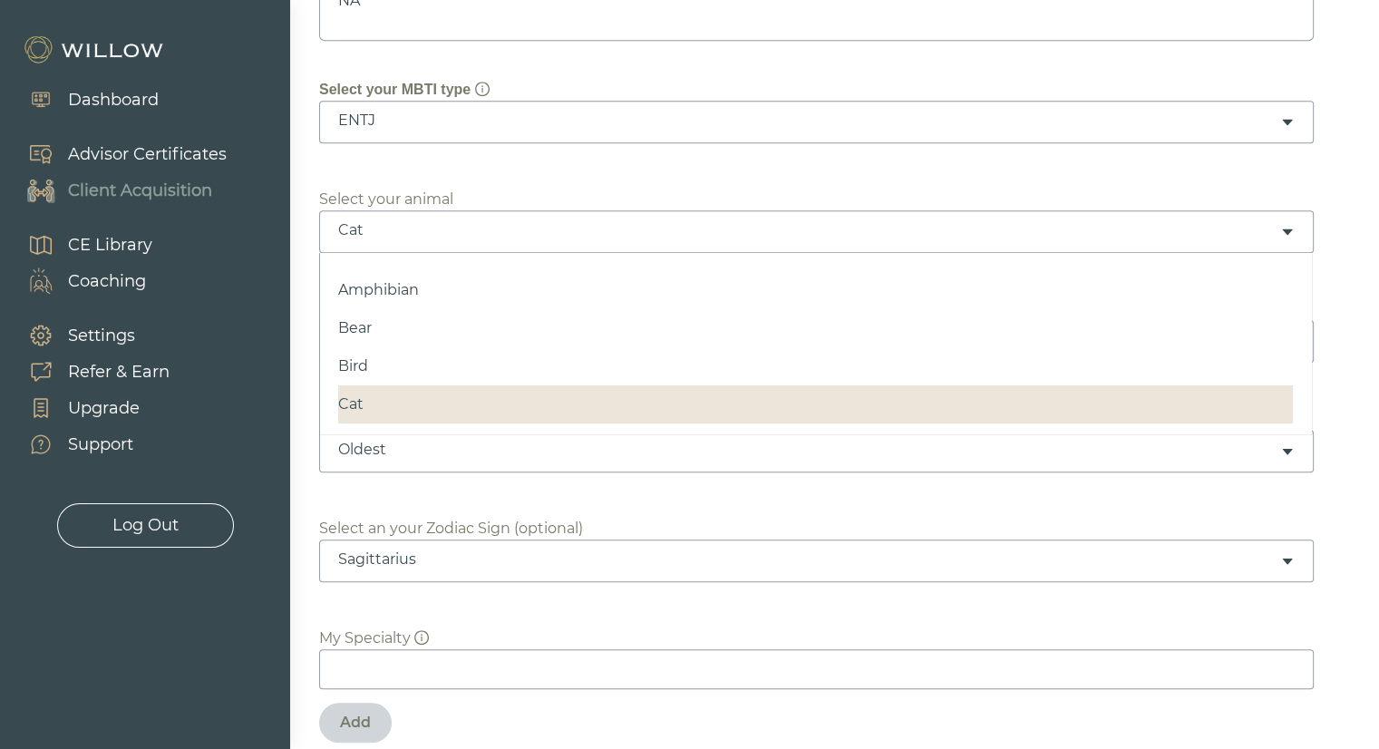
click at [398, 234] on div "Cat" at bounding box center [809, 230] width 942 height 20
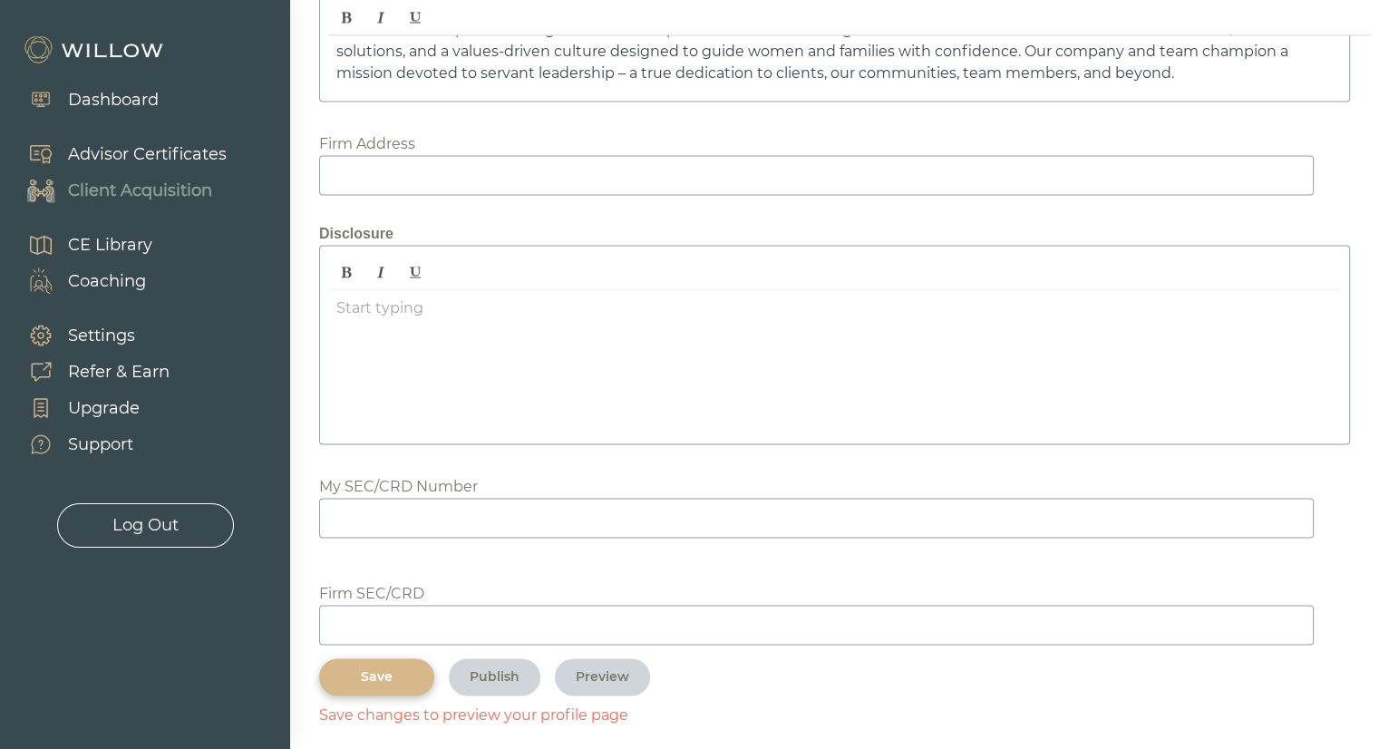
scroll to position [2633, 0]
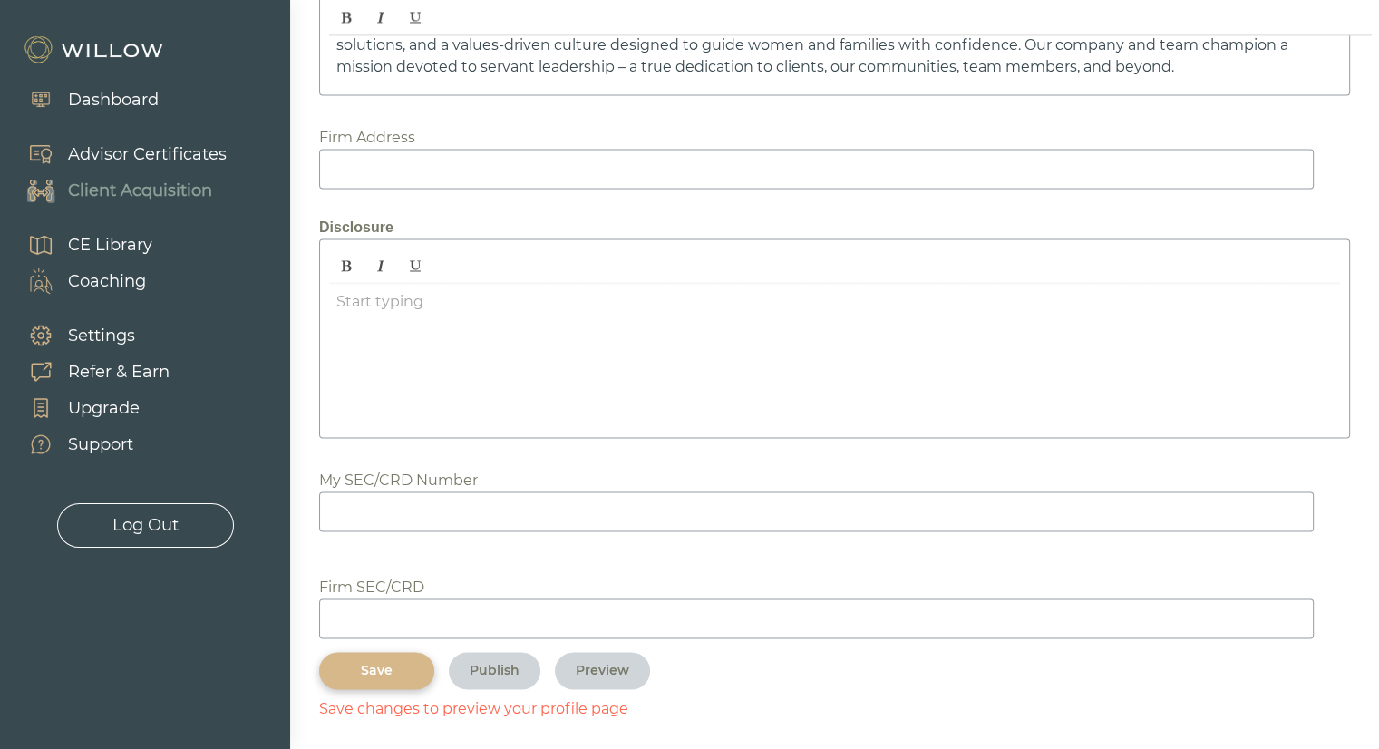
click at [473, 519] on input at bounding box center [816, 512] width 995 height 40
paste input "6266713"
click at [331, 496] on input "6266713" at bounding box center [816, 512] width 995 height 40
type input "6266713"
click at [408, 599] on input at bounding box center [816, 619] width 995 height 40
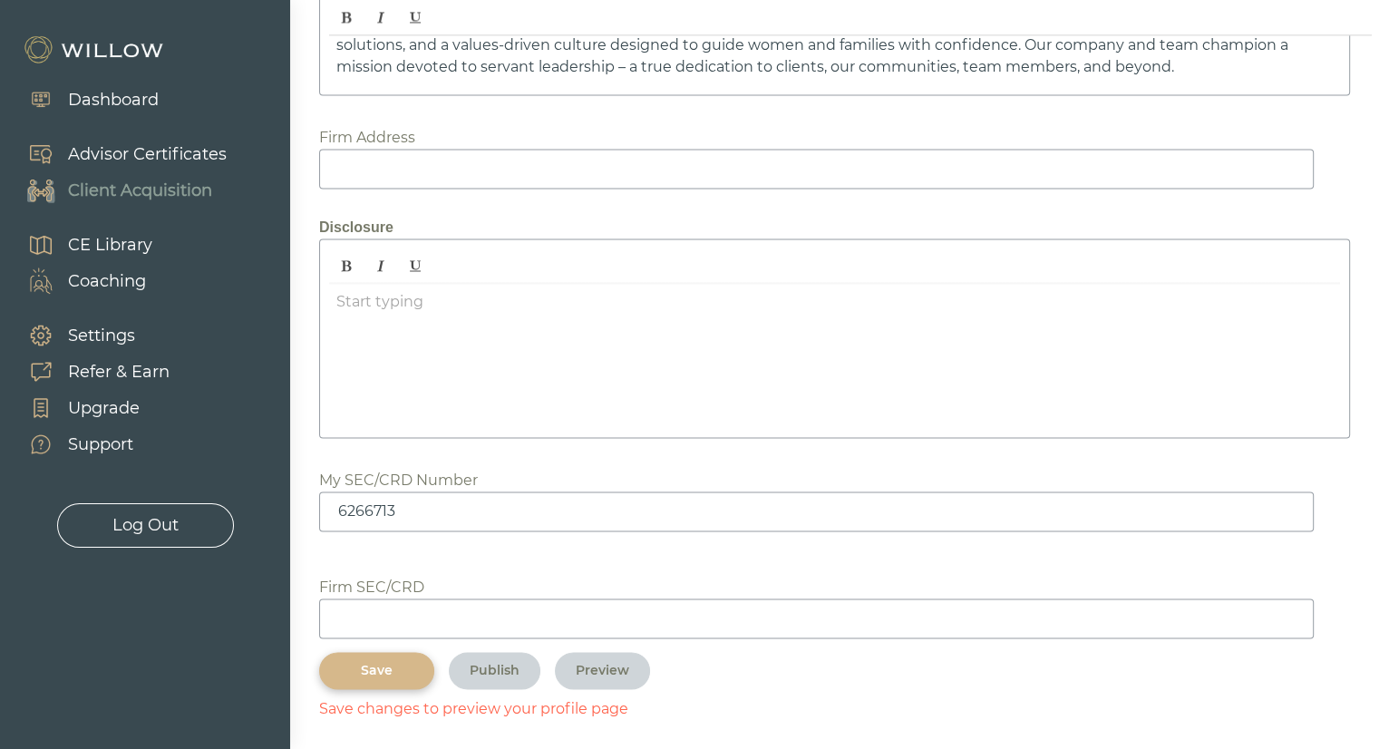
paste input "119290"
type input "119290"
click at [373, 667] on div "Save" at bounding box center [376, 670] width 73 height 19
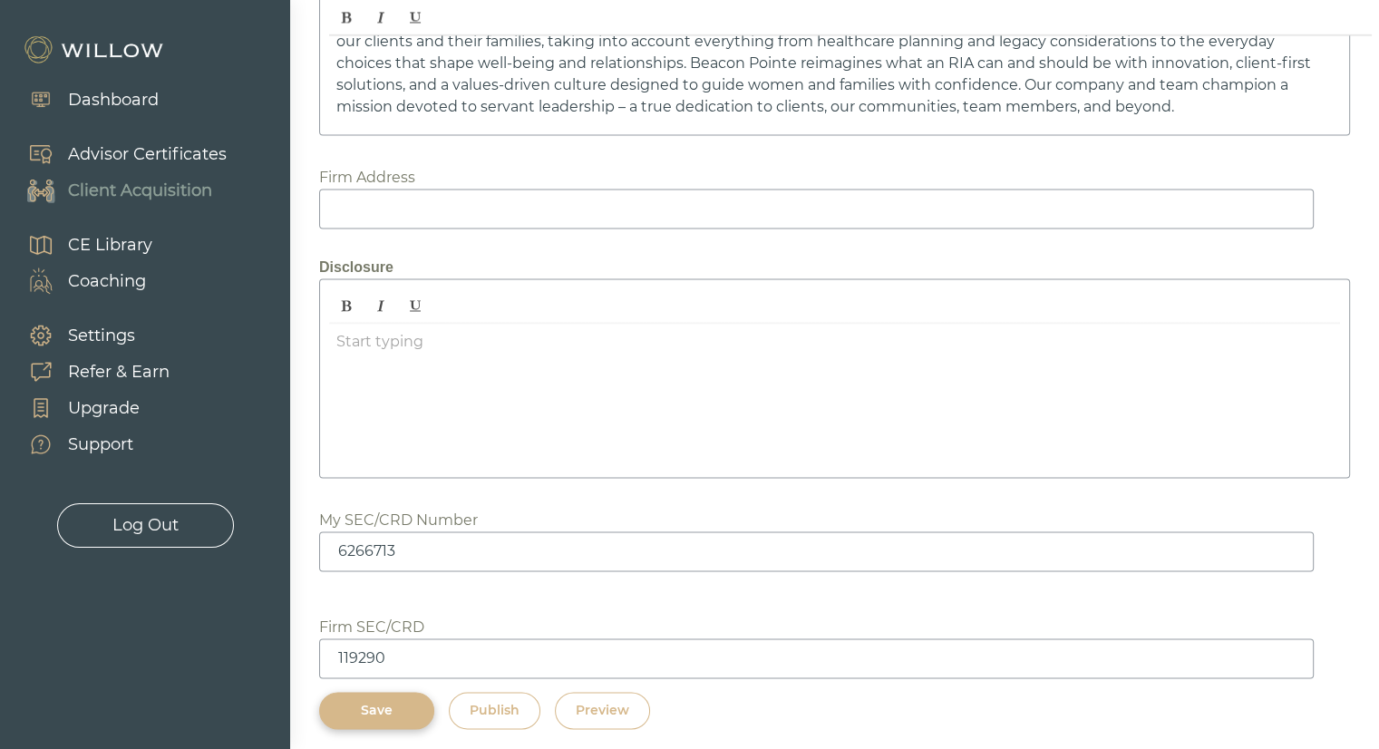
click at [379, 701] on div "Save" at bounding box center [376, 710] width 73 height 19
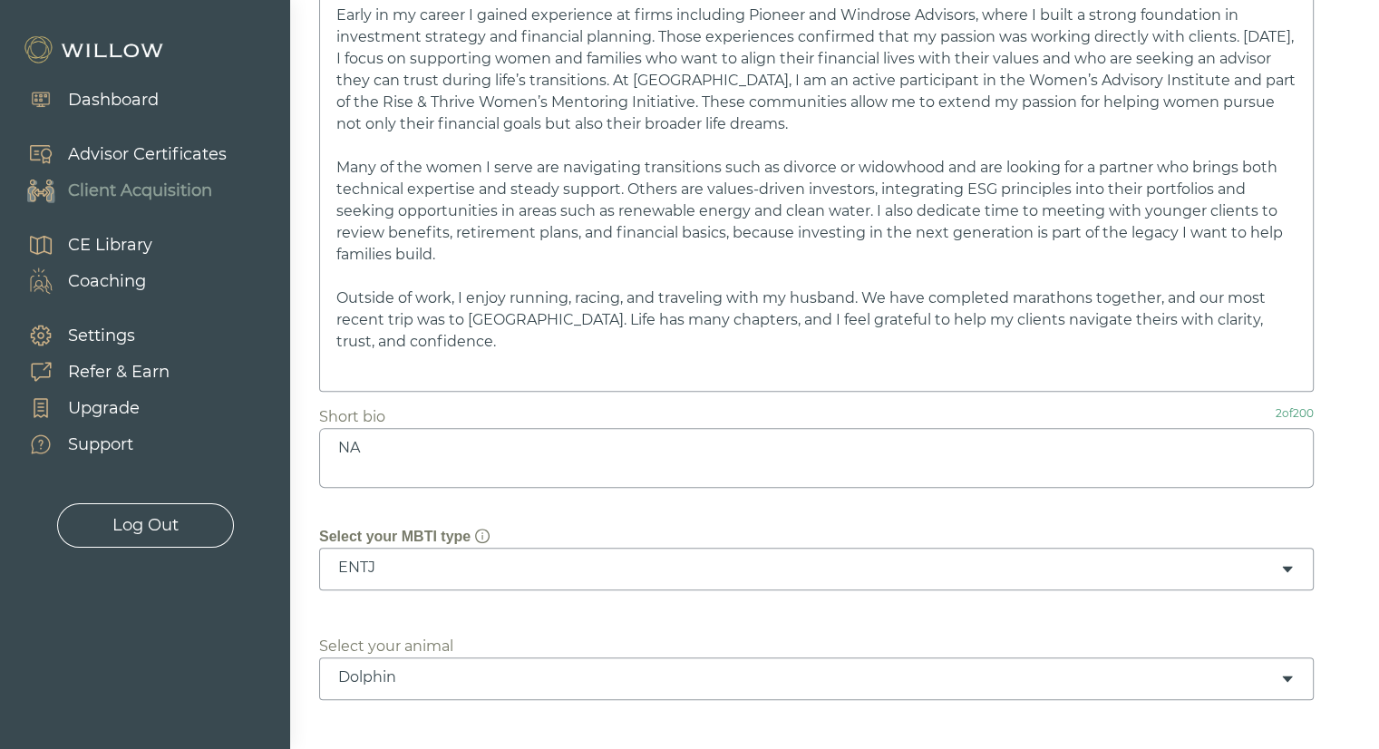
scroll to position [0, 0]
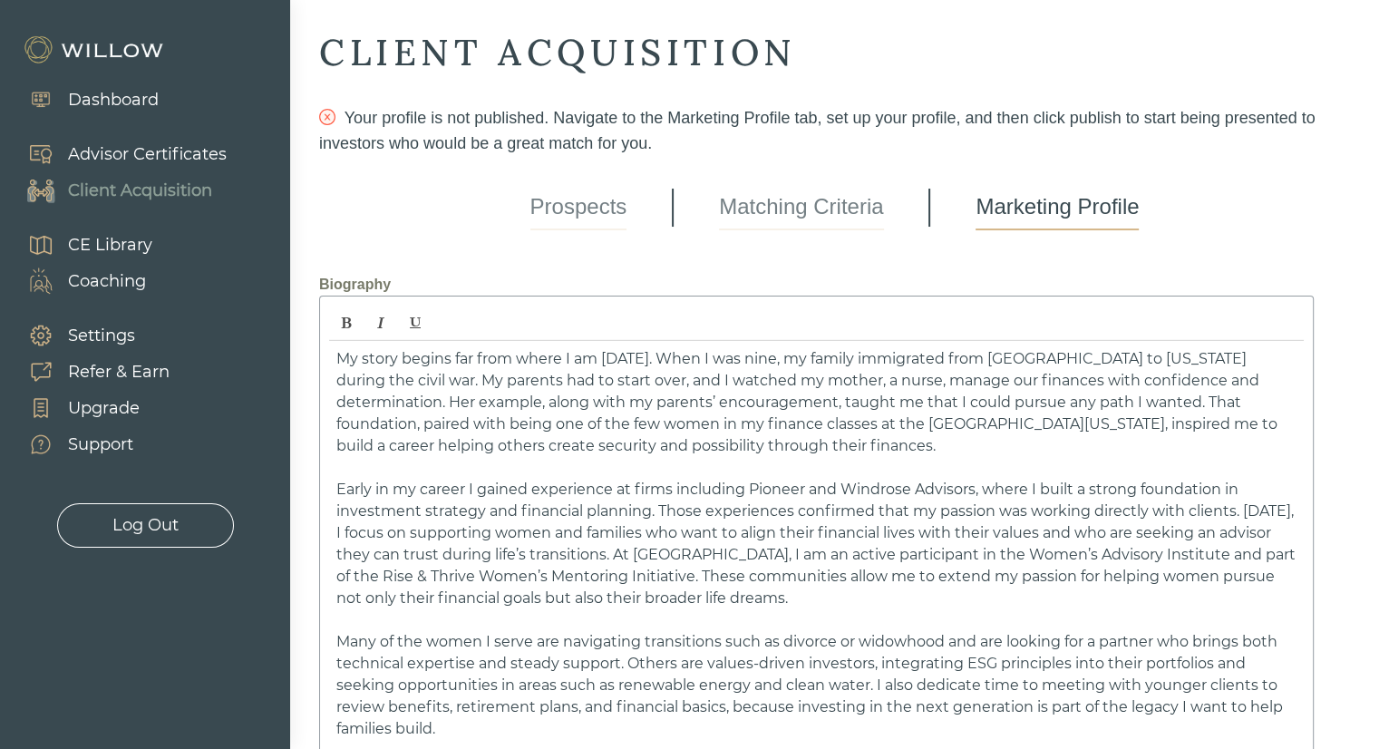
click at [109, 338] on div "Settings" at bounding box center [101, 336] width 67 height 24
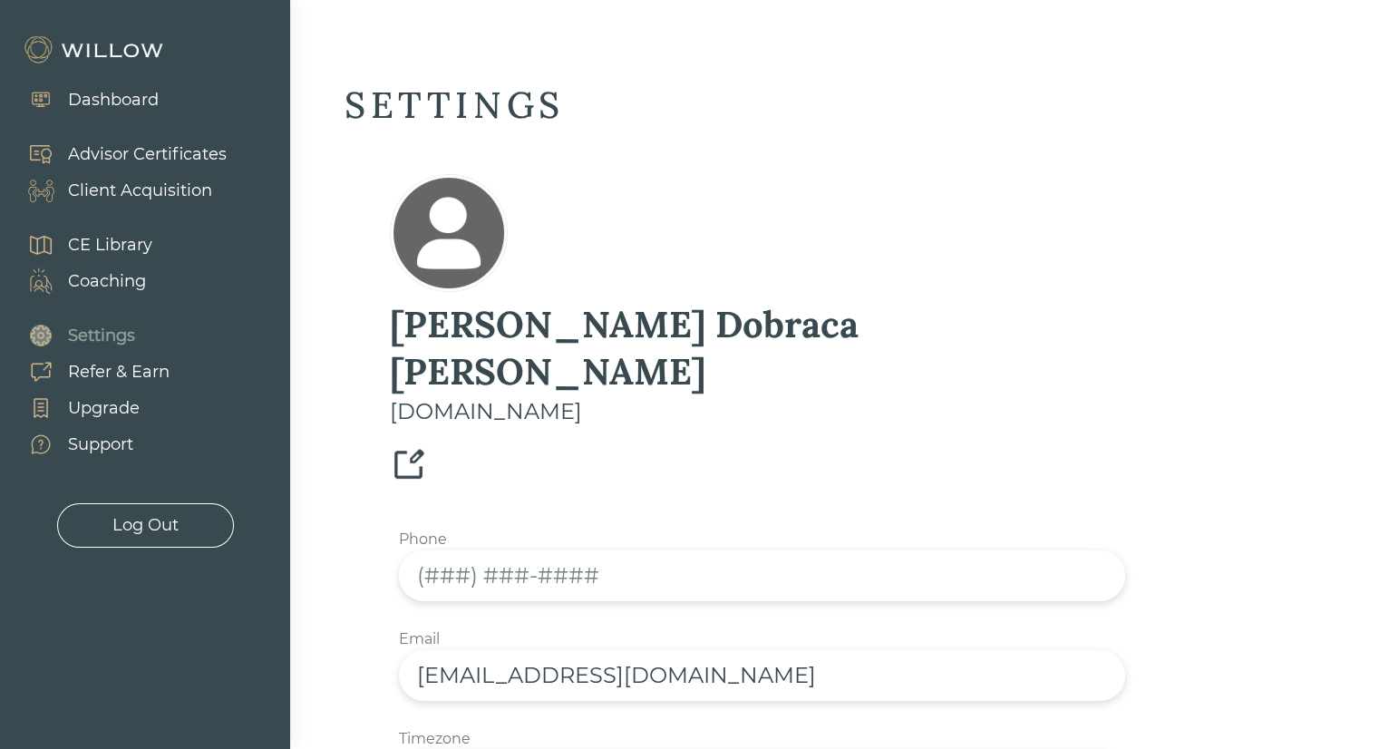
click at [450, 550] on input "text" at bounding box center [762, 575] width 726 height 51
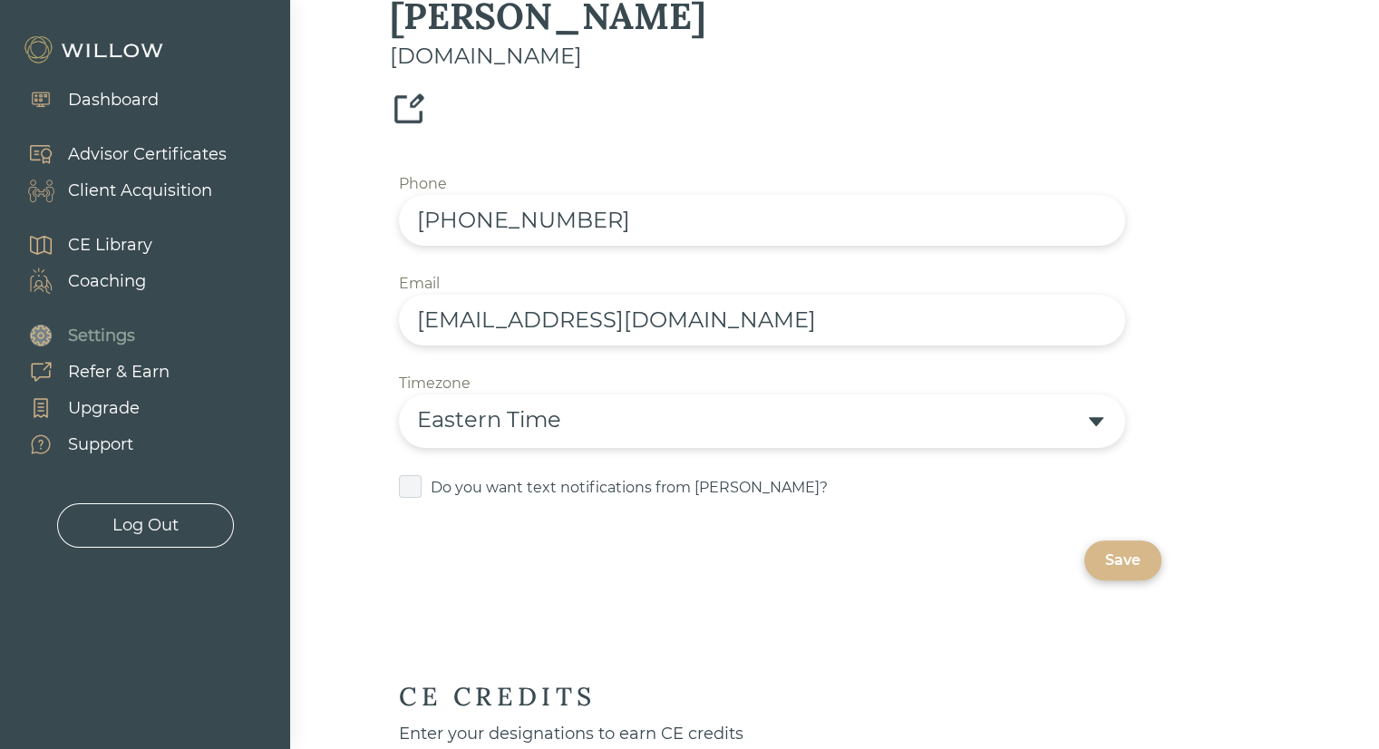
type input "[PHONE_NUMBER]"
click at [1121, 550] on div "Save" at bounding box center [1122, 561] width 35 height 22
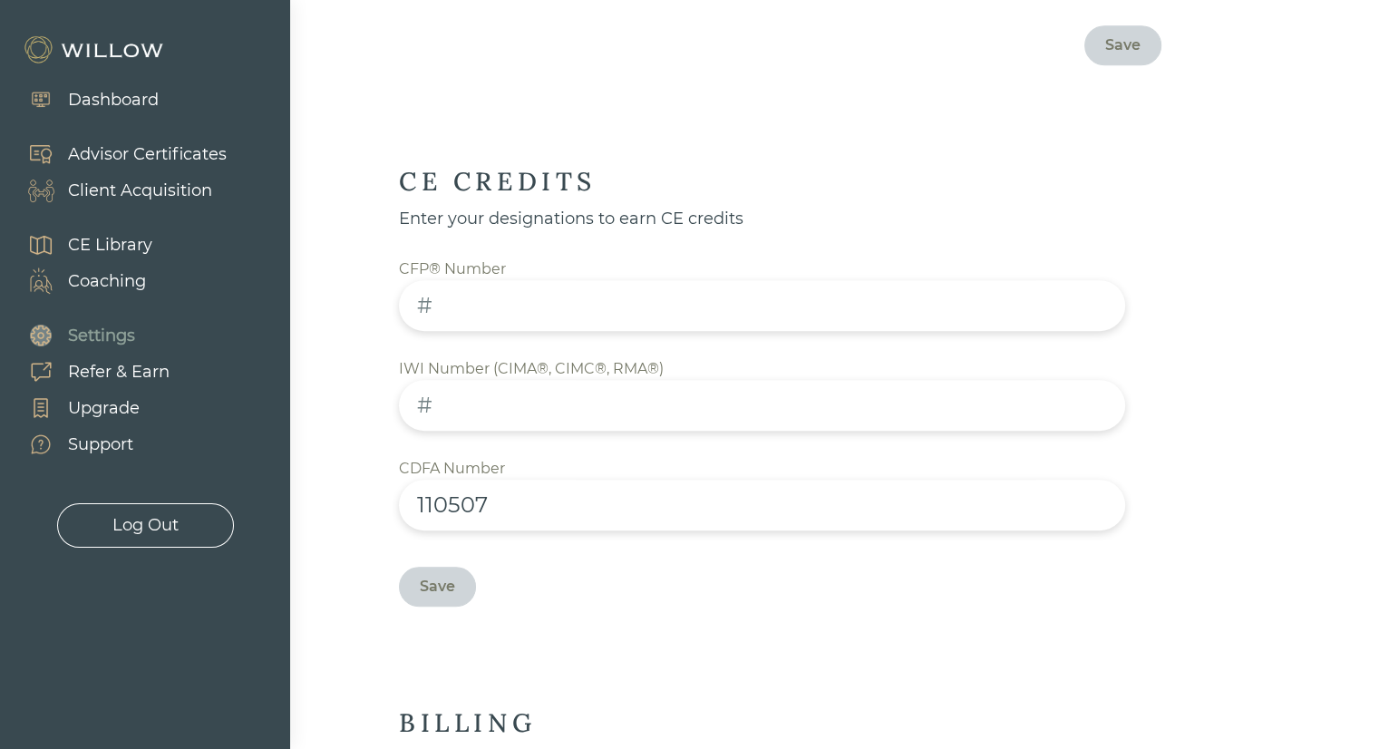
scroll to position [1047, 0]
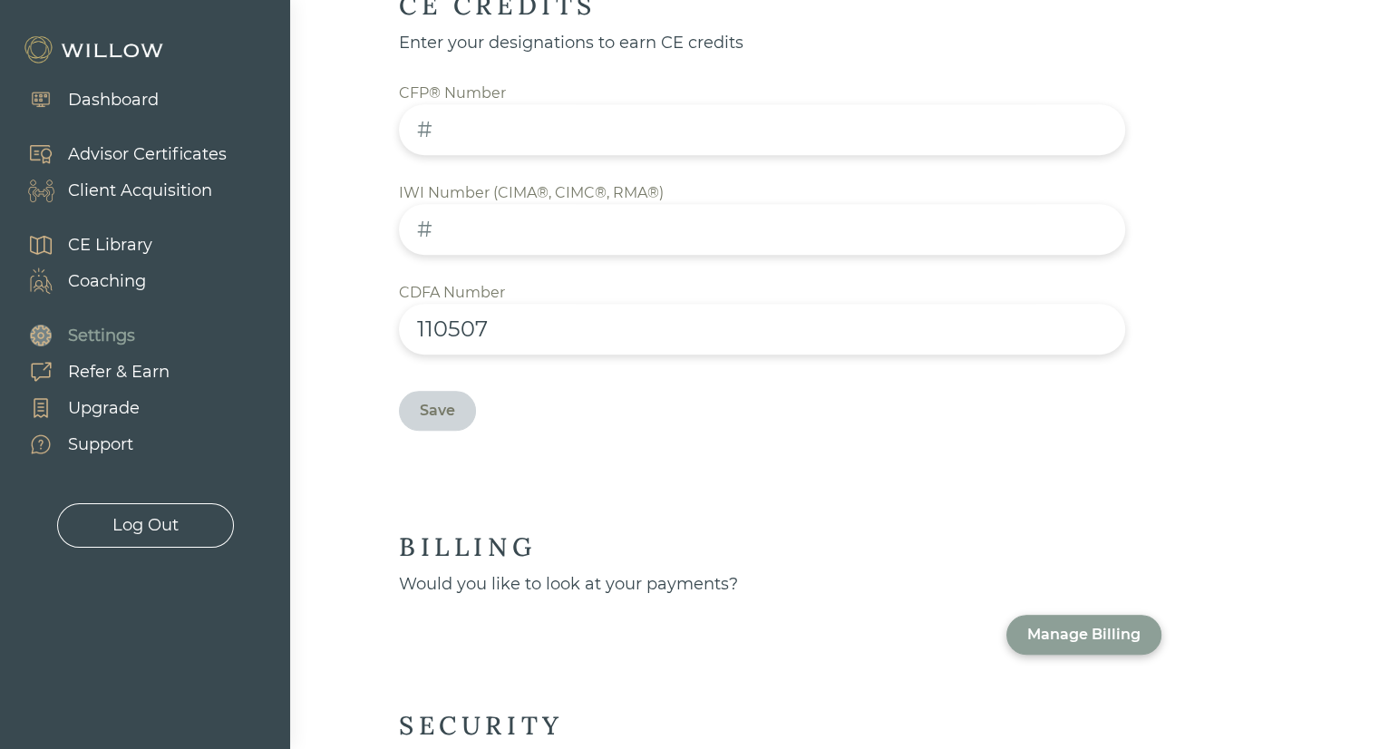
click at [98, 445] on div "Support" at bounding box center [100, 445] width 65 height 24
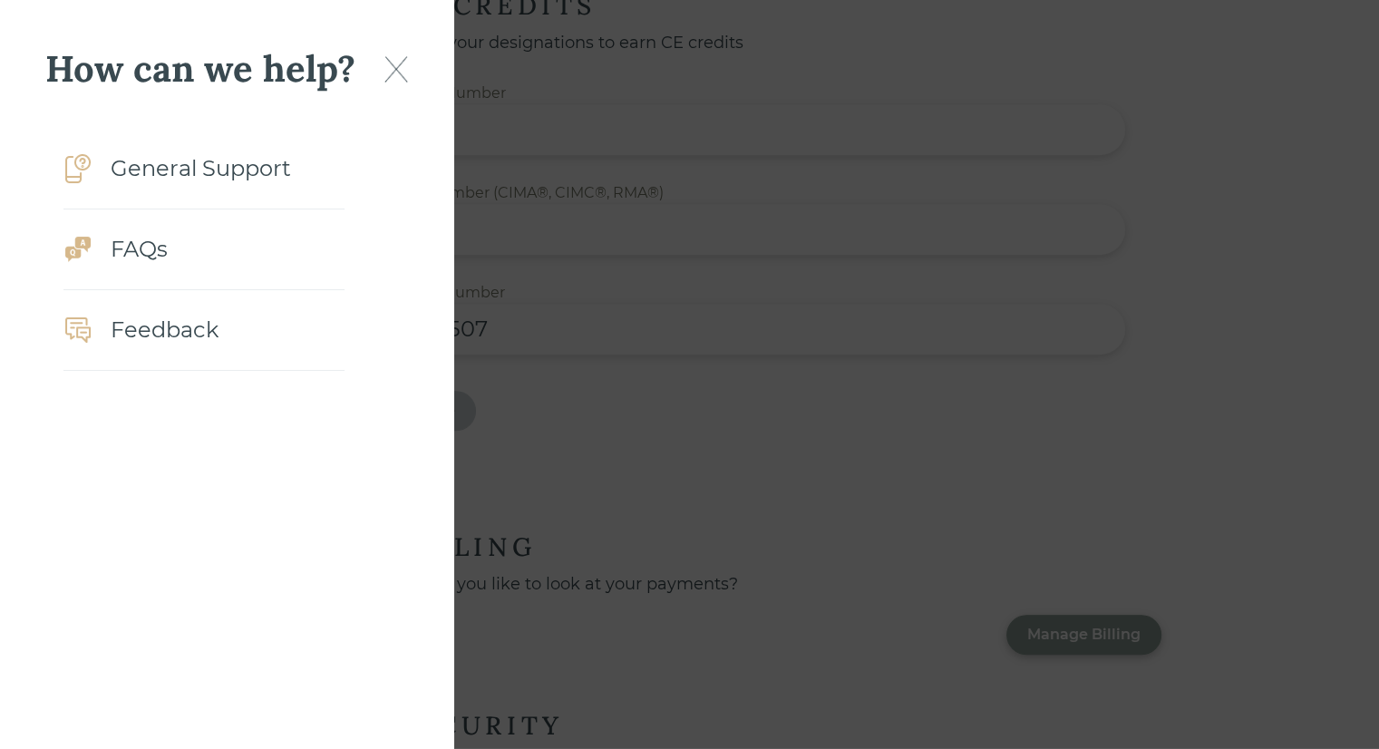
click at [135, 247] on div "FAQs" at bounding box center [139, 249] width 57 height 33
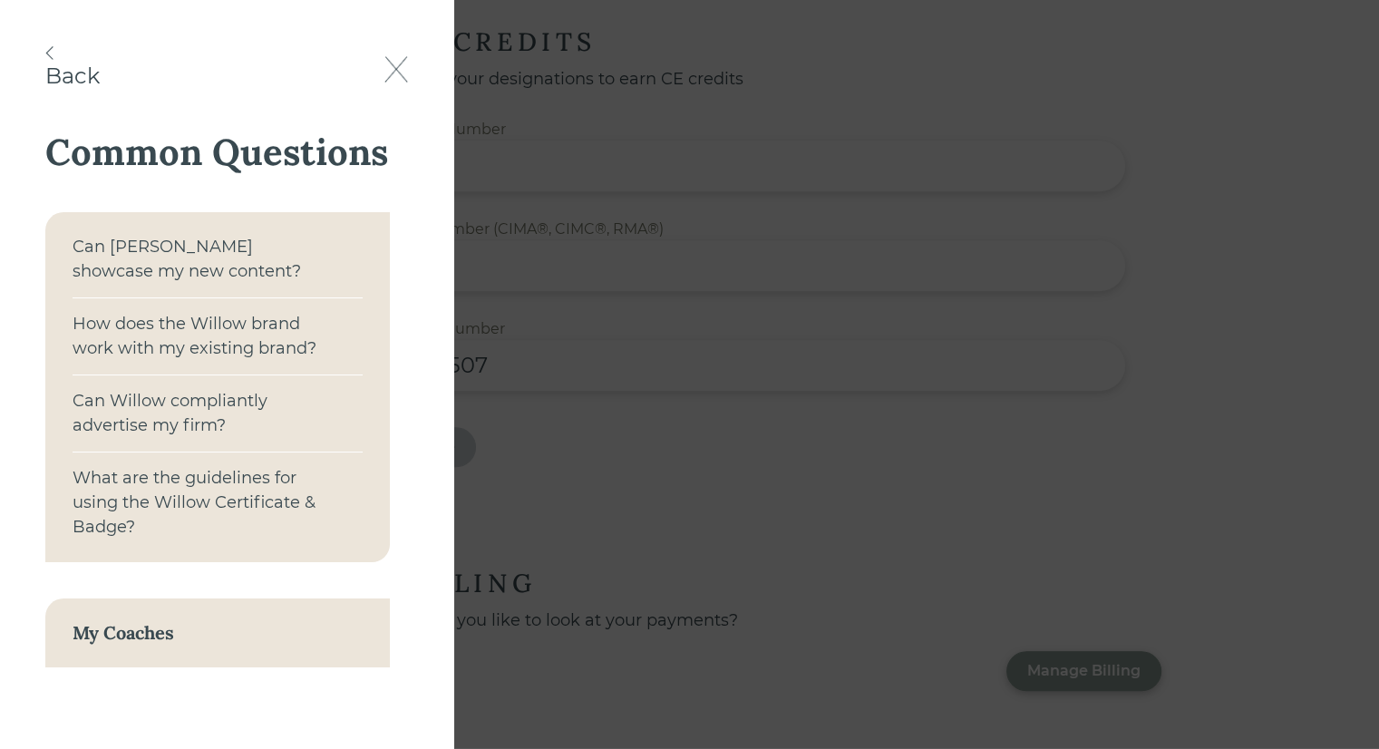
scroll to position [1008, 0]
click at [285, 504] on div "What are the guidelines for using the Willow Certificate & Badge?" at bounding box center [202, 502] width 258 height 73
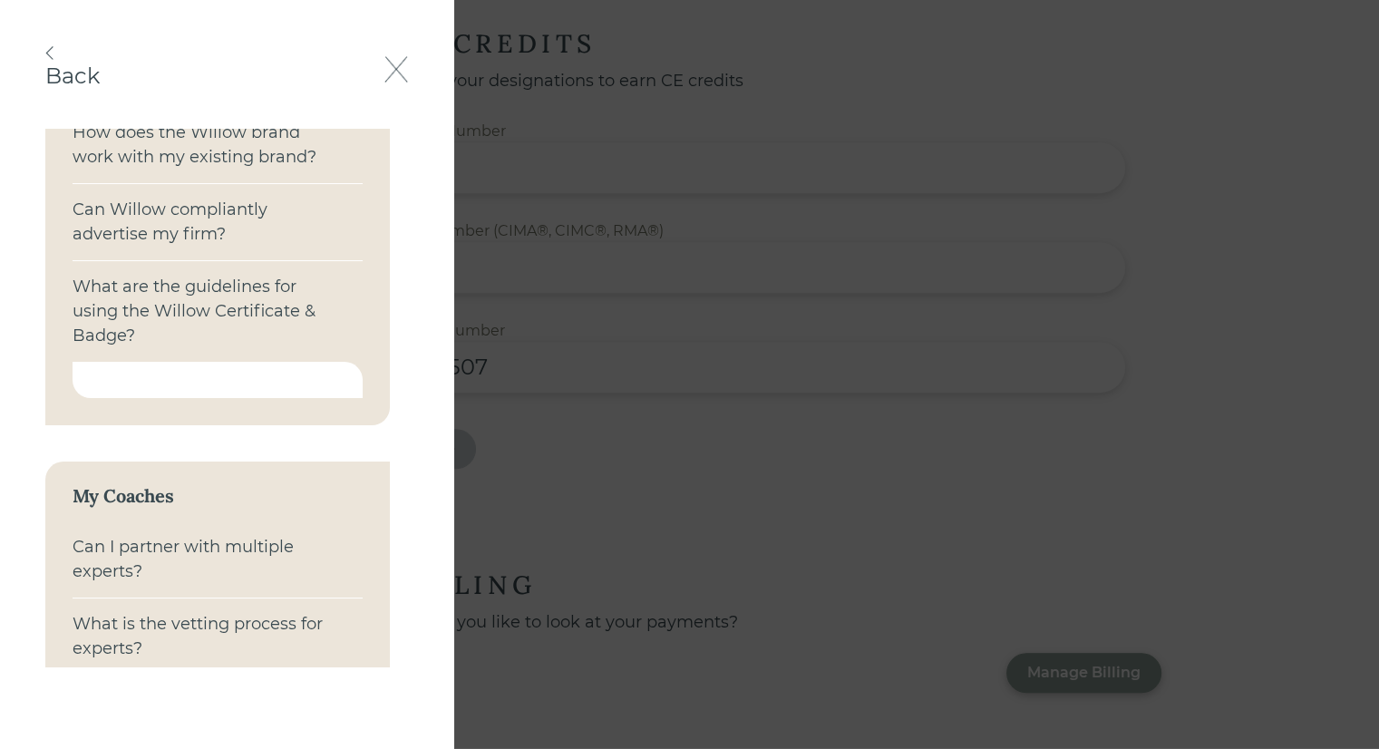
scroll to position [195, 0]
click at [200, 375] on div at bounding box center [218, 376] width 290 height 36
click at [139, 301] on div "What are the guidelines for using the Willow Certificate & Badge?" at bounding box center [202, 307] width 258 height 73
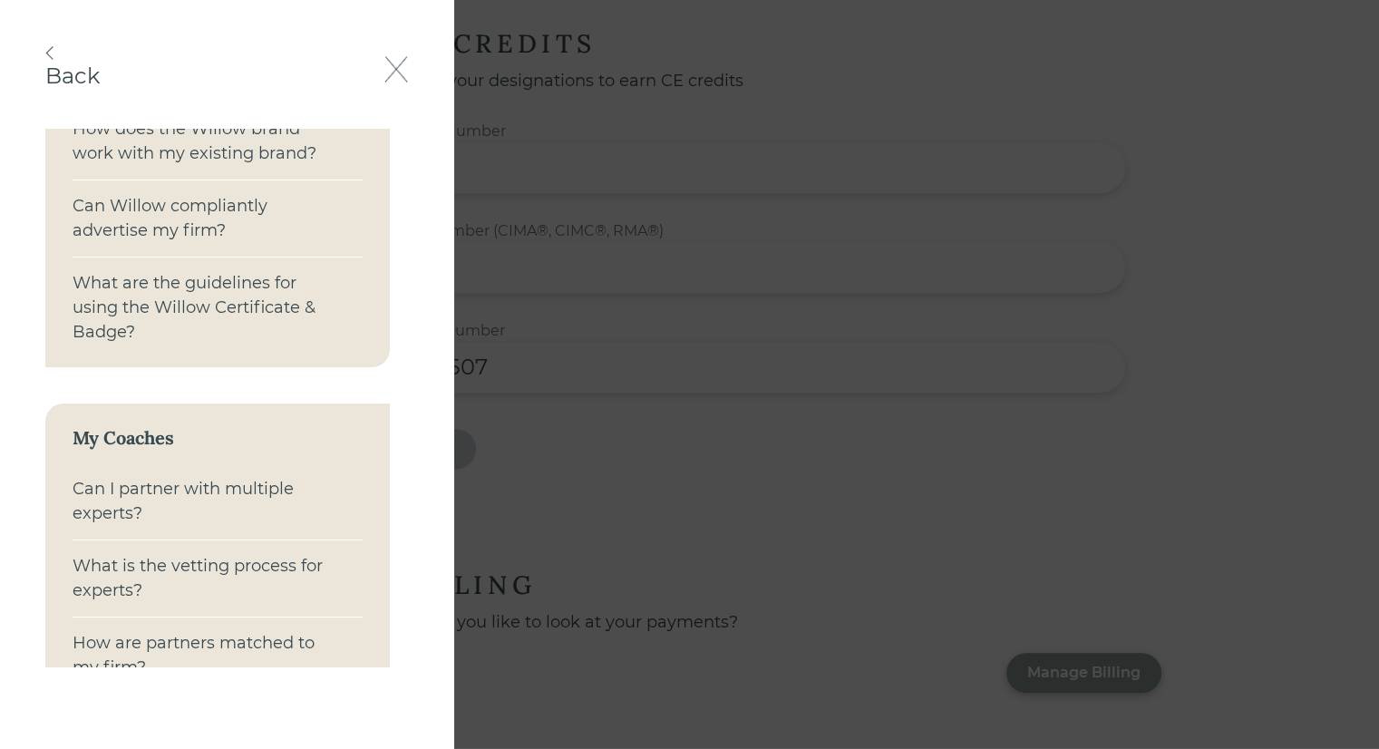
click at [139, 301] on div "What are the guidelines for using the Willow Certificate & Badge?" at bounding box center [202, 307] width 258 height 73
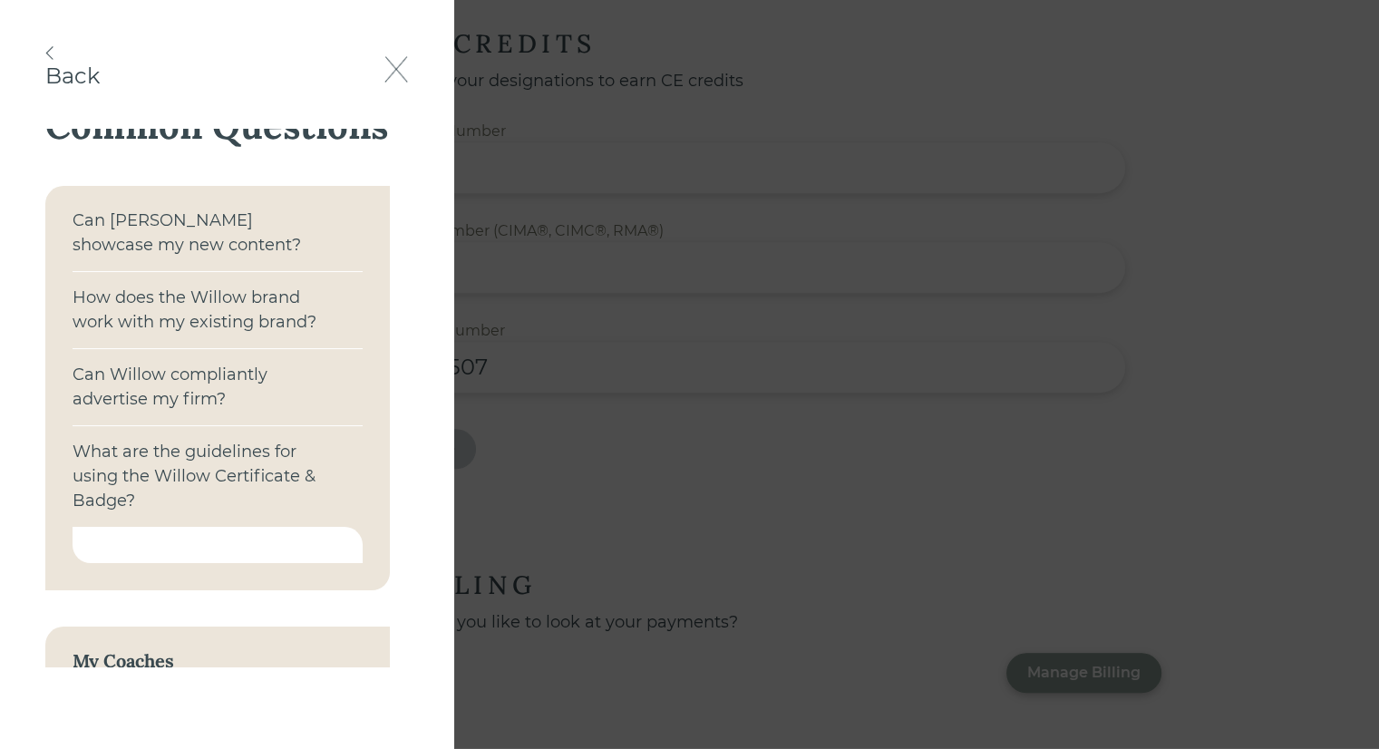
scroll to position [36, 0]
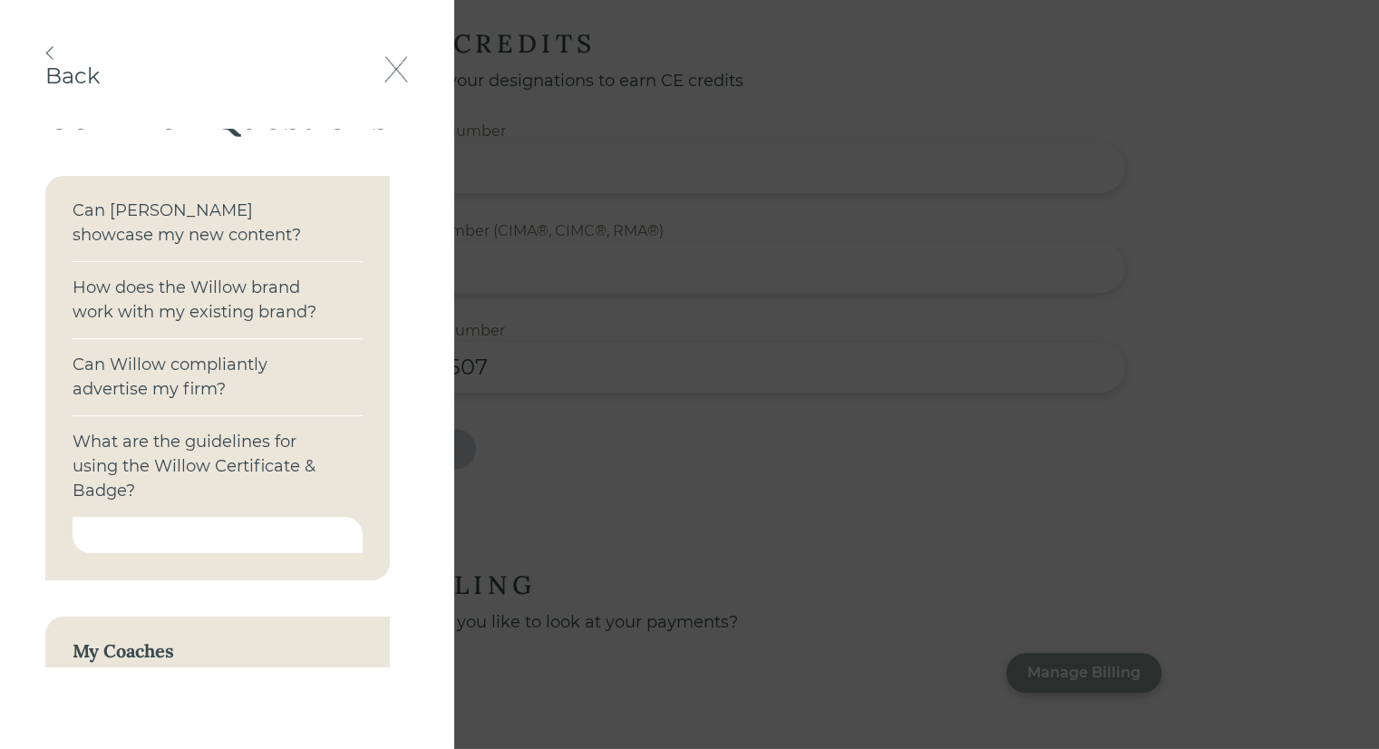
click at [192, 540] on div at bounding box center [218, 535] width 290 height 36
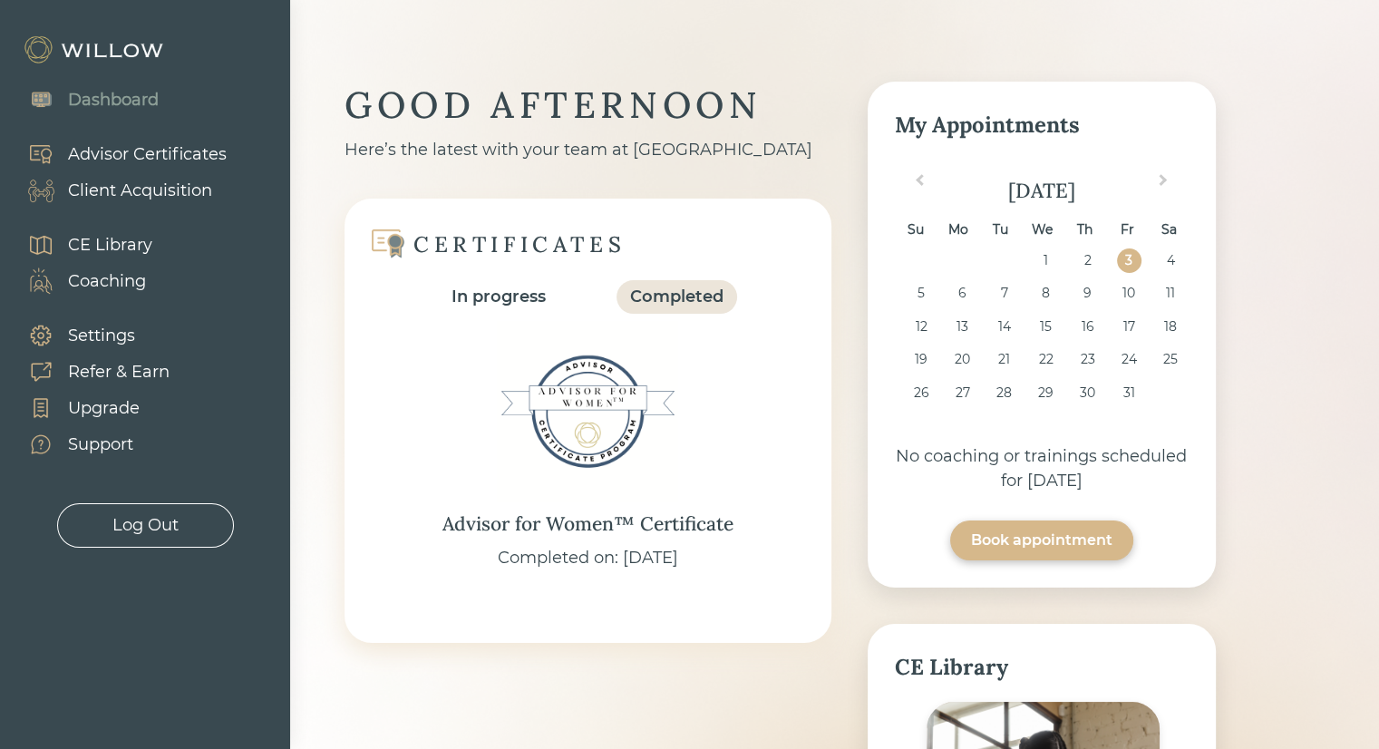
click at [134, 276] on div "Coaching" at bounding box center [107, 281] width 78 height 24
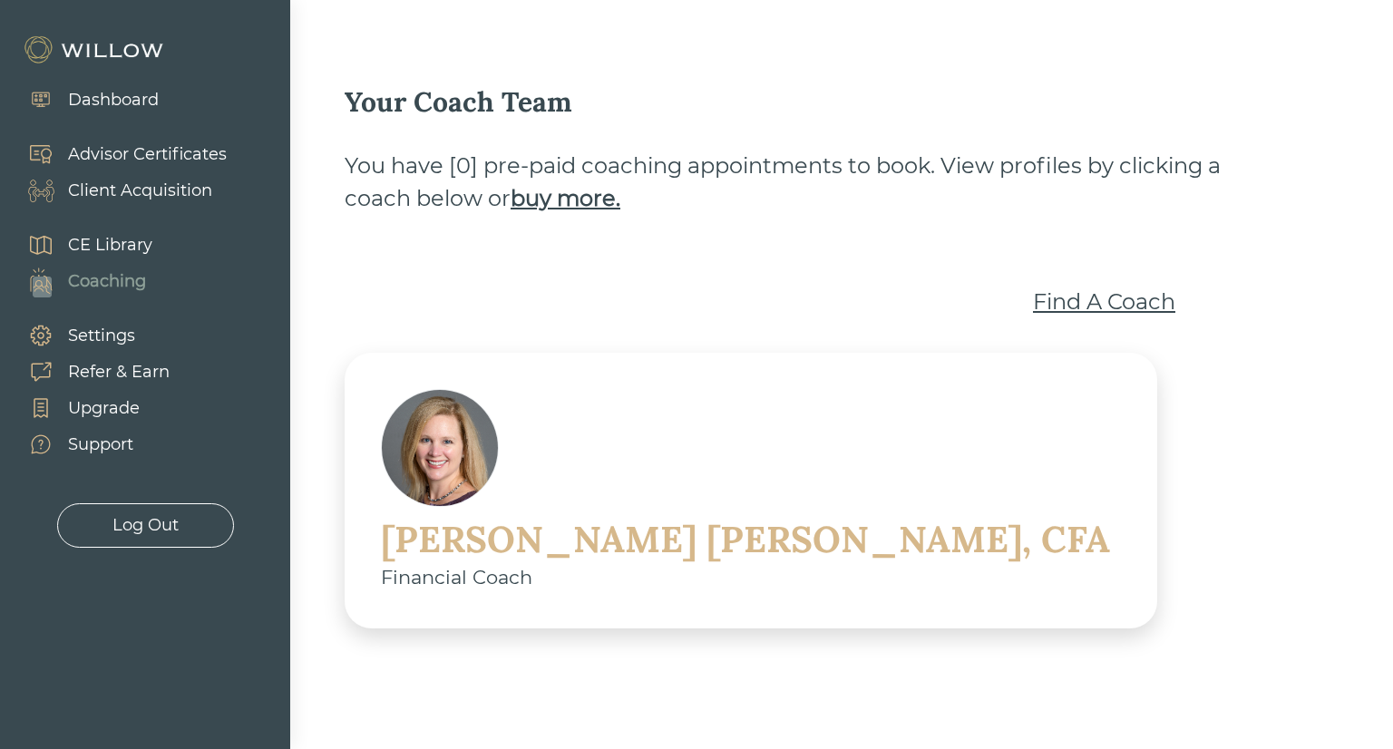
click at [122, 335] on div "Settings" at bounding box center [101, 336] width 67 height 24
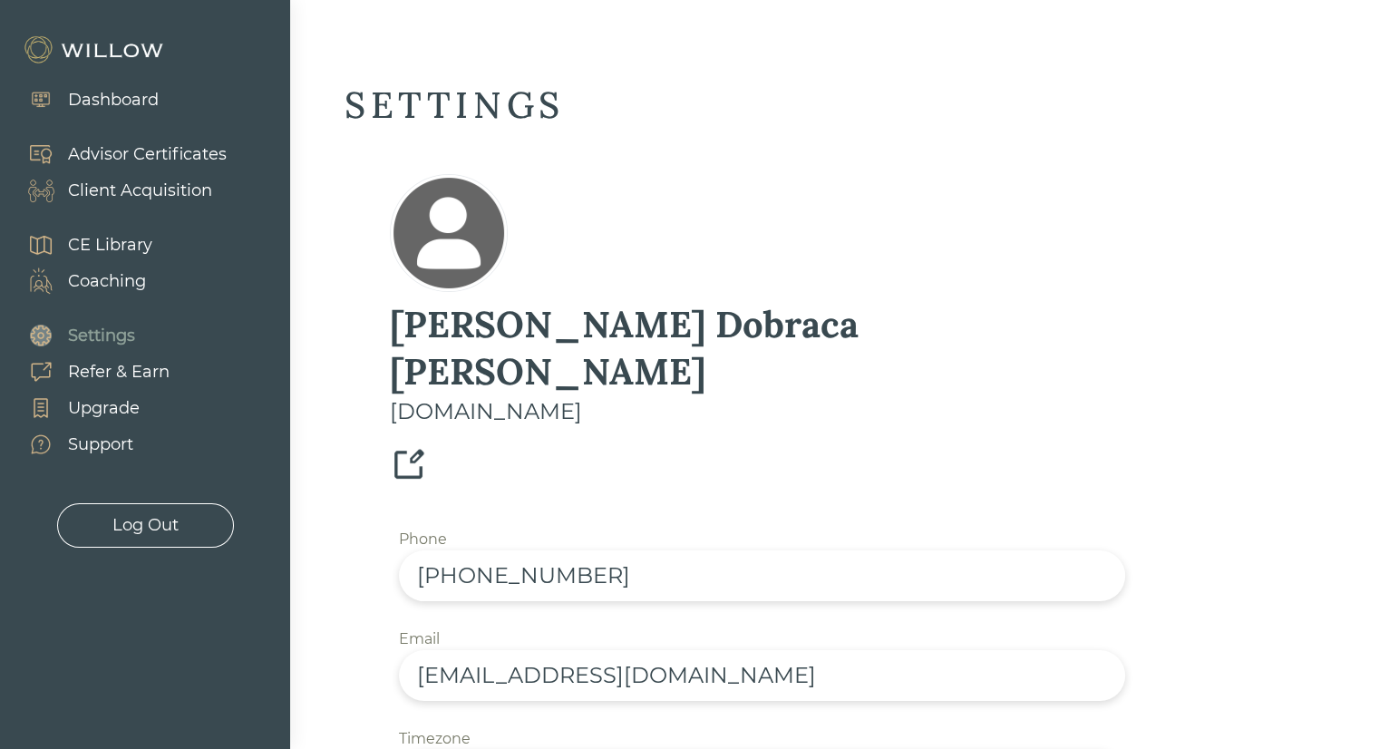
click at [137, 377] on div "Refer & Earn" at bounding box center [119, 372] width 102 height 24
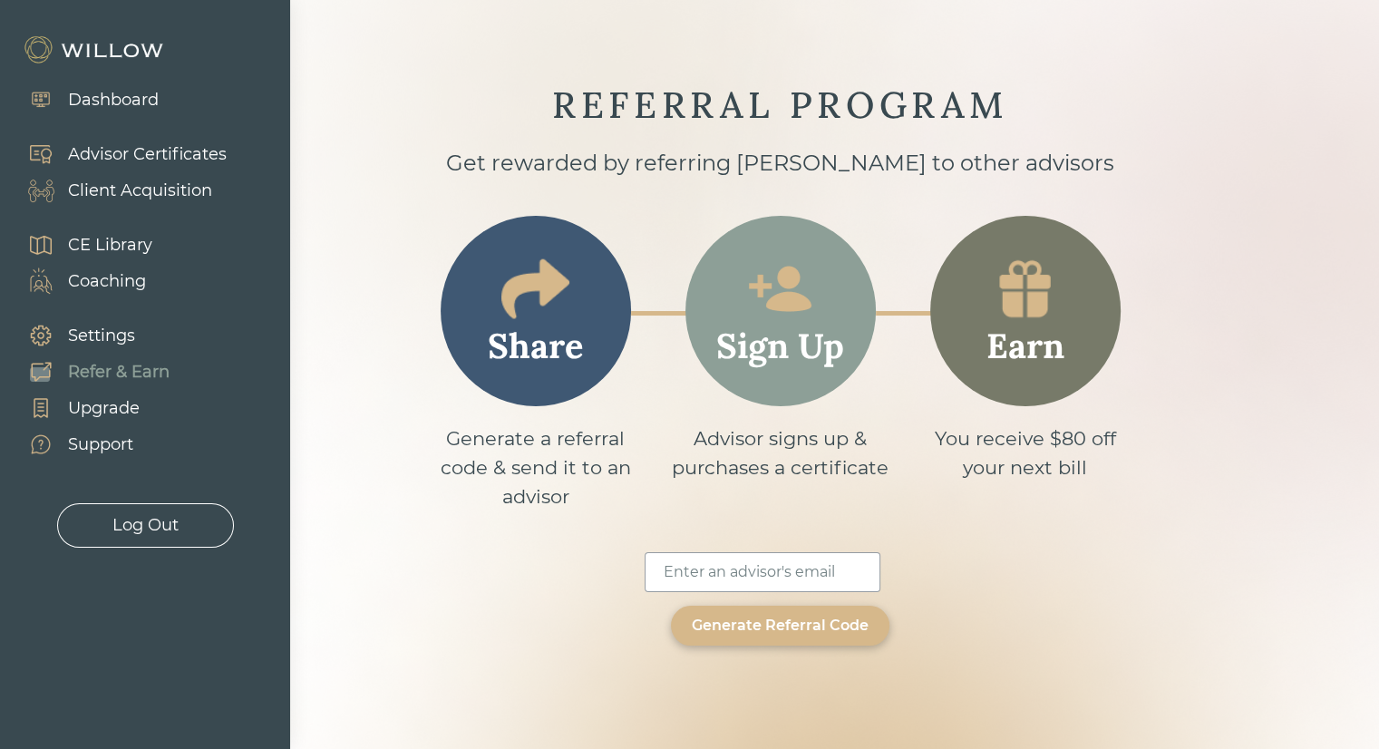
click at [131, 396] on div "Upgrade" at bounding box center [104, 408] width 72 height 24
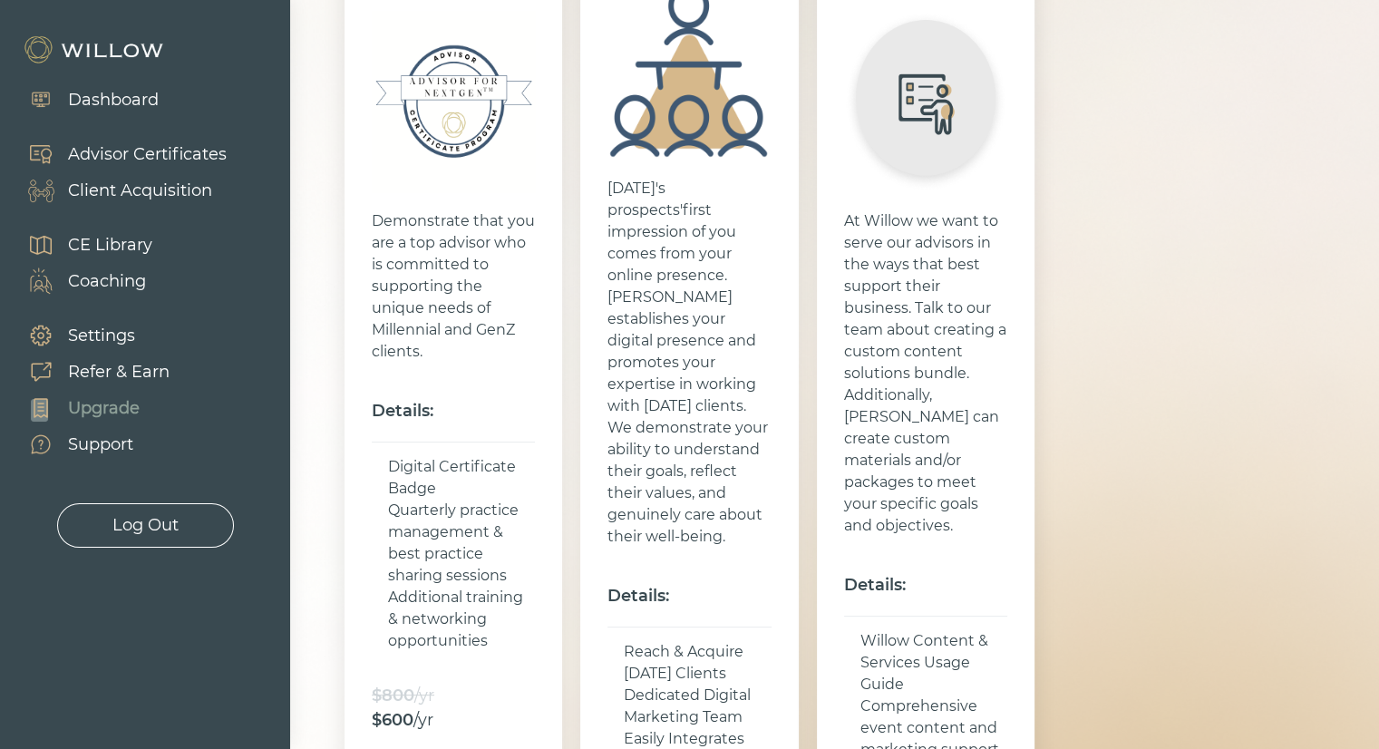
scroll to position [377, 0]
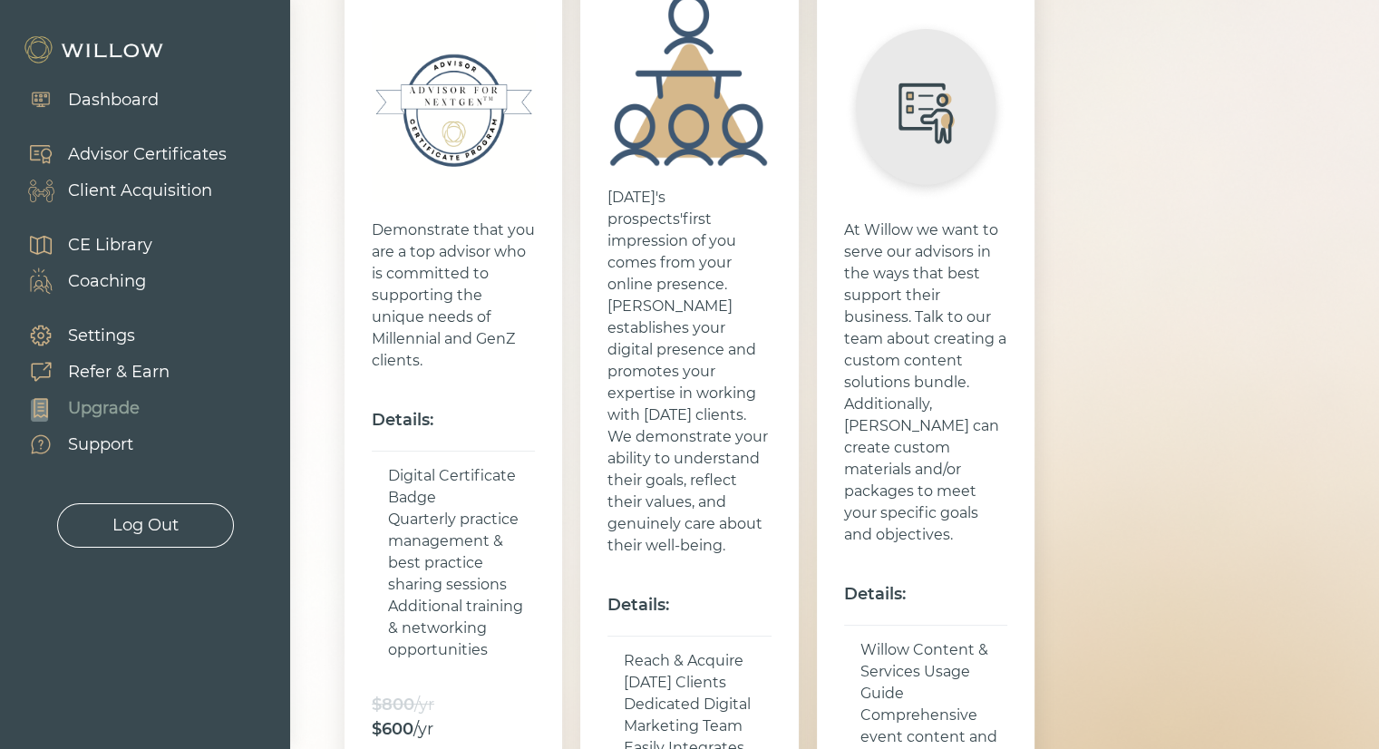
click at [111, 105] on div "Dashboard" at bounding box center [113, 100] width 91 height 24
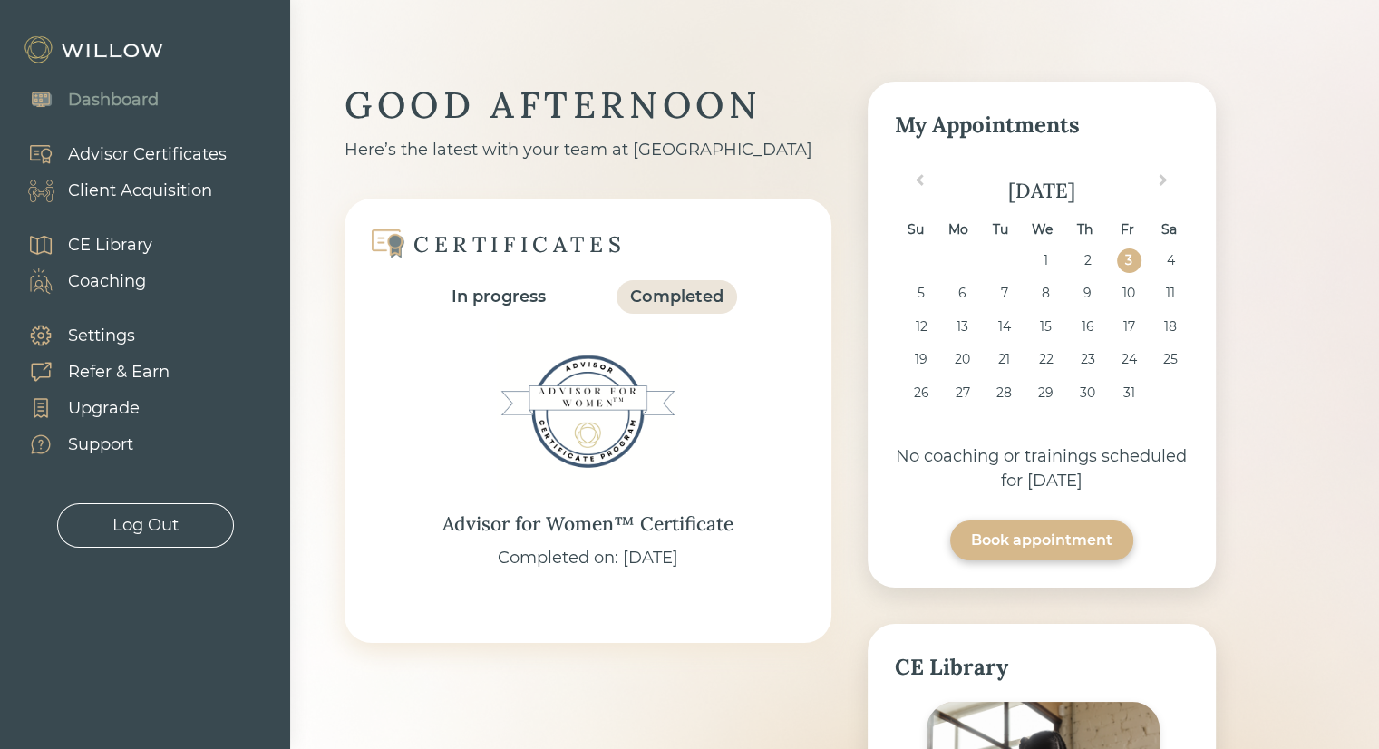
click at [86, 429] on div "Support" at bounding box center [71, 444] width 124 height 36
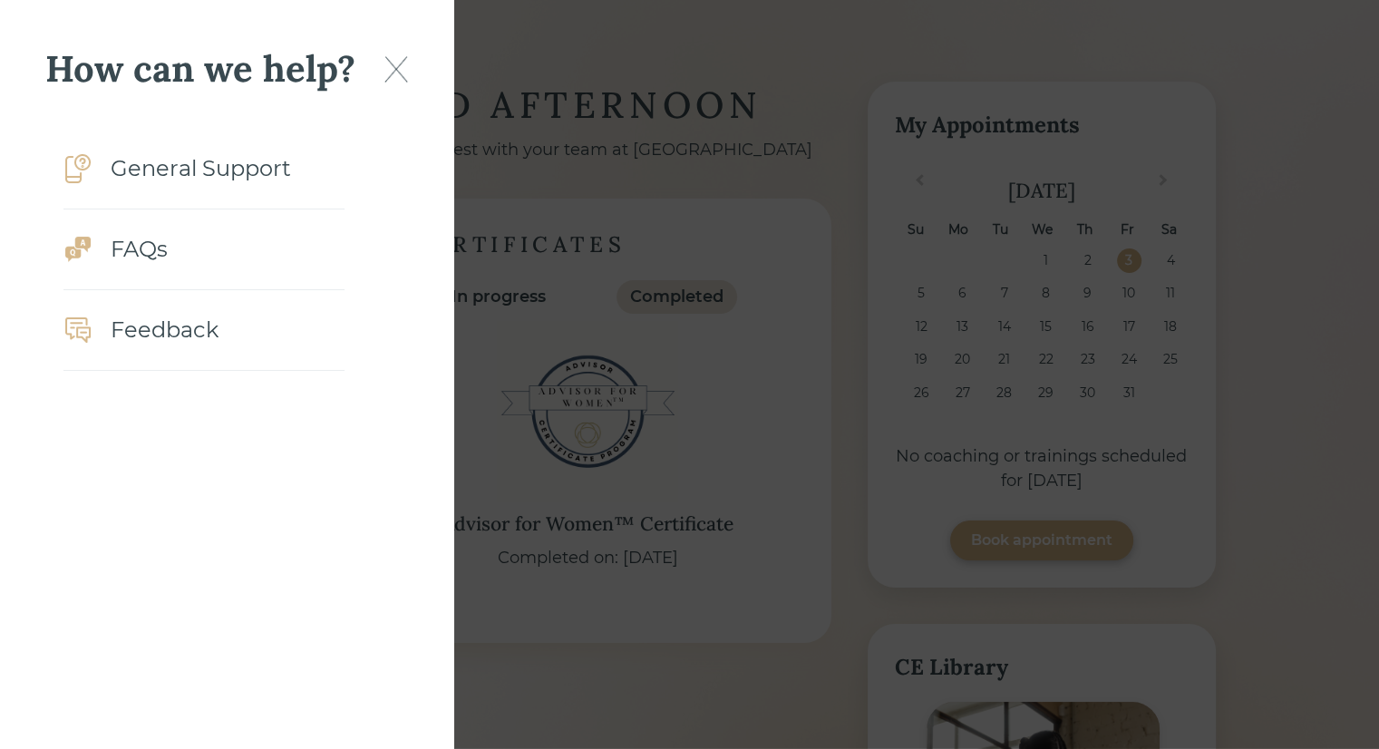
click at [170, 161] on div "General Support" at bounding box center [201, 168] width 180 height 33
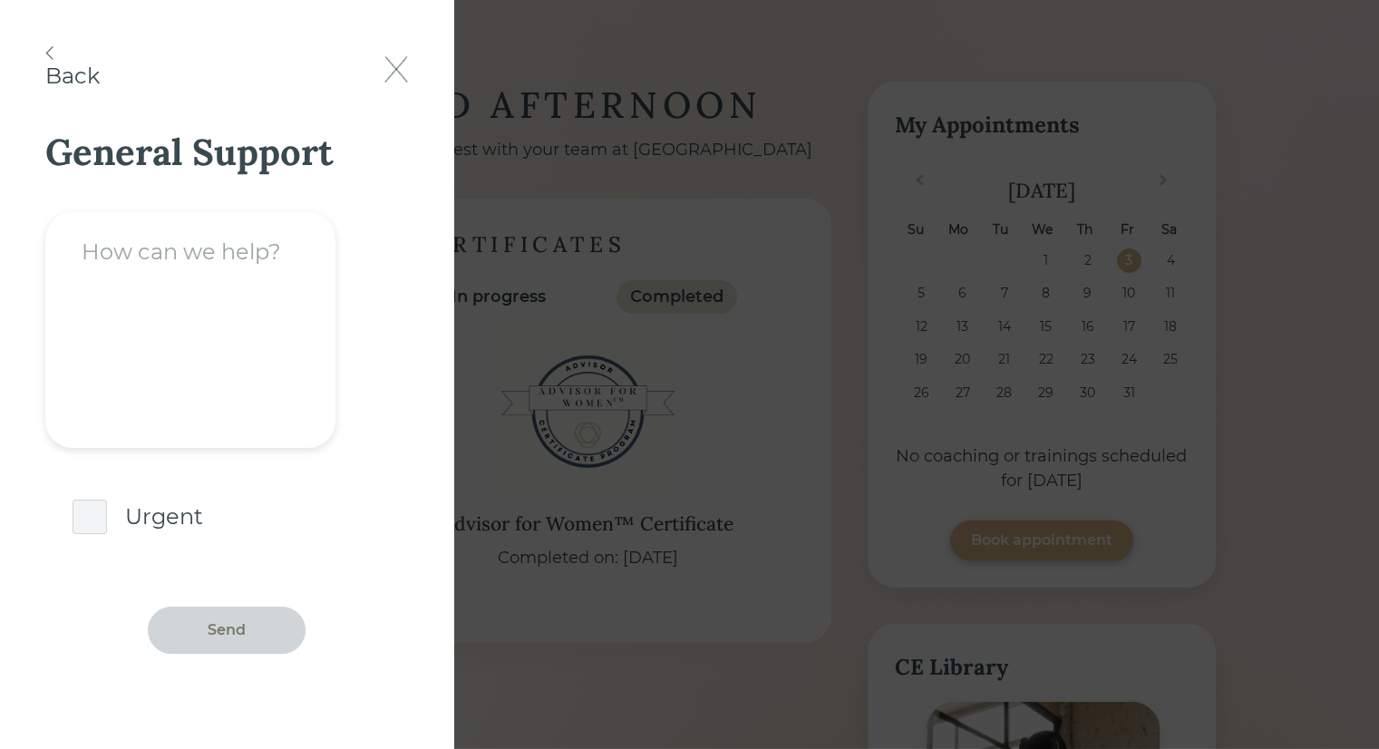
click at [195, 325] on textarea at bounding box center [190, 330] width 290 height 236
type textarea "willow badge"
click at [209, 632] on div "Send" at bounding box center [227, 630] width 38 height 22
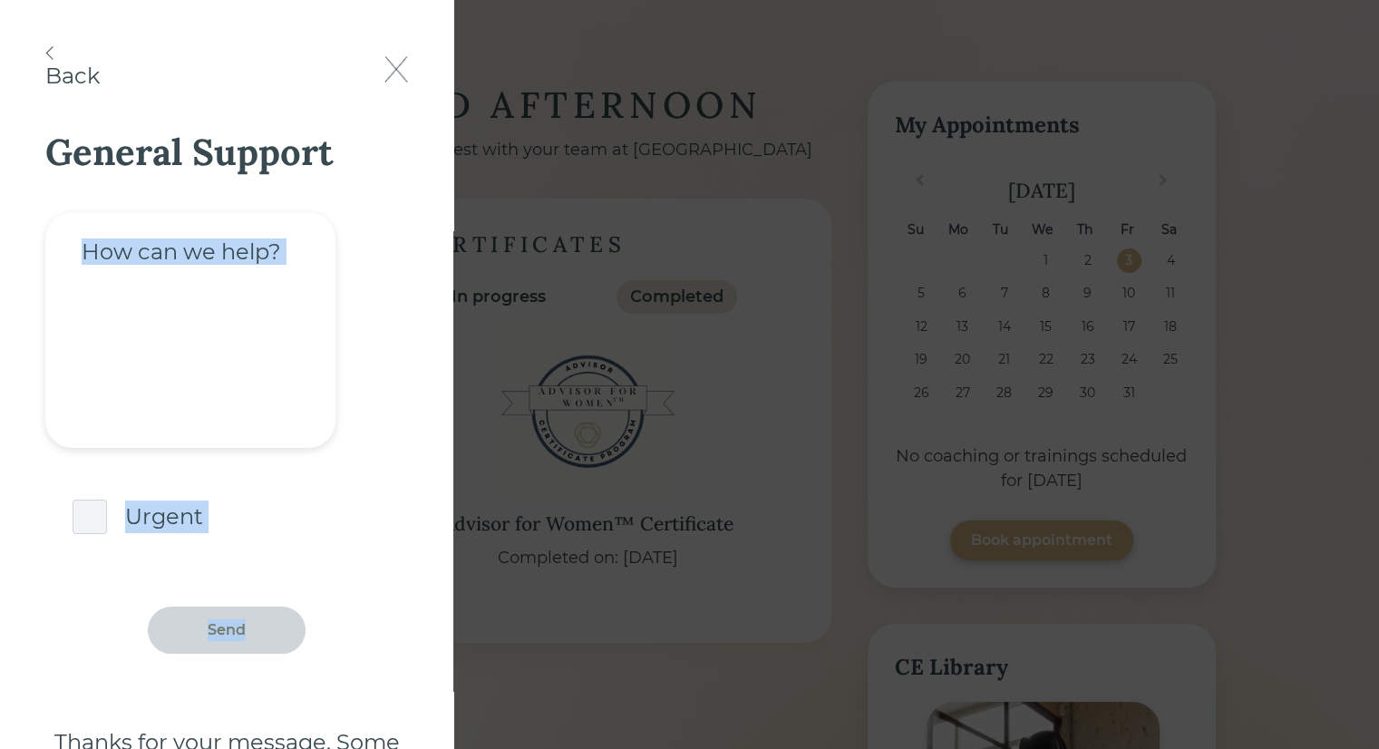
drag, startPoint x: 209, startPoint y: 632, endPoint x: 387, endPoint y: 244, distance: 427.3
click at [387, 244] on form "Urgent Send" at bounding box center [226, 415] width 363 height 478
click at [326, 349] on textarea at bounding box center [190, 330] width 290 height 236
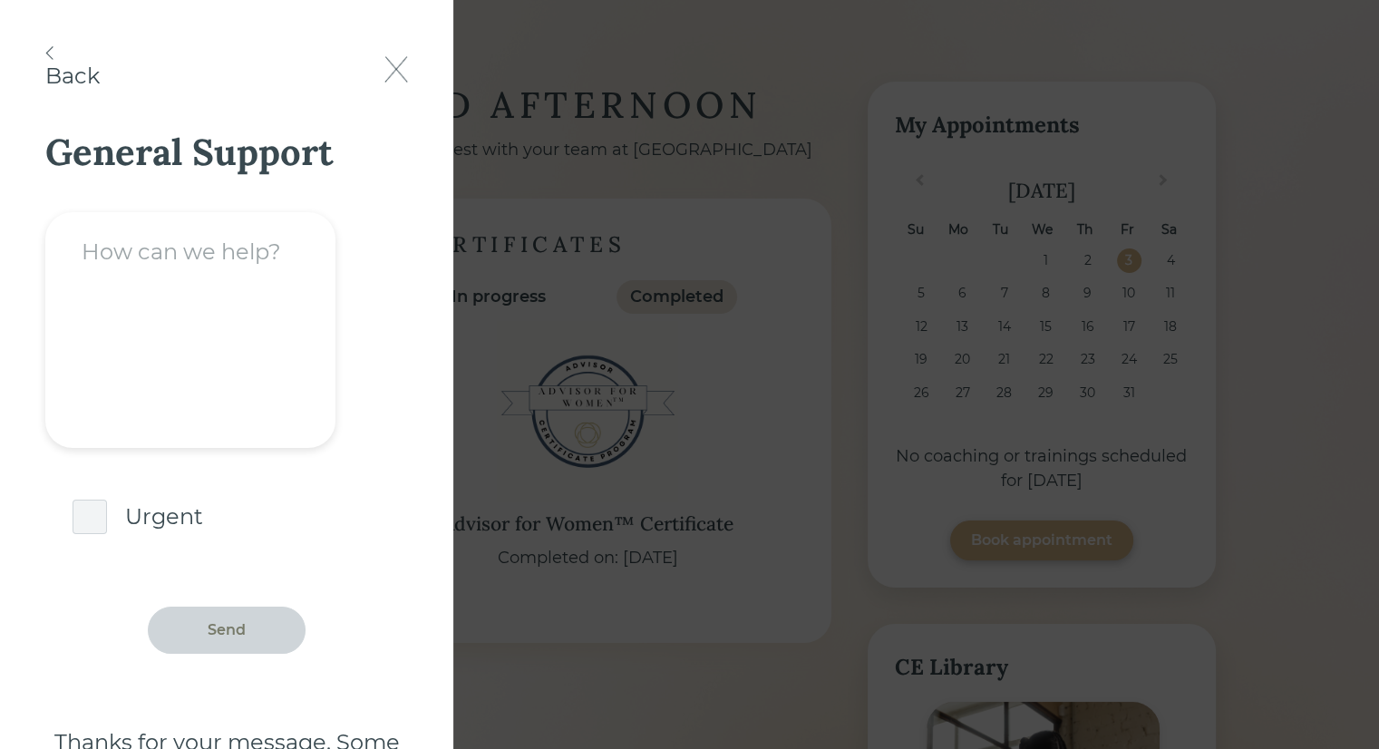
click at [42, 46] on div "Back General Support Urgent Send Thanks for your message. Some one will be in c…" at bounding box center [226, 374] width 453 height 749
click at [57, 59] on div "Back" at bounding box center [72, 69] width 54 height 46
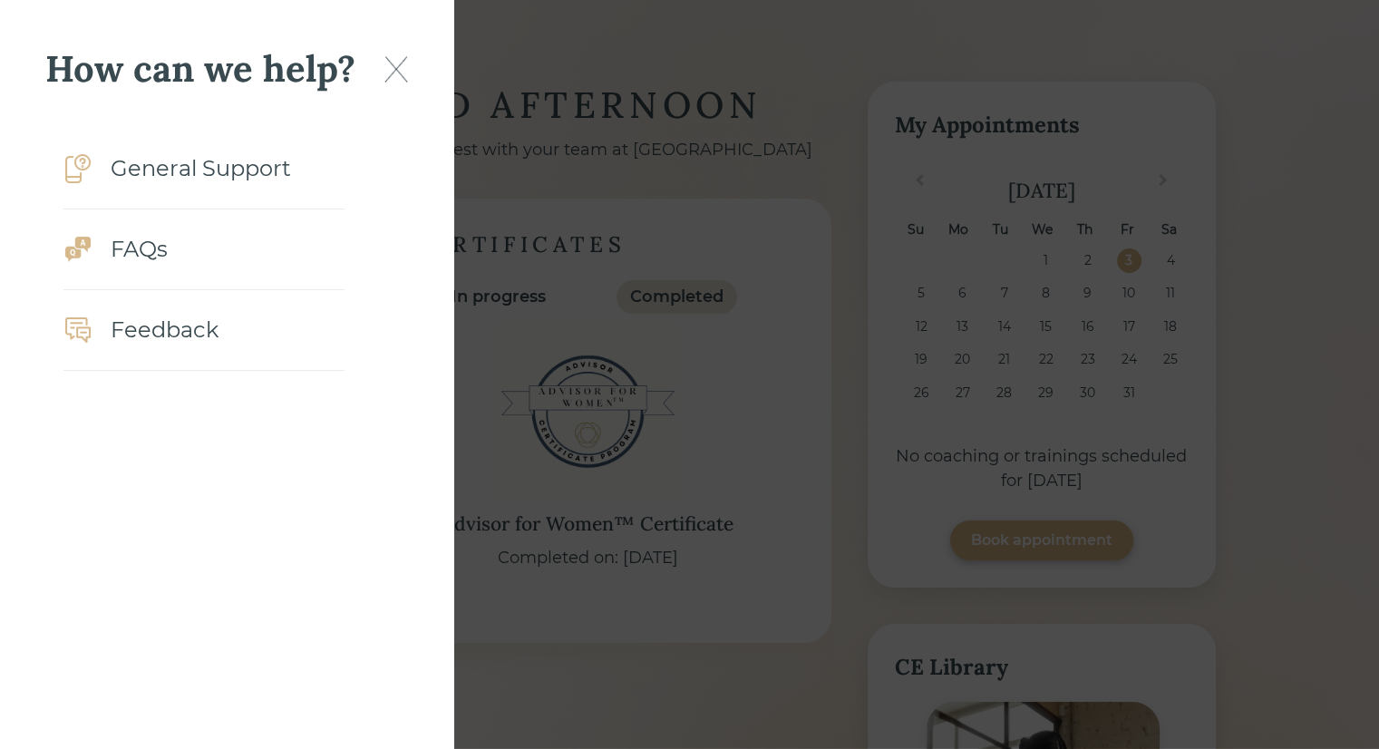
click at [142, 273] on div "FAQs" at bounding box center [203, 249] width 281 height 81
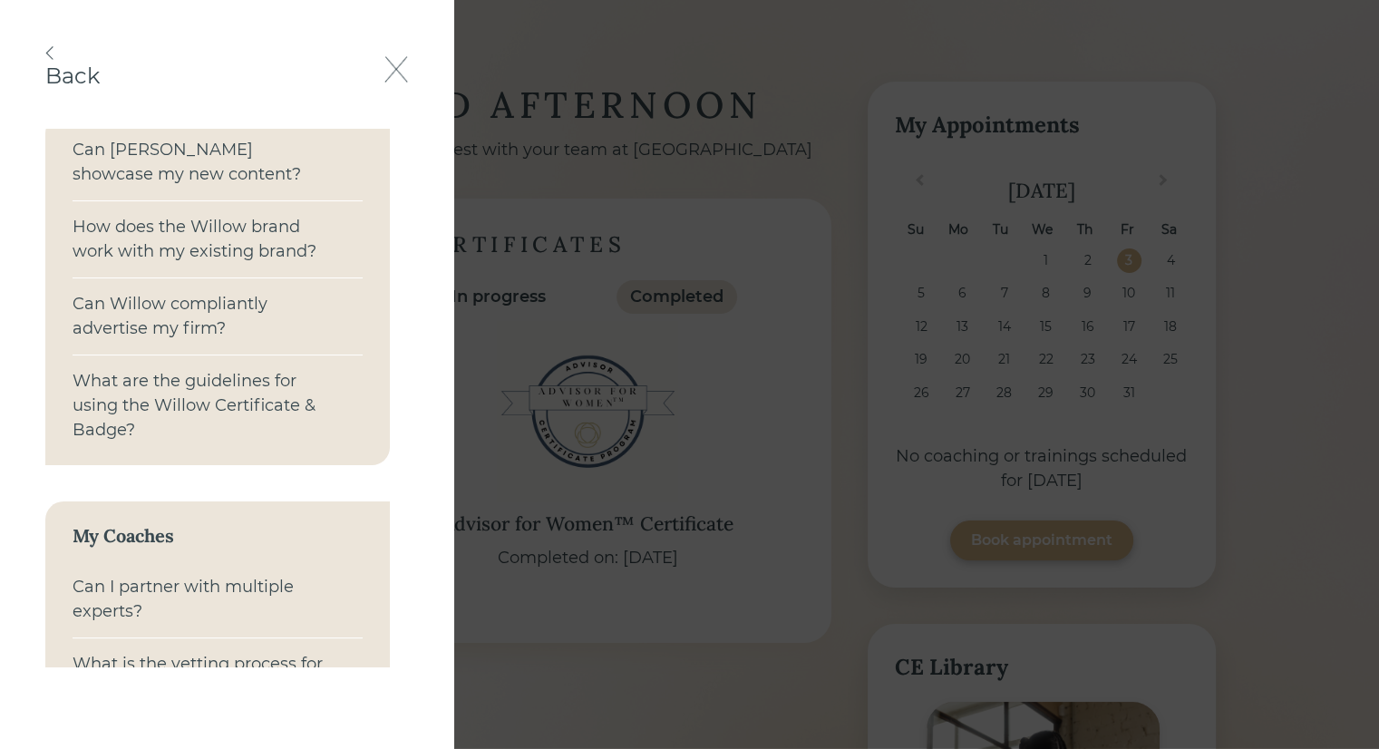
scroll to position [98, 0]
click at [189, 411] on div "What are the guidelines for using the Willow Certificate & Badge?" at bounding box center [202, 404] width 258 height 73
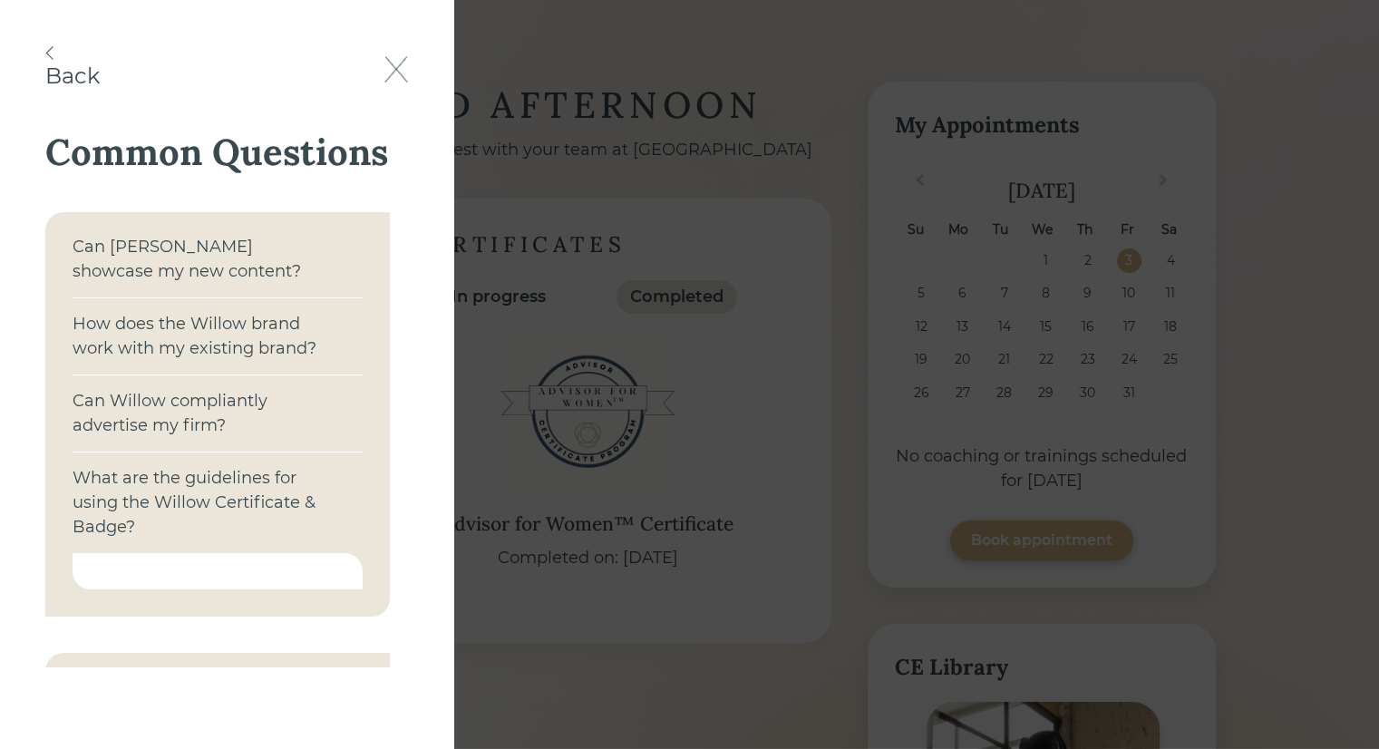
scroll to position [0, 0]
click at [149, 258] on div "Can [PERSON_NAME] showcase my new content?" at bounding box center [202, 259] width 258 height 49
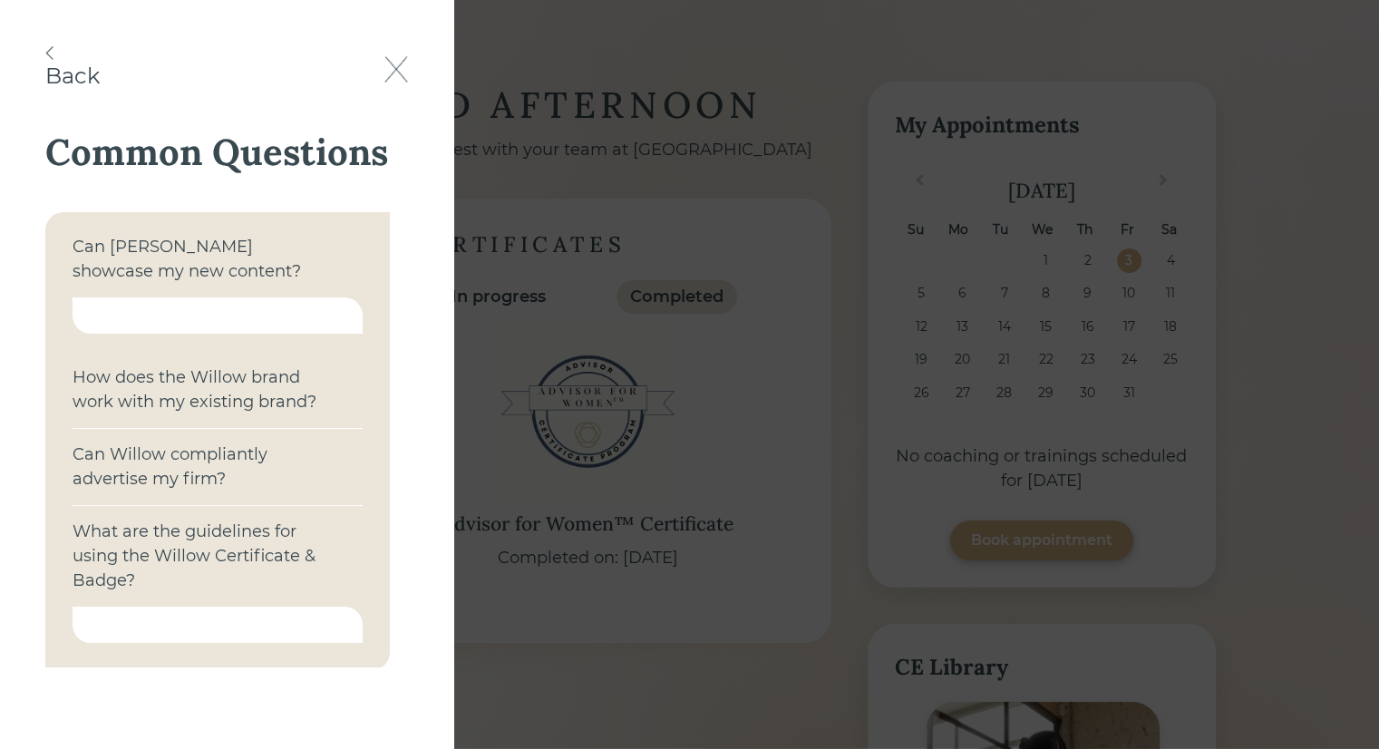
click at [161, 319] on div at bounding box center [218, 315] width 290 height 36
click at [138, 248] on div "Can [PERSON_NAME] showcase my new content?" at bounding box center [202, 259] width 258 height 49
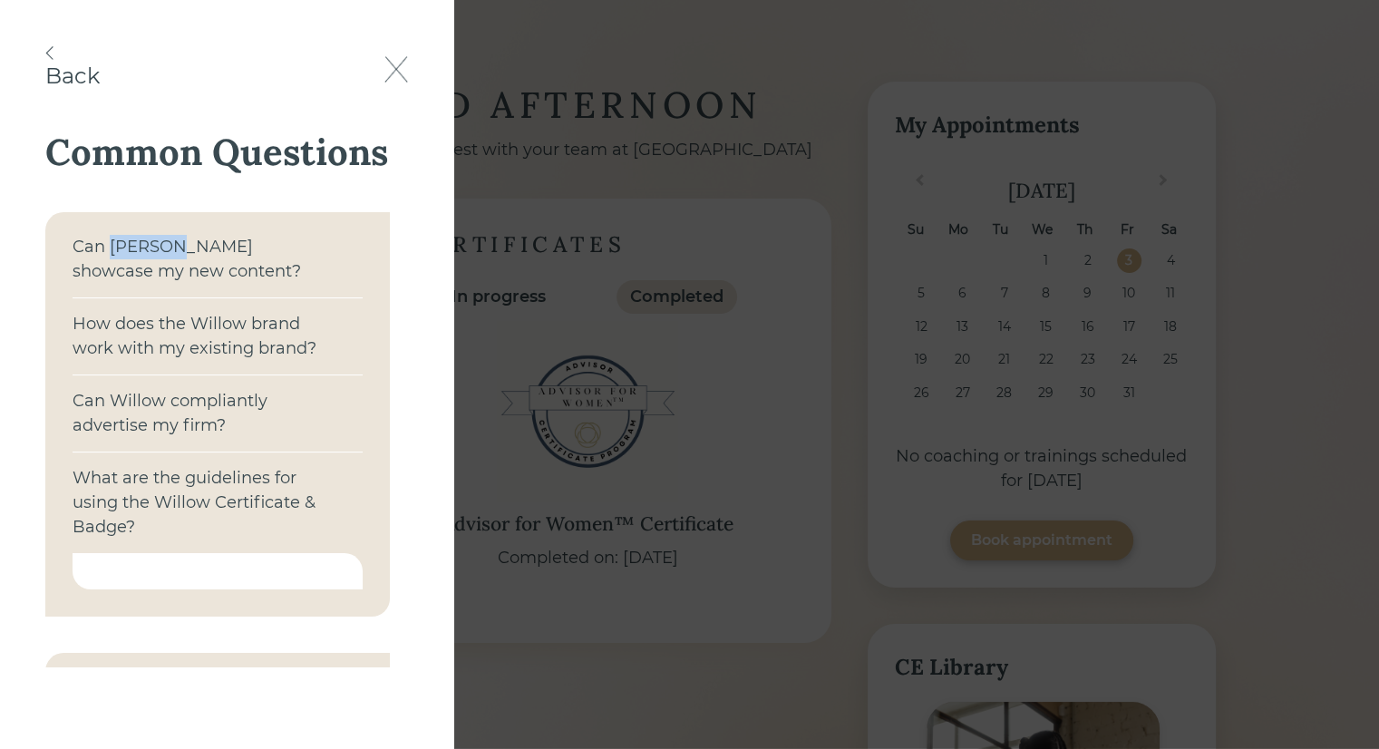
click at [138, 248] on div "Can [PERSON_NAME] showcase my new content?" at bounding box center [202, 259] width 258 height 49
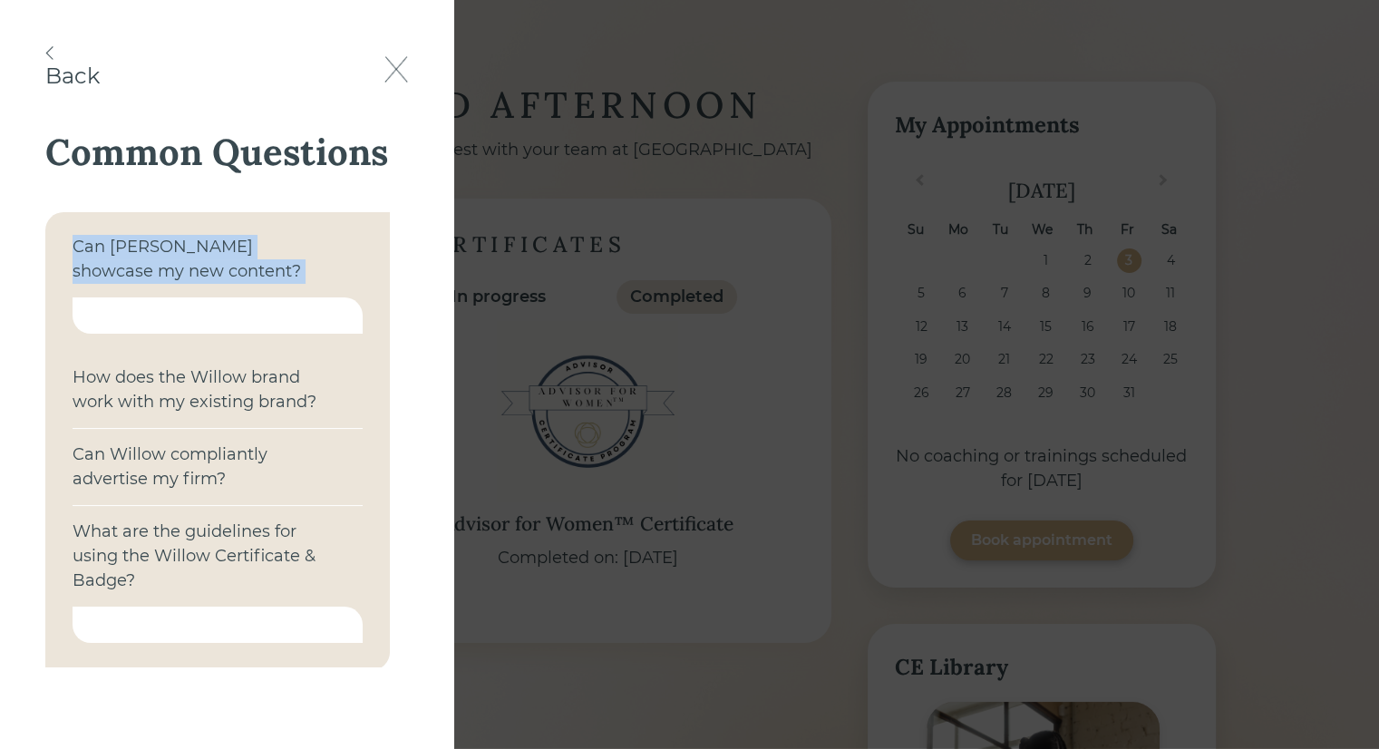
click at [138, 248] on div "Can [PERSON_NAME] showcase my new content?" at bounding box center [202, 259] width 258 height 49
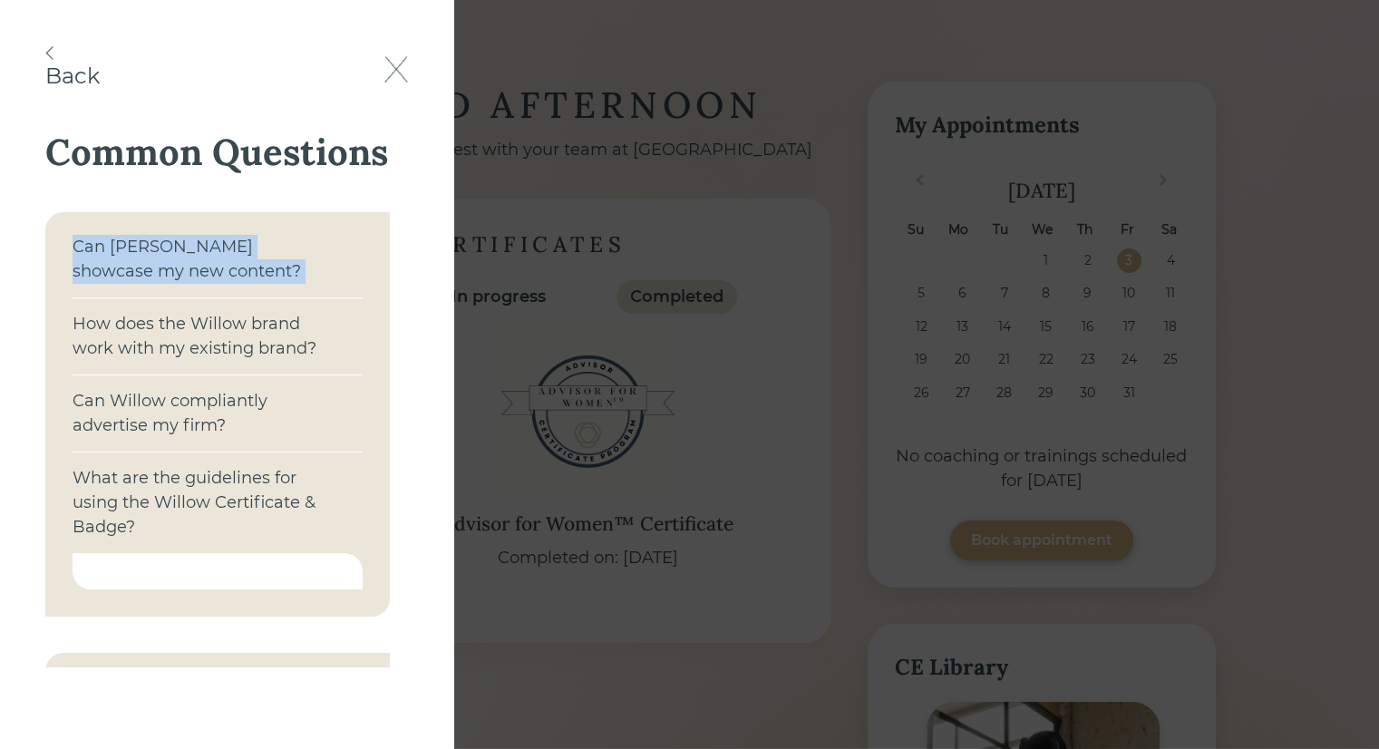
click at [138, 248] on div "Can [PERSON_NAME] showcase my new content?" at bounding box center [202, 259] width 258 height 49
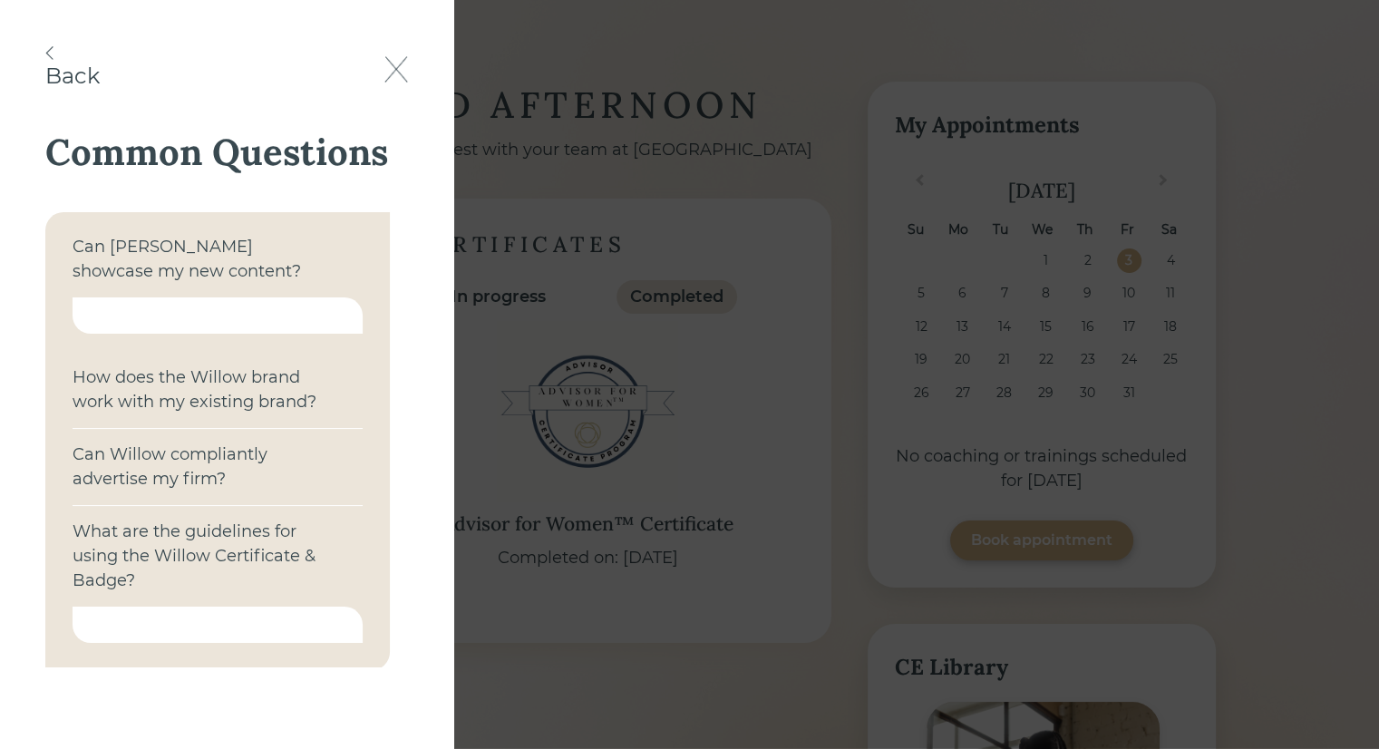
click at [179, 327] on div at bounding box center [218, 315] width 290 height 36
click at [397, 72] on img at bounding box center [397, 69] width 24 height 26
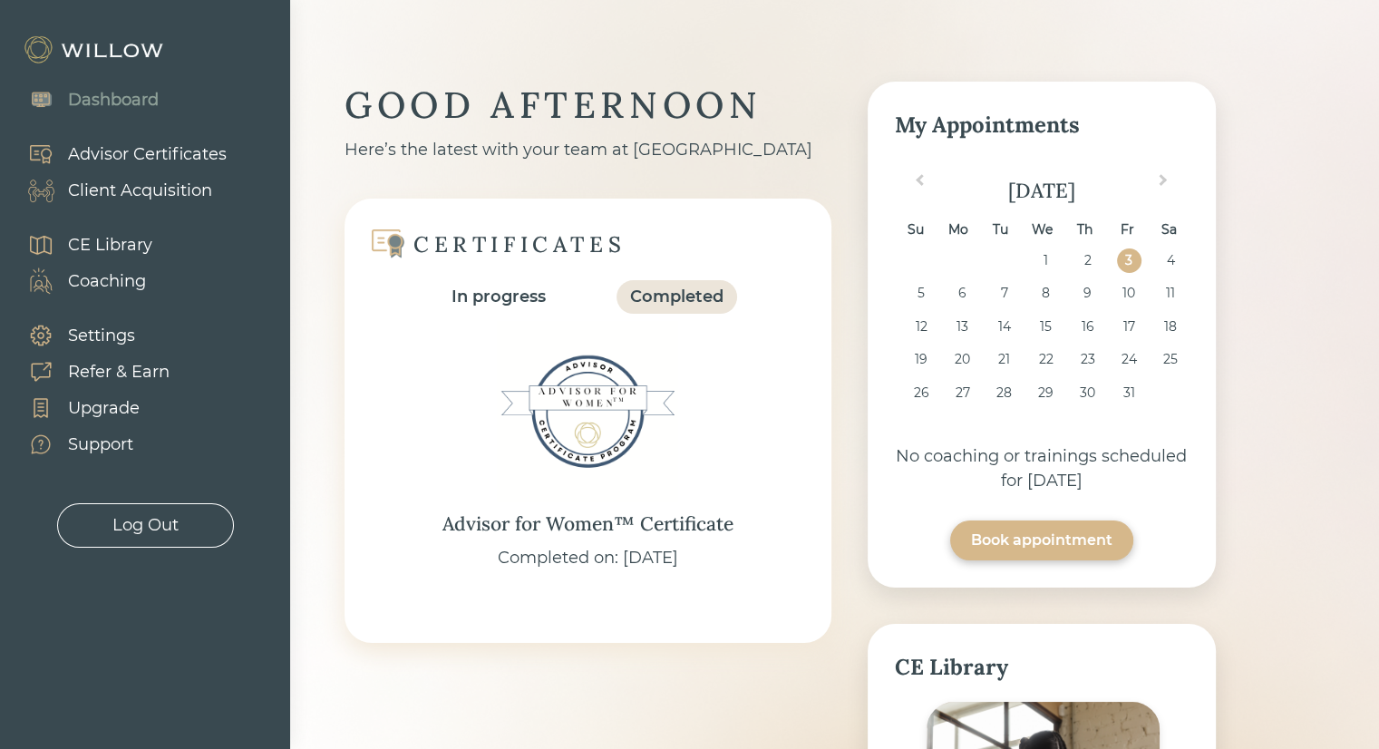
click at [106, 150] on div "Advisor Certificates" at bounding box center [147, 154] width 159 height 24
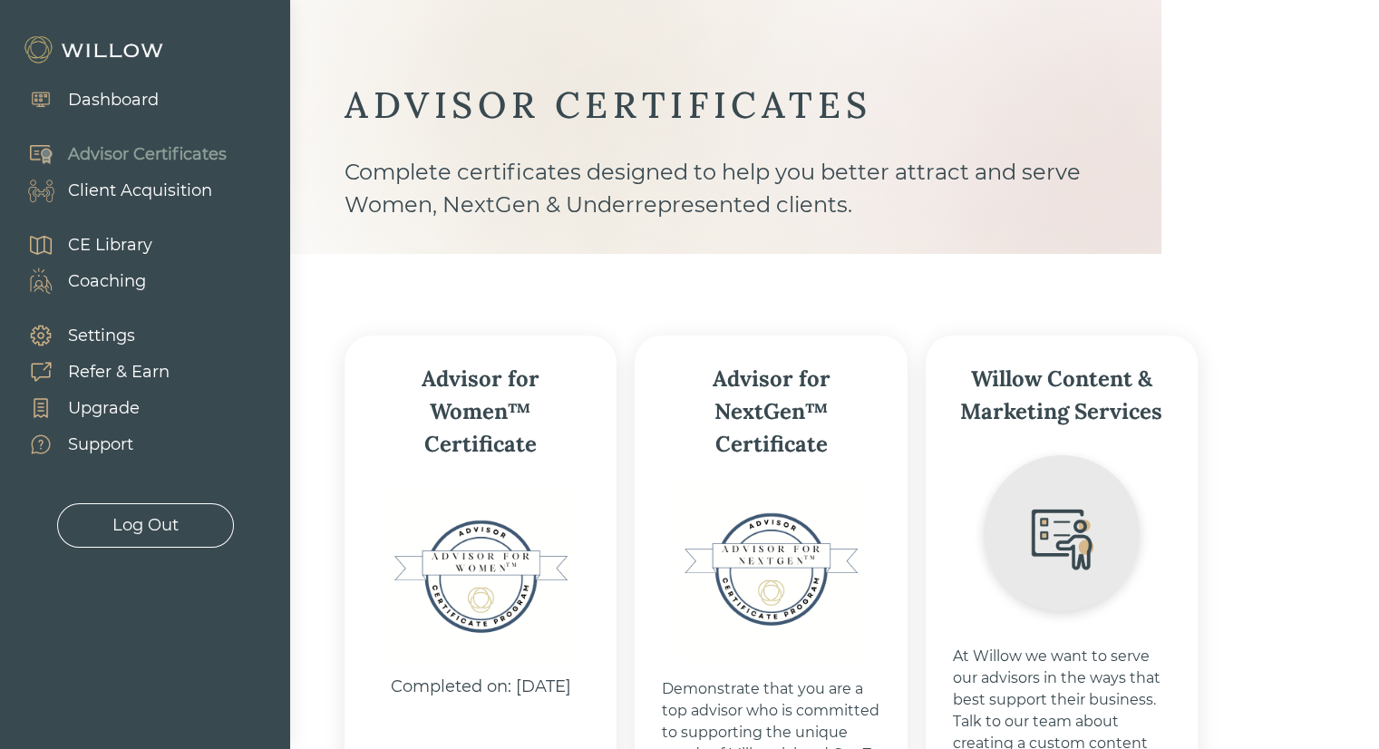
click at [117, 104] on div "Dashboard" at bounding box center [113, 100] width 91 height 24
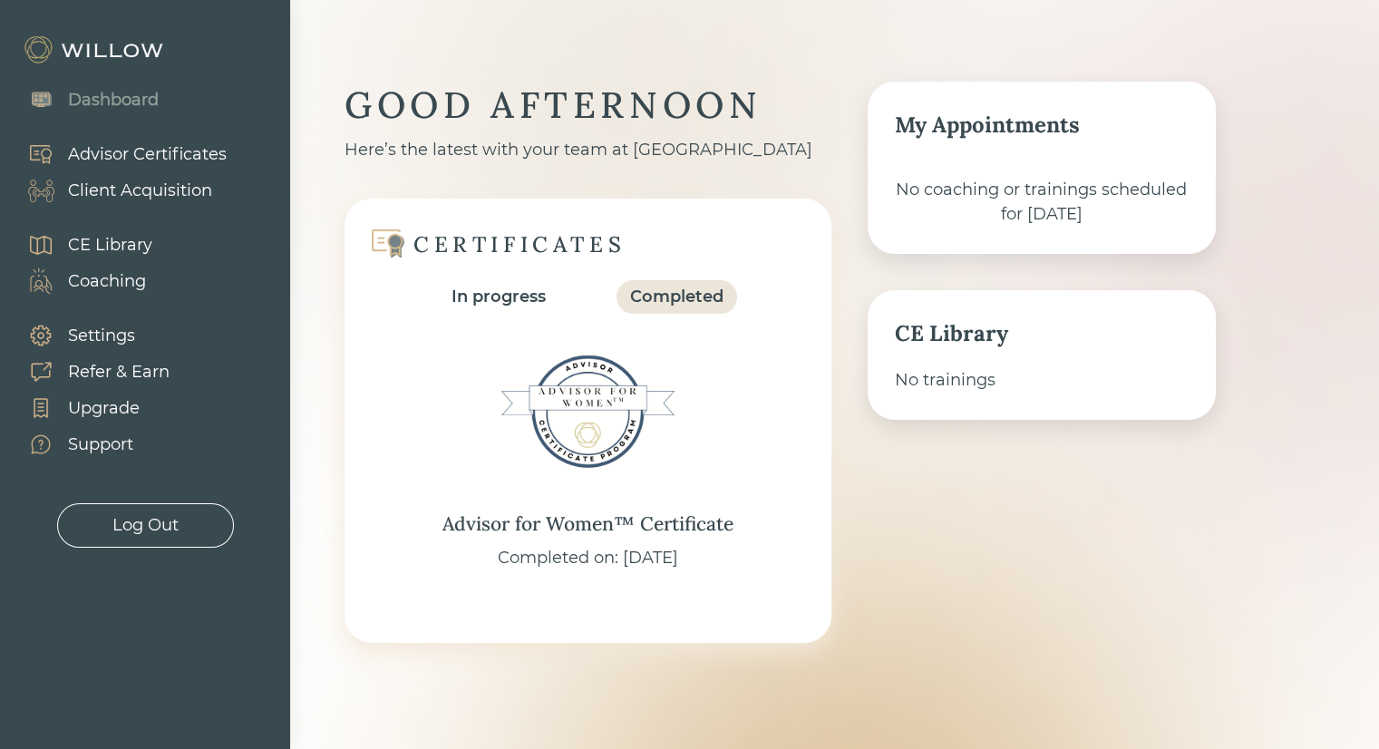
click at [551, 269] on div "CERTIFICATES In progress Completed" at bounding box center [588, 270] width 433 height 88
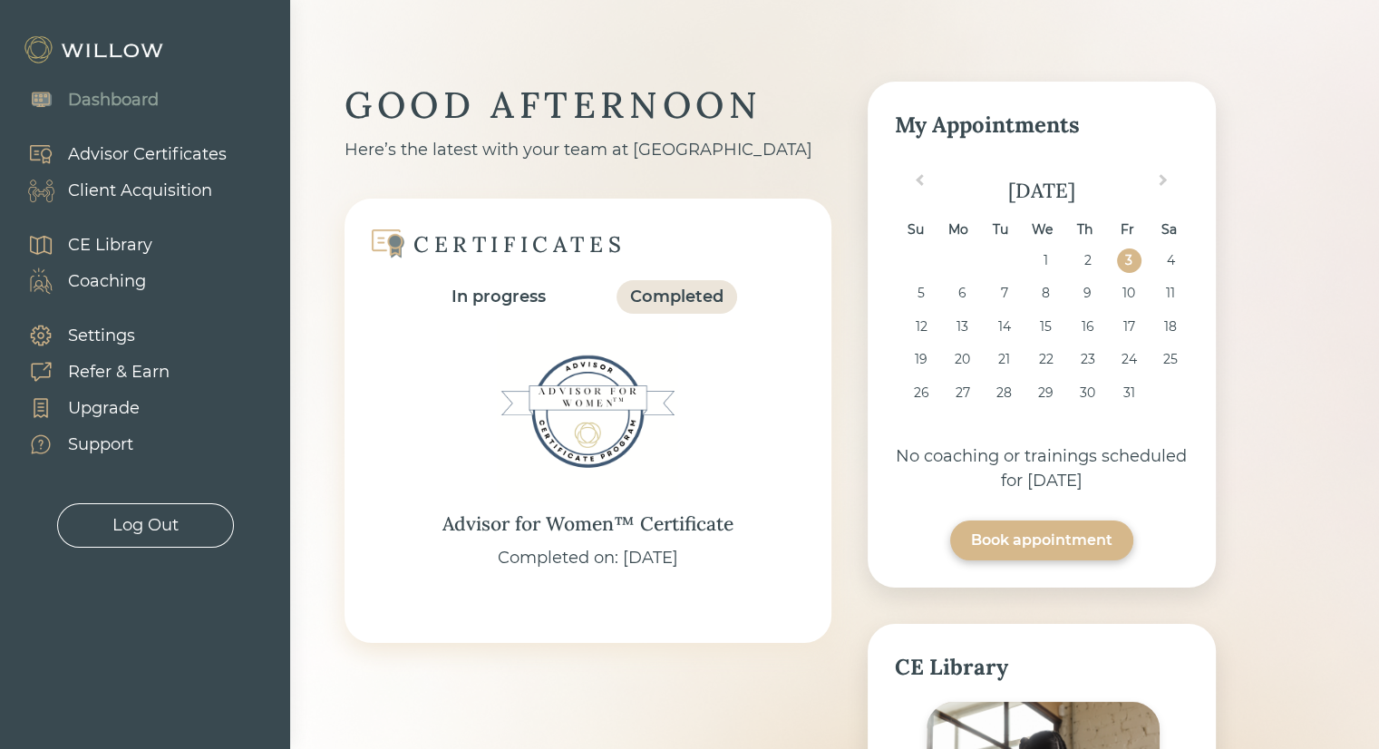
click at [653, 302] on div "Completed" at bounding box center [676, 297] width 93 height 24
click at [579, 455] on img at bounding box center [587, 411] width 181 height 181
